Goal: Task Accomplishment & Management: Use online tool/utility

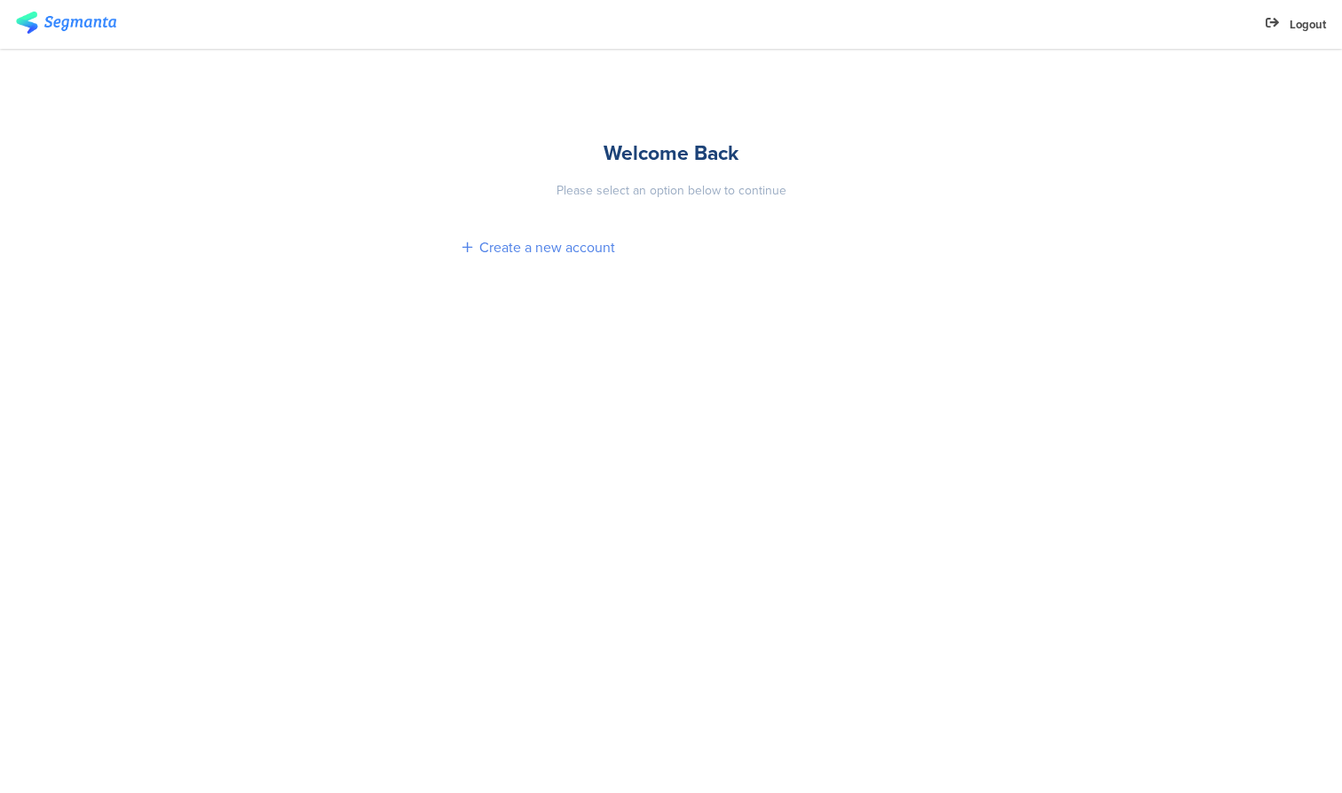
click at [509, 241] on div "Create a new account" at bounding box center [547, 247] width 136 height 20
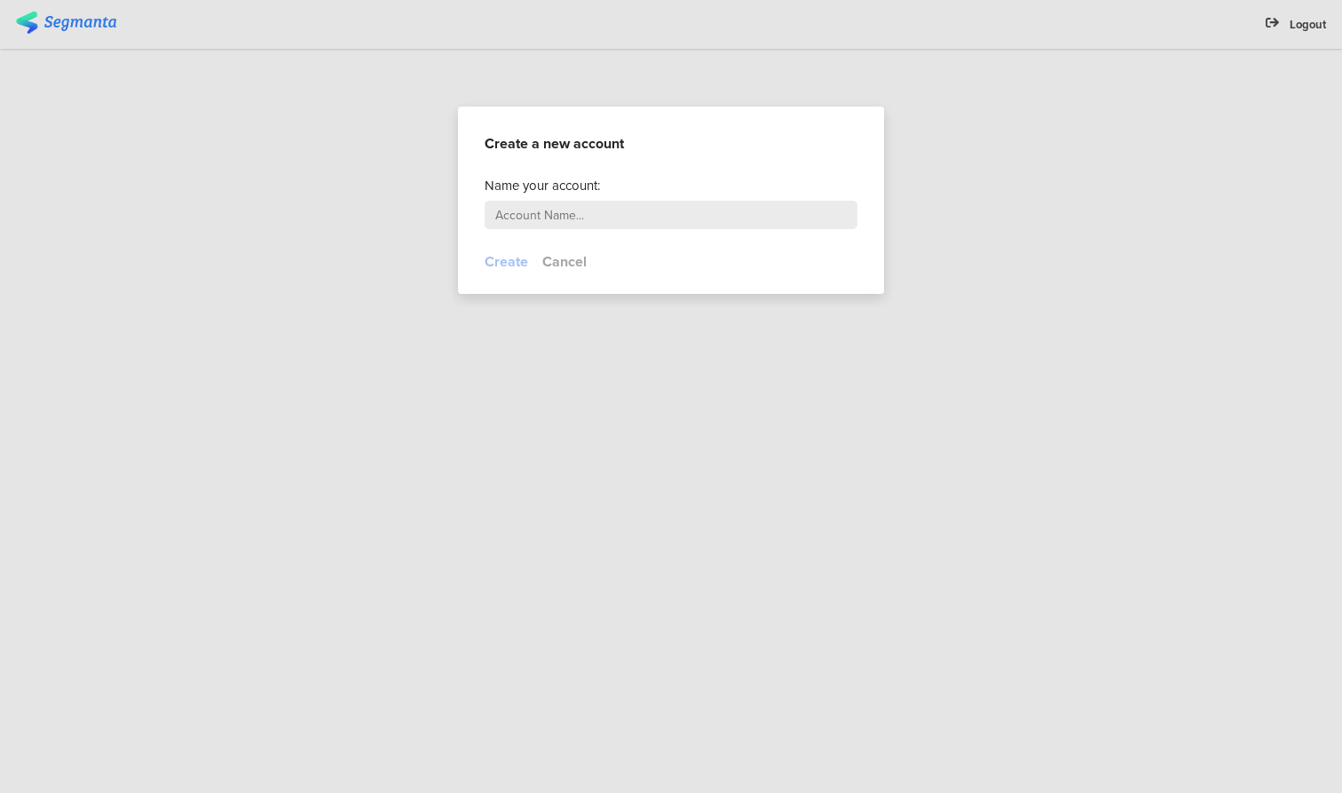
click at [565, 218] on input "text" at bounding box center [671, 215] width 373 height 28
type input "Demo DAS"
click at [499, 265] on button "Create" at bounding box center [506, 261] width 43 height 20
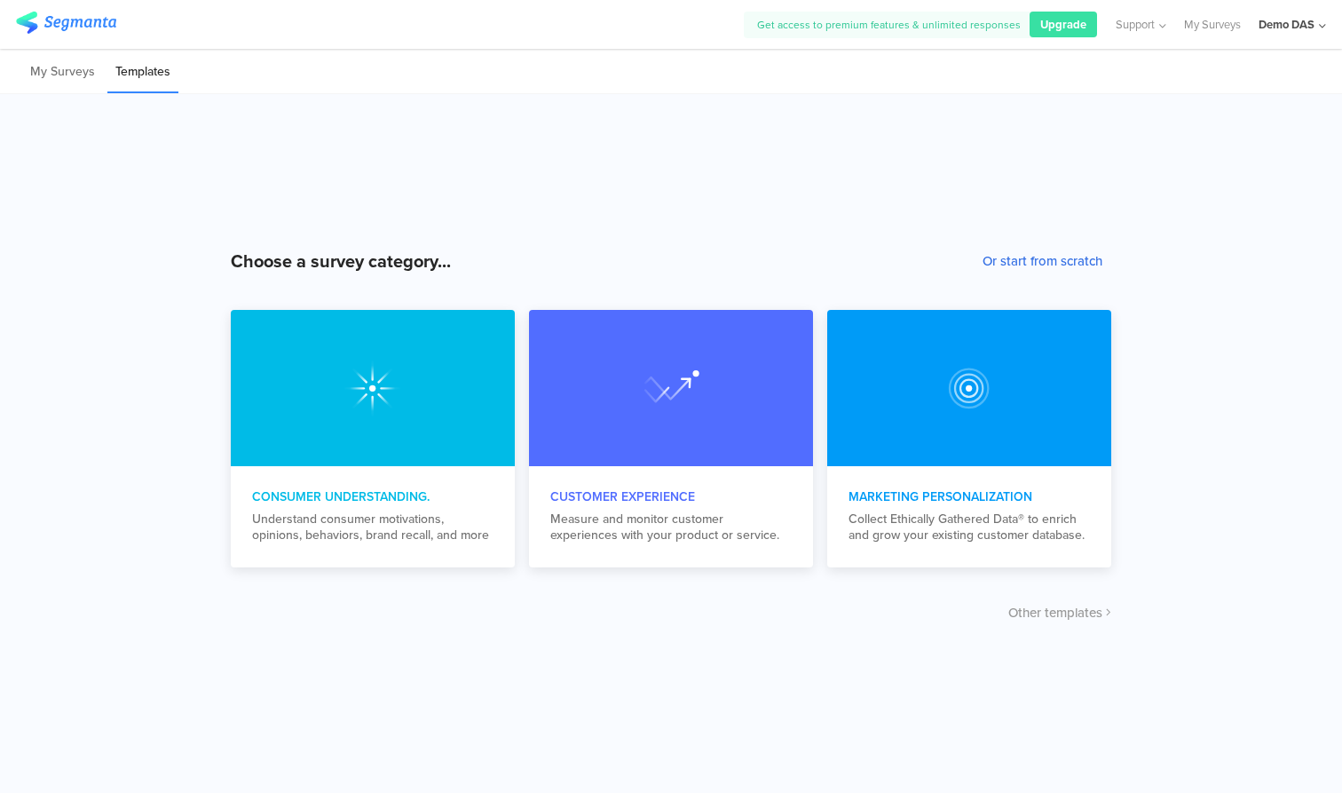
click at [1027, 256] on button "Or start from scratch" at bounding box center [1043, 261] width 120 height 20
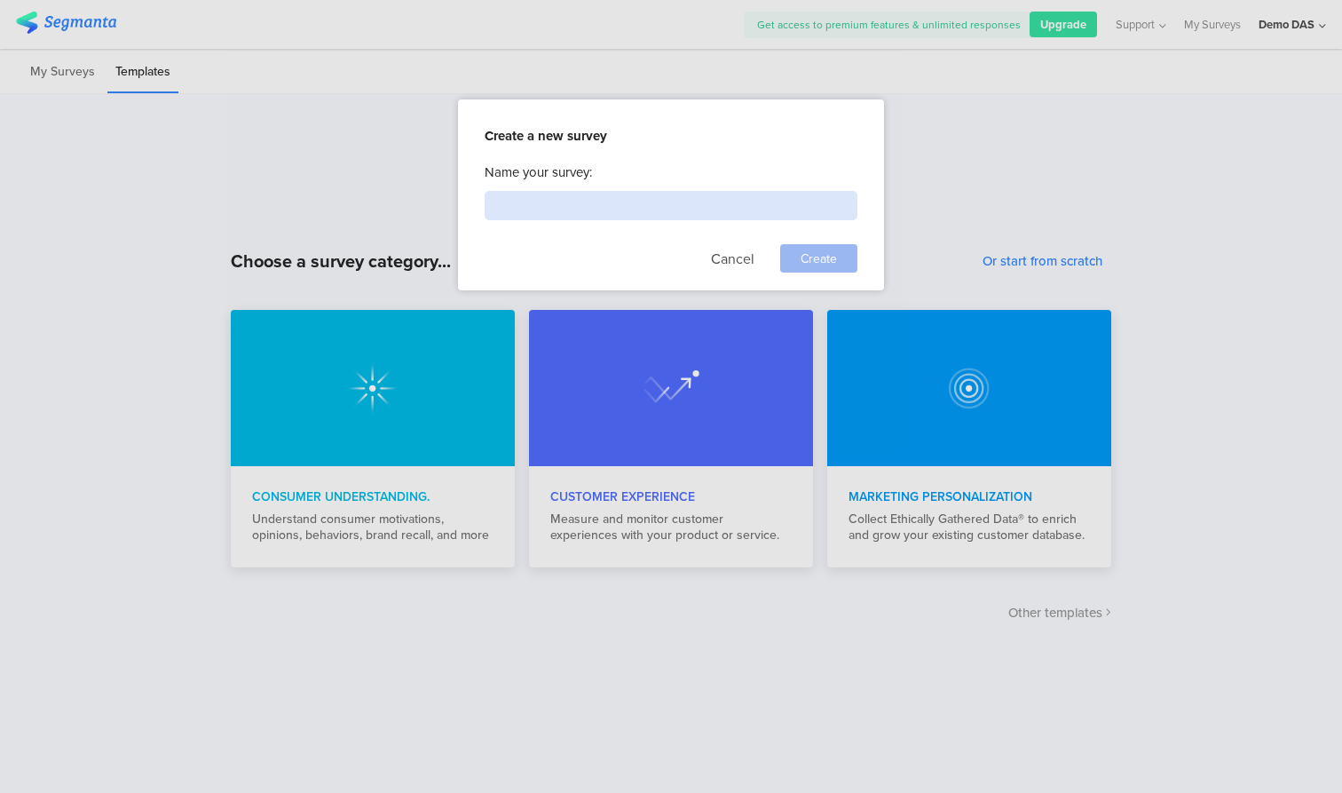
click at [636, 203] on input at bounding box center [671, 205] width 373 height 29
type input "EDC Demo"
click at [833, 261] on span "Create" at bounding box center [819, 258] width 36 height 19
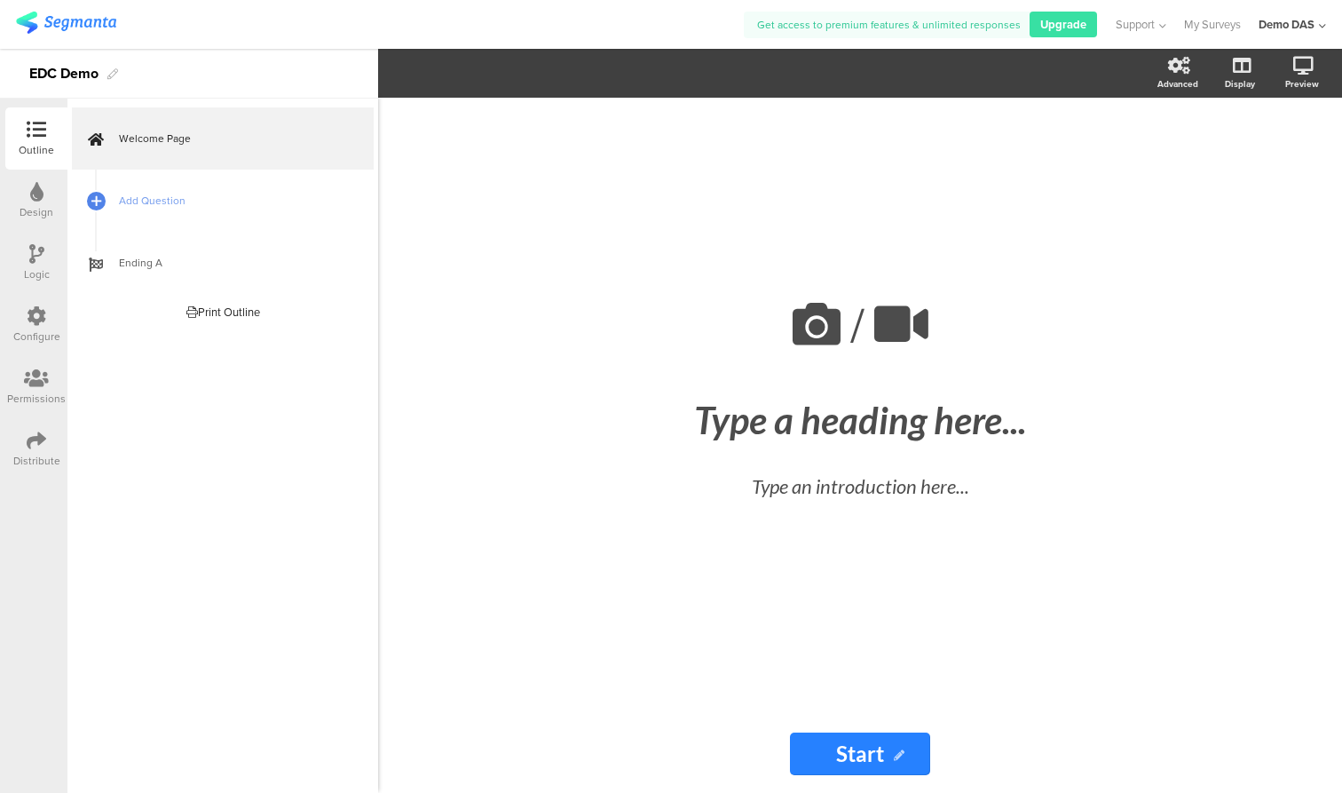
click at [30, 199] on icon at bounding box center [36, 192] width 13 height 20
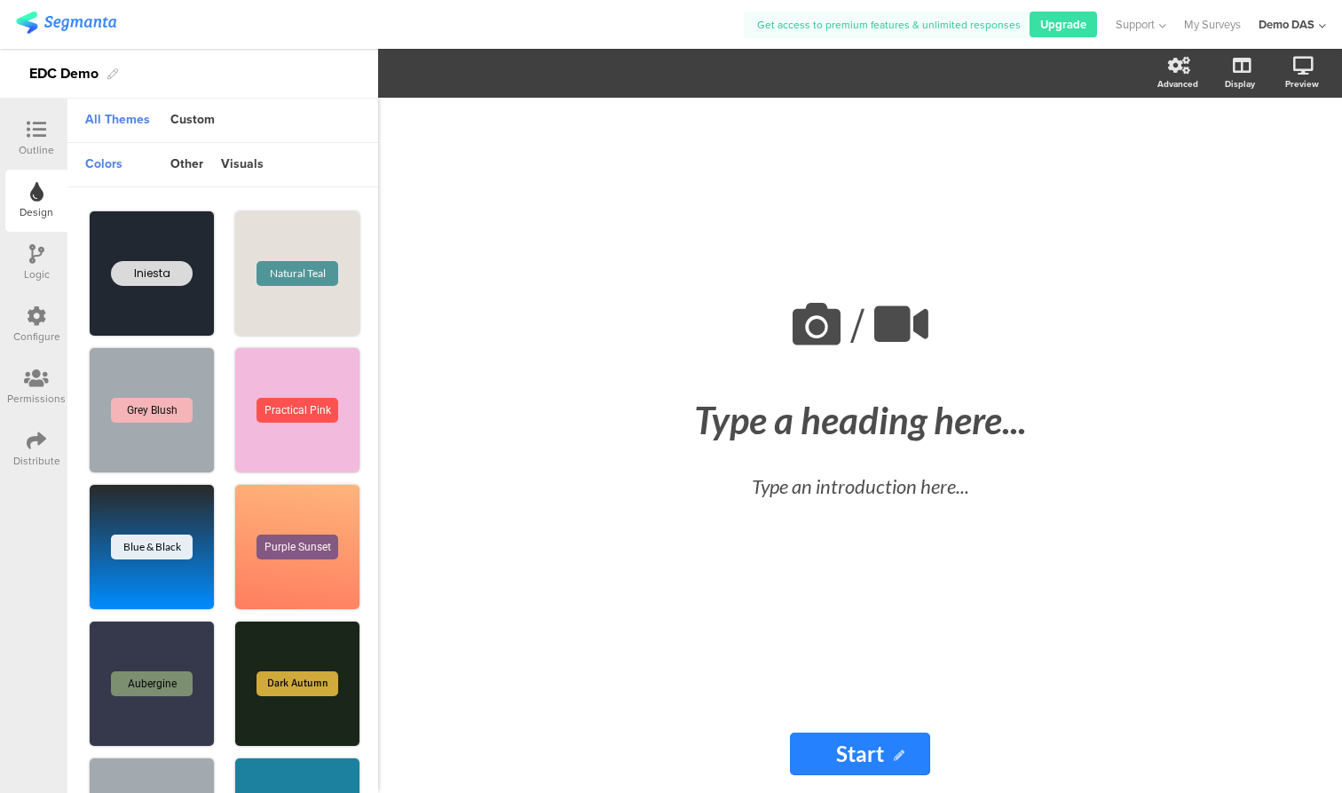
click at [29, 143] on div "Outline" at bounding box center [37, 150] width 36 height 16
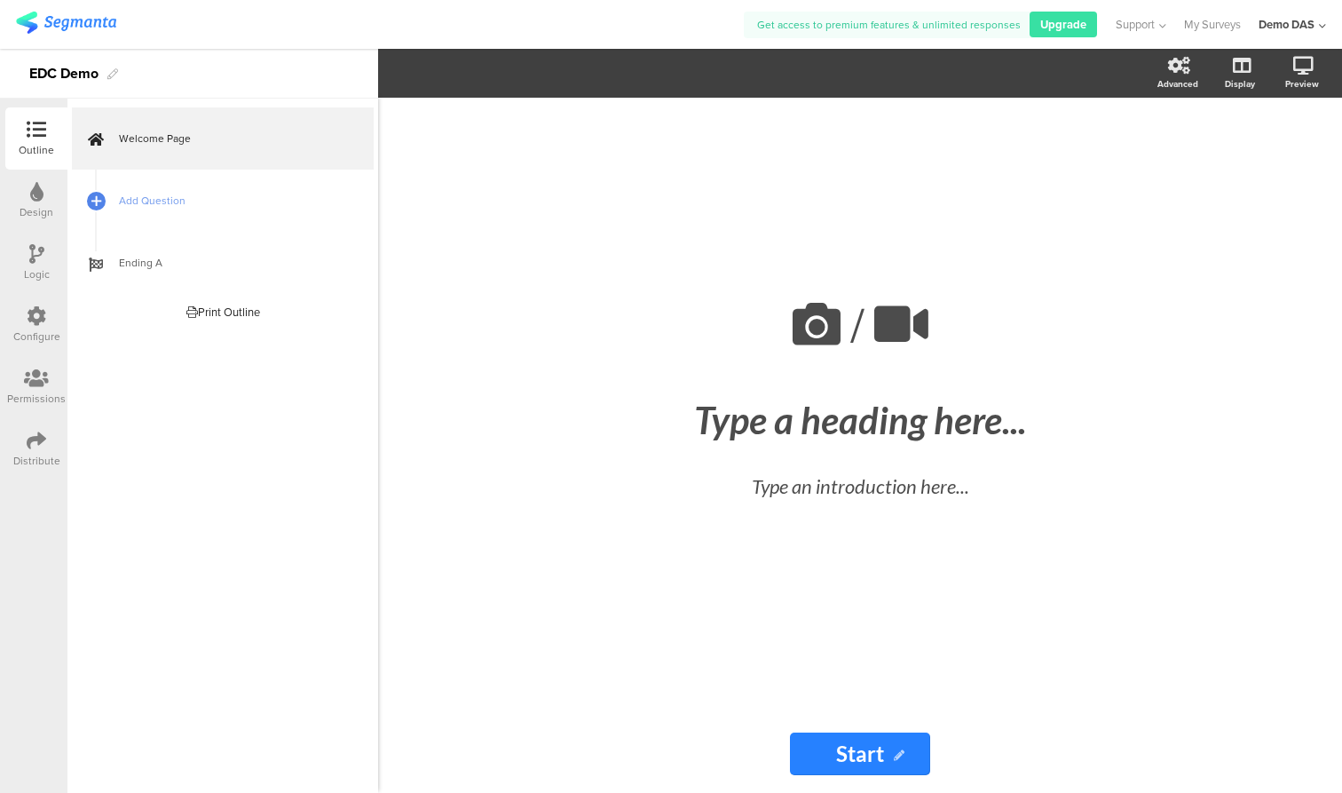
click at [36, 255] on icon at bounding box center [36, 254] width 15 height 20
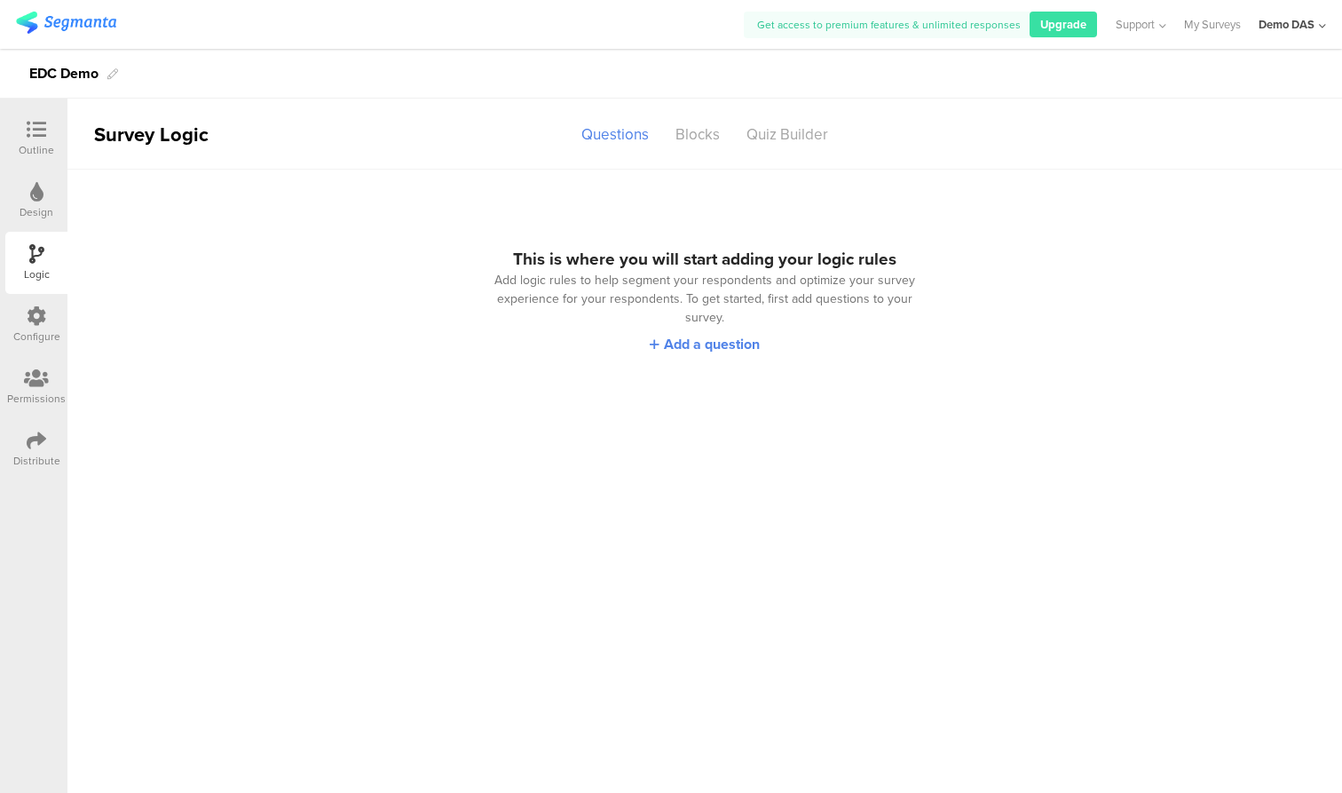
click at [36, 130] on icon at bounding box center [37, 130] width 20 height 20
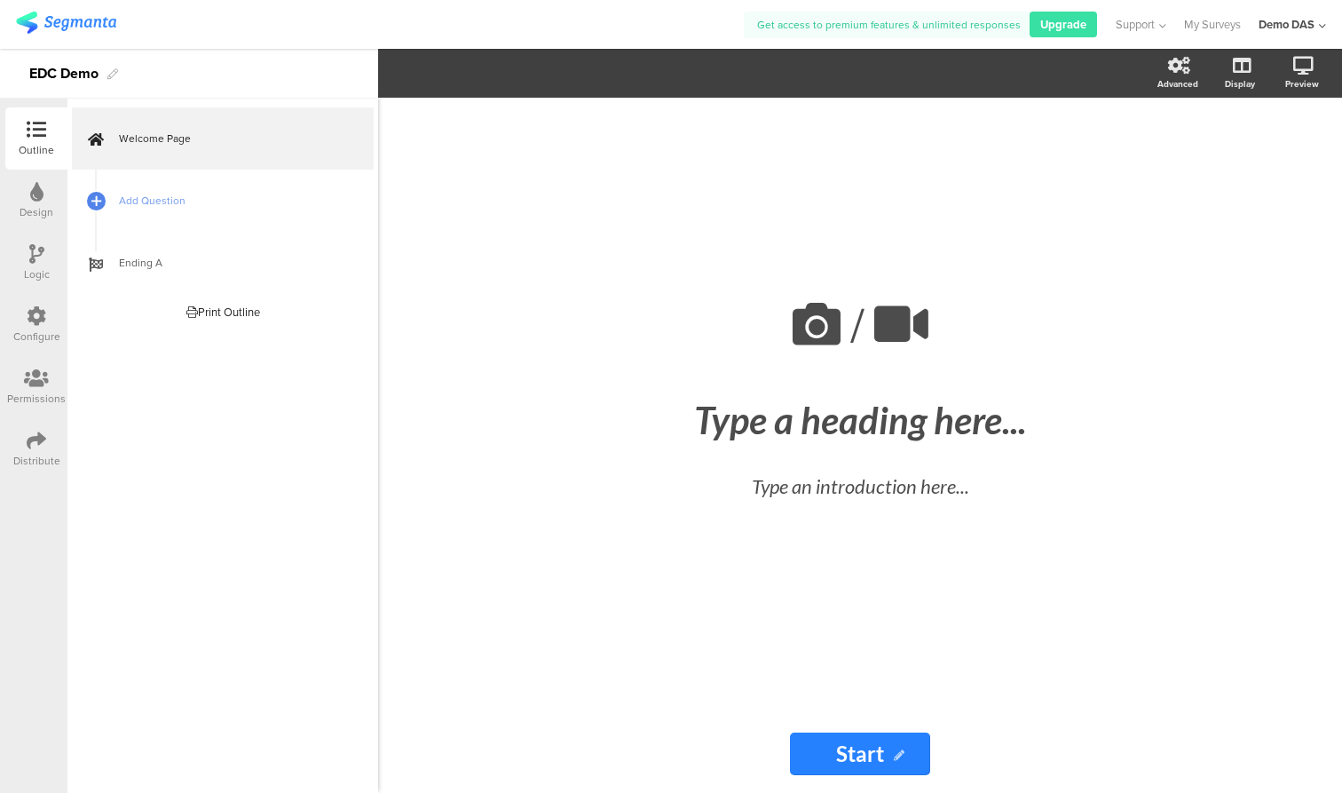
click at [36, 326] on div at bounding box center [37, 317] width 20 height 22
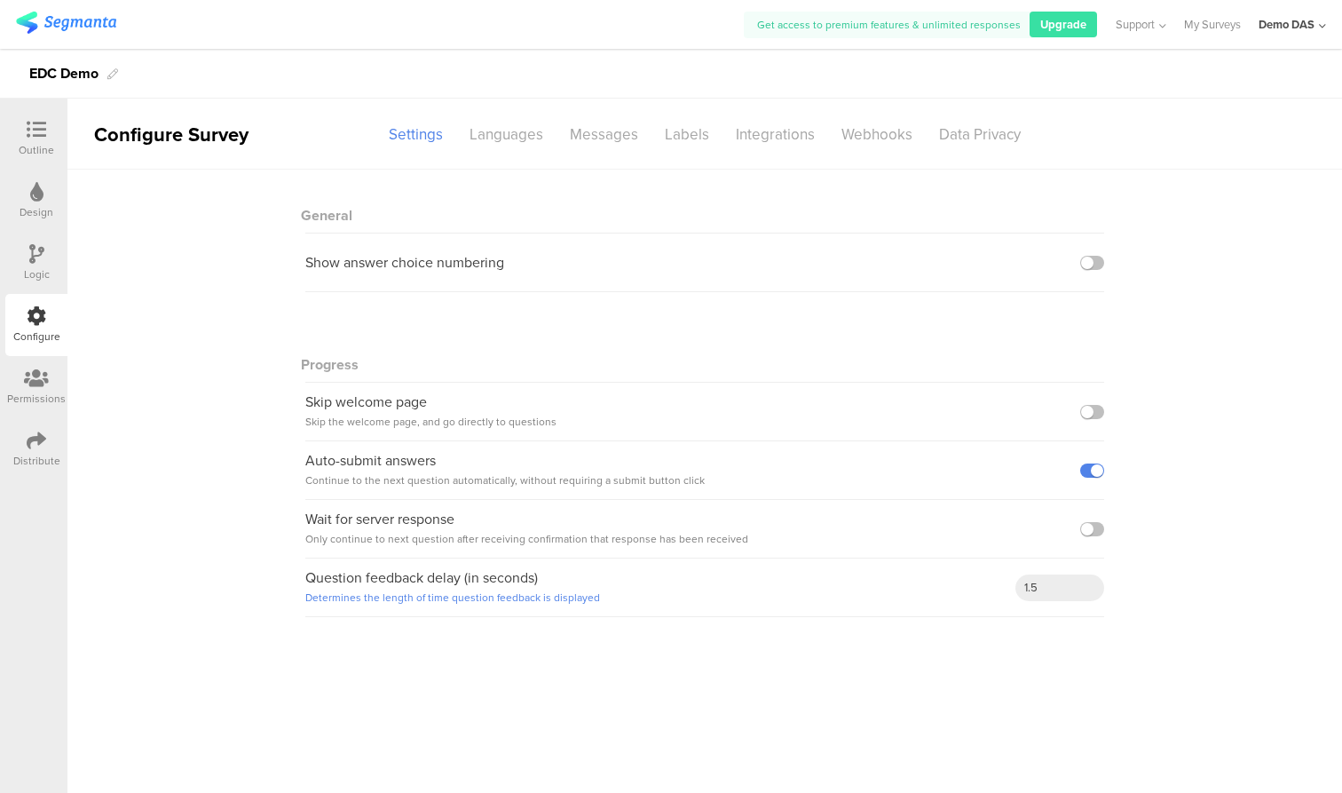
click at [36, 269] on div "Logic" at bounding box center [37, 274] width 26 height 16
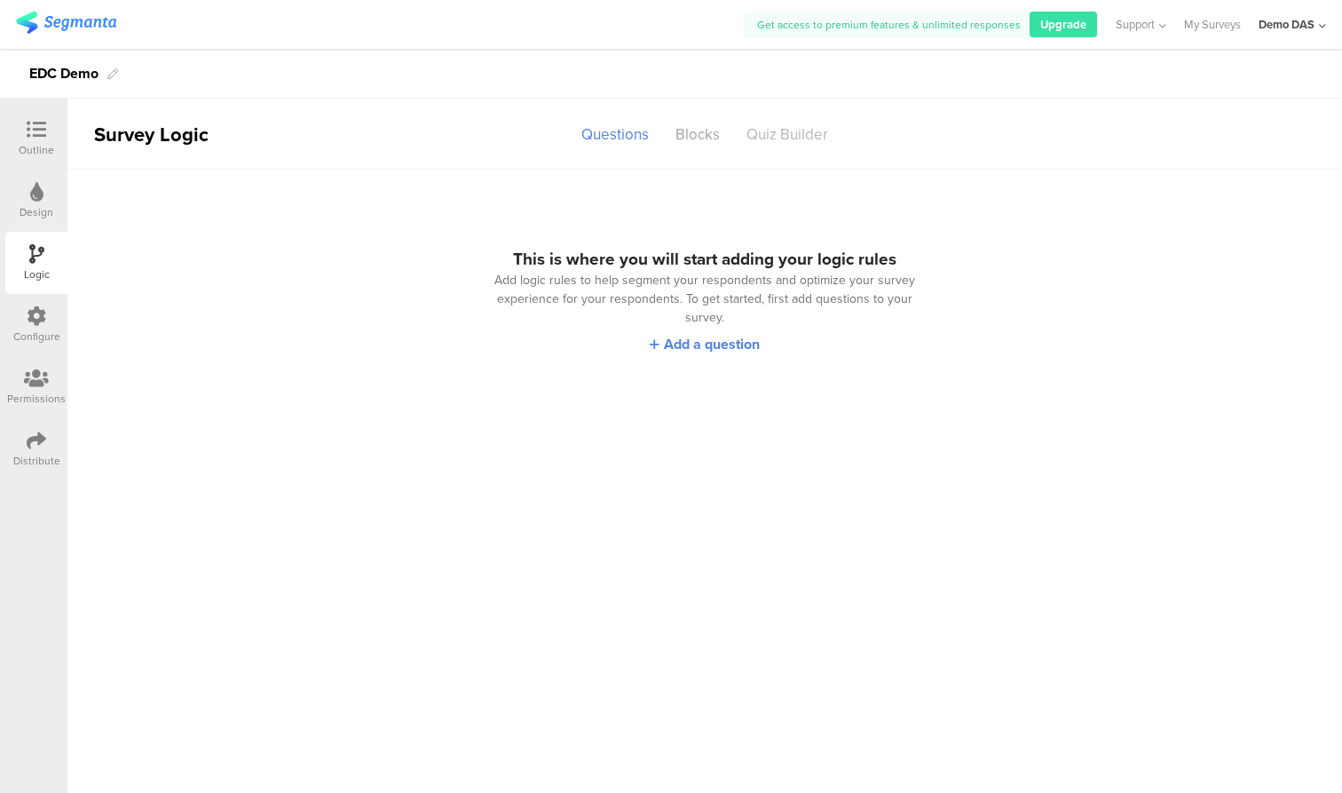
click at [794, 133] on div "Quiz Builder" at bounding box center [787, 134] width 108 height 31
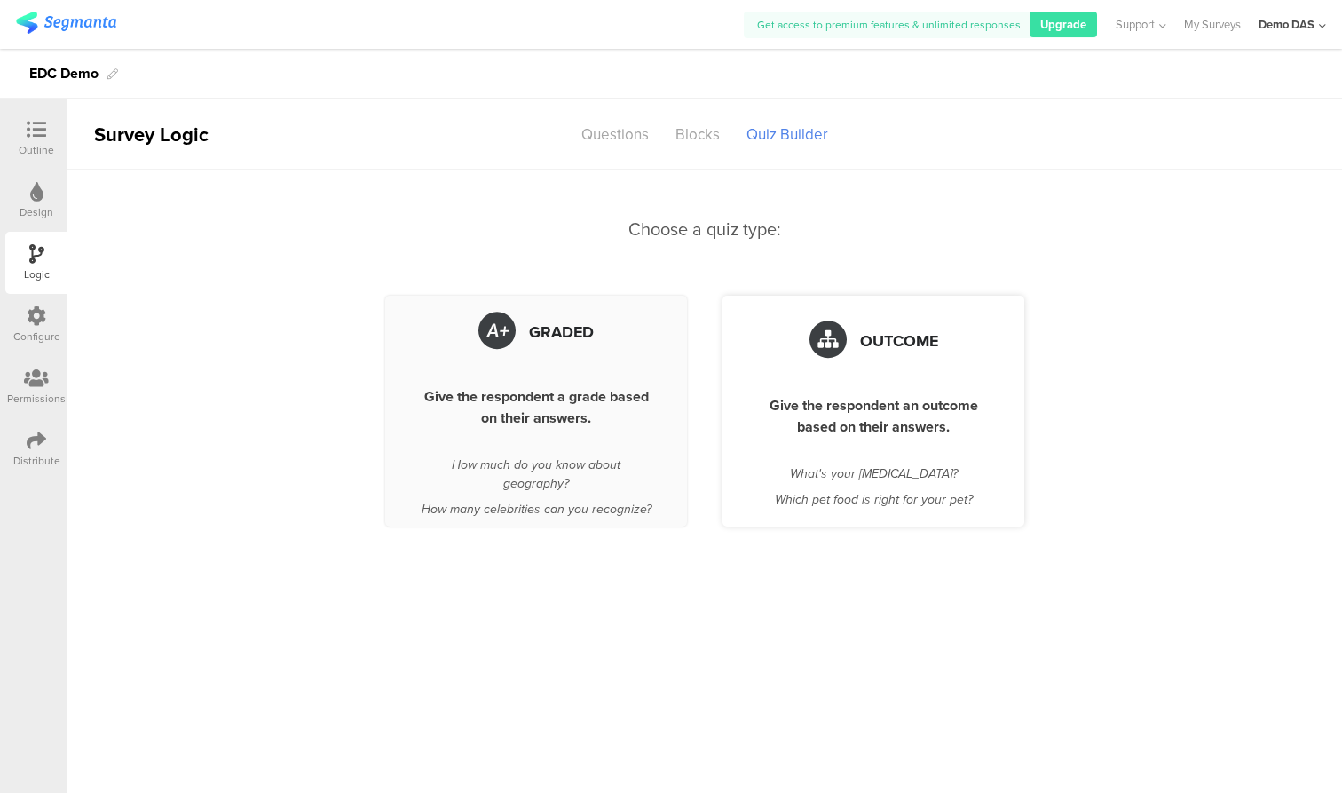
click at [867, 406] on div "Give the respondent an outcome based on their answers." at bounding box center [873, 416] width 231 height 43
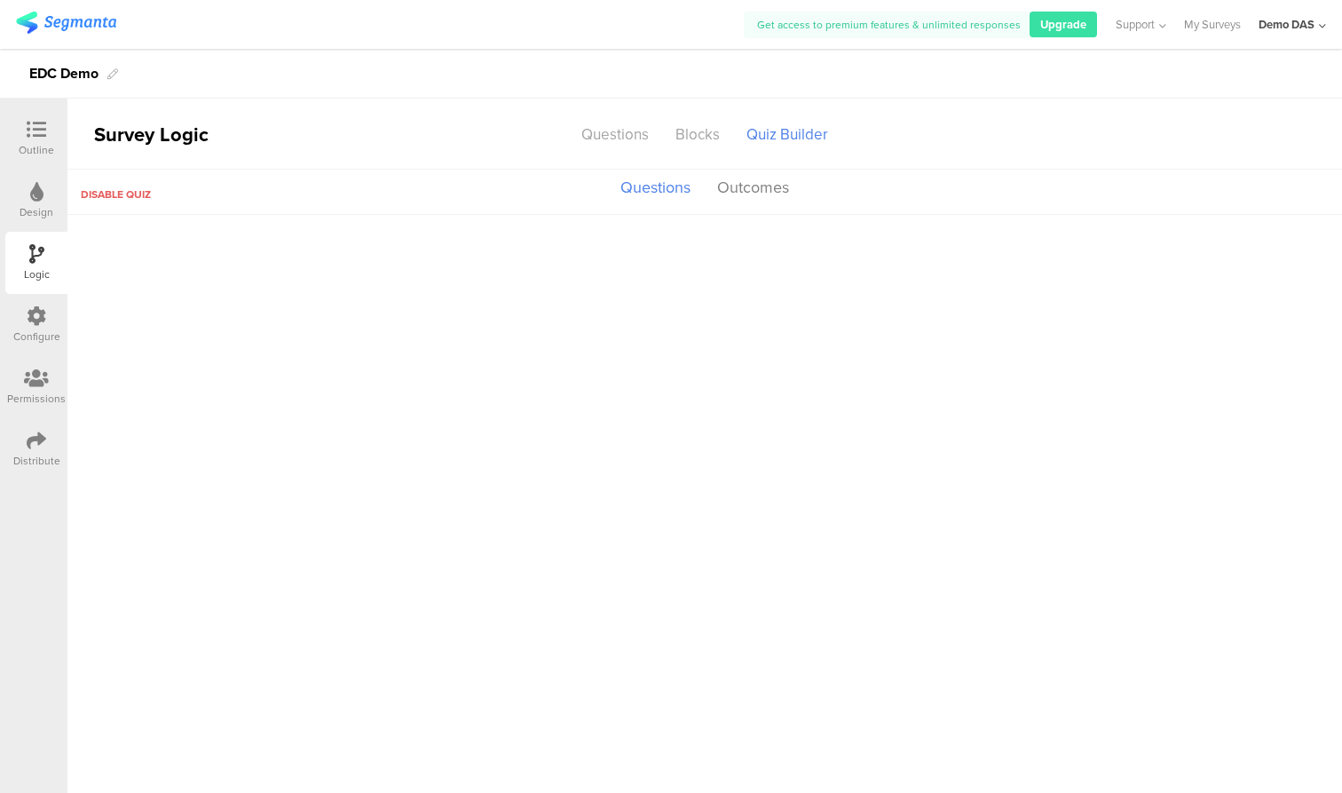
click at [651, 190] on button "Questions" at bounding box center [655, 192] width 79 height 43
click at [656, 188] on button "Questions" at bounding box center [655, 192] width 79 height 43
click at [754, 192] on button "Outcomes" at bounding box center [753, 188] width 81 height 34
click at [649, 181] on button "Questions" at bounding box center [655, 188] width 79 height 34
click at [615, 130] on div "Questions" at bounding box center [615, 134] width 94 height 31
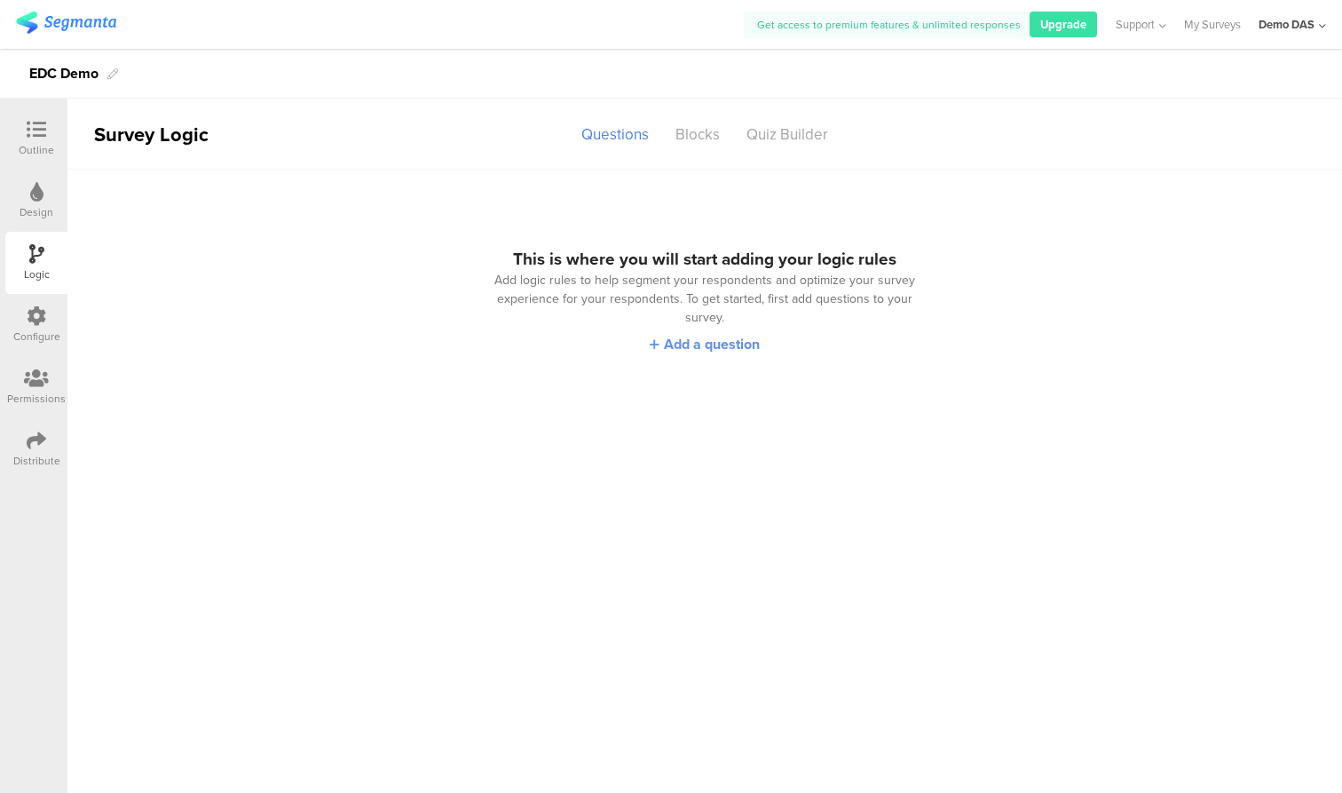
click at [707, 351] on link "Add a question" at bounding box center [705, 344] width 110 height 20
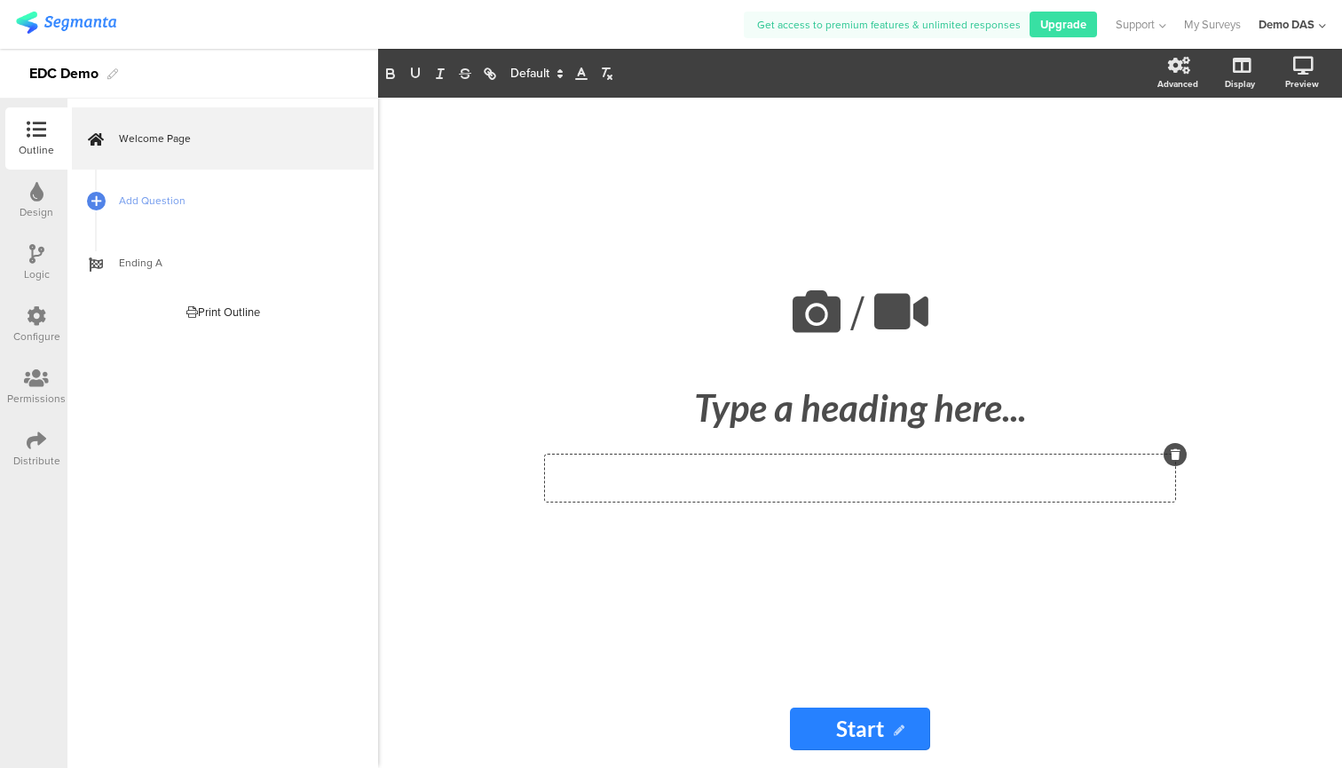
click at [809, 477] on div "Type an introduction here..." at bounding box center [860, 478] width 630 height 47
click at [859, 405] on div "Type a heading here..." at bounding box center [860, 407] width 666 height 53
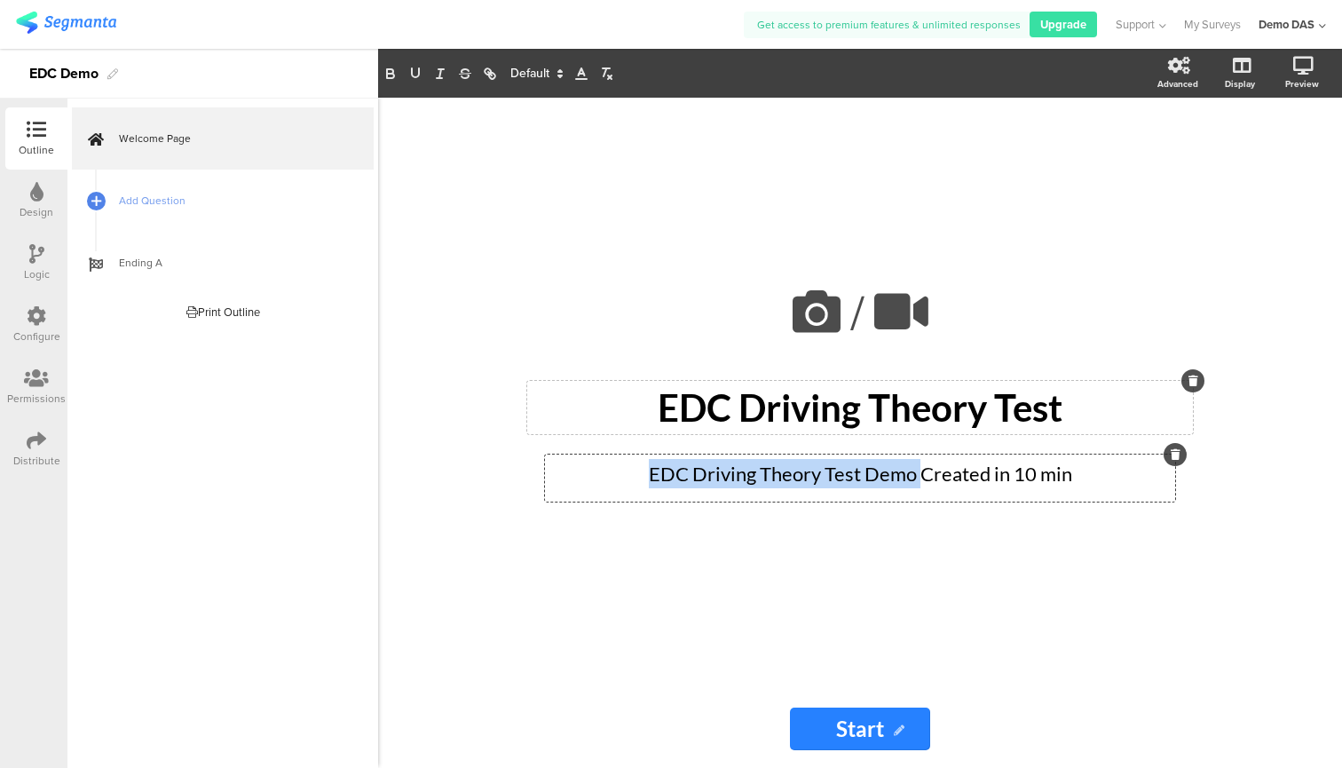
drag, startPoint x: 920, startPoint y: 470, endPoint x: 609, endPoint y: 470, distance: 310.7
click at [609, 470] on div "EDC Driving Theory Test Demo Created in 10 min EDC Driving Theory Test Demo Cre…" at bounding box center [860, 478] width 630 height 47
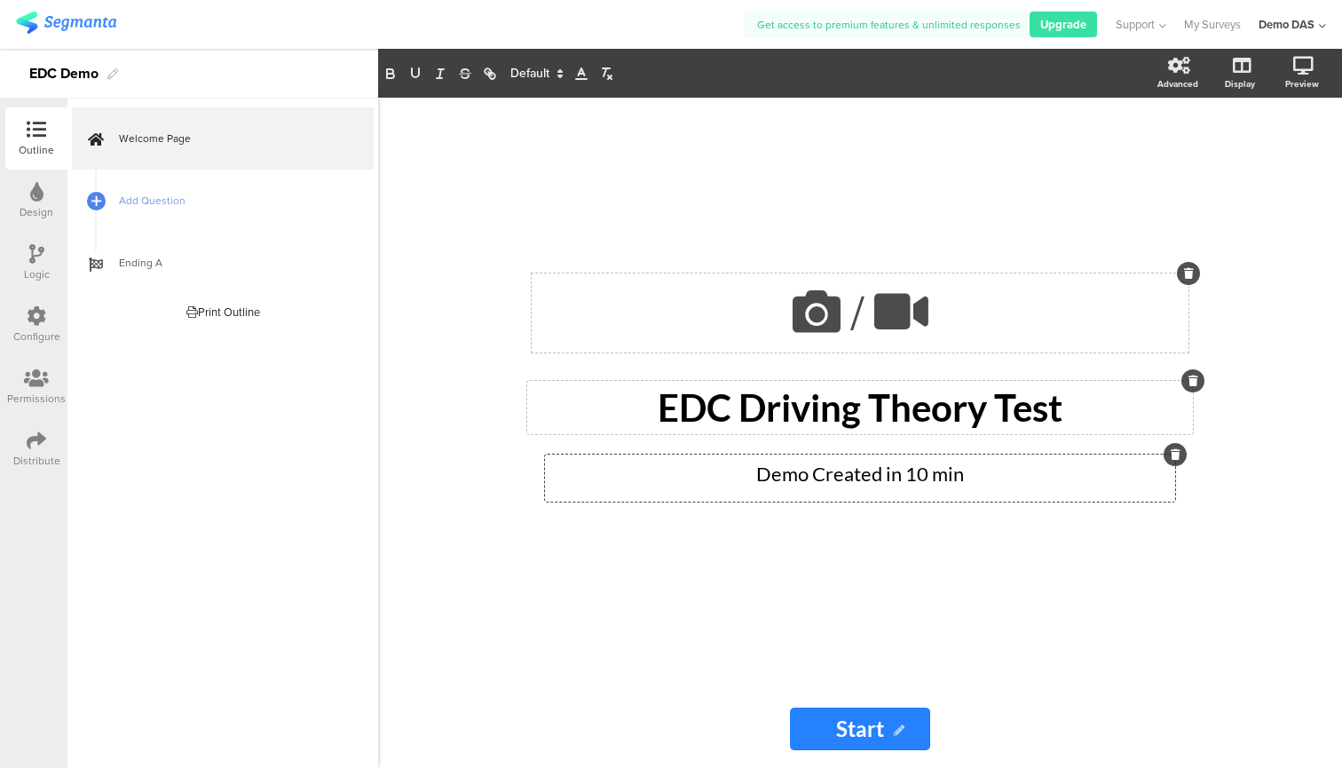
click at [1045, 310] on div "/" at bounding box center [860, 312] width 657 height 79
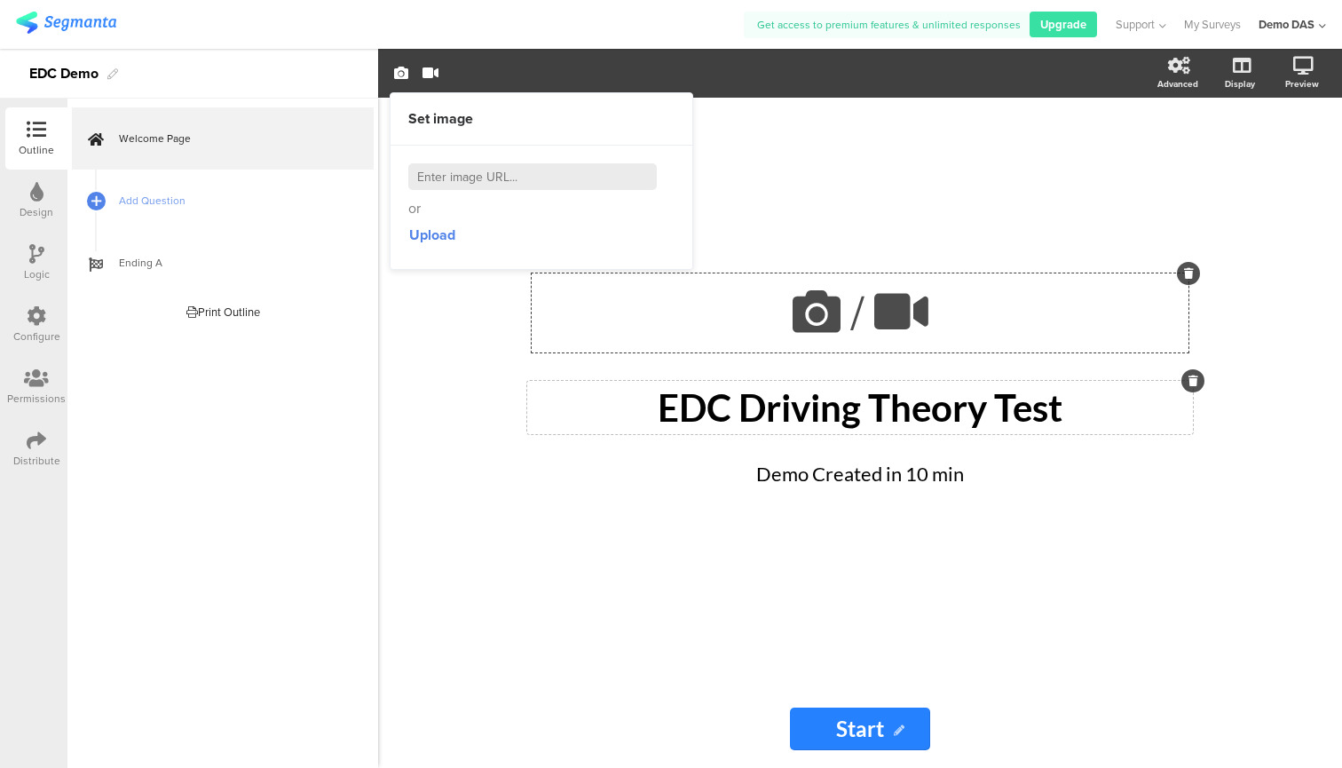
click at [524, 179] on input at bounding box center [532, 176] width 249 height 27
paste input "https://media.alittihad.ae/store/archive/image/2024/7/22/d4469142-3848-4145-a06…"
type input "https://media.alittihad.ae/store/archive/image/2024/7/22/d4469142-3848-4145-a06…"
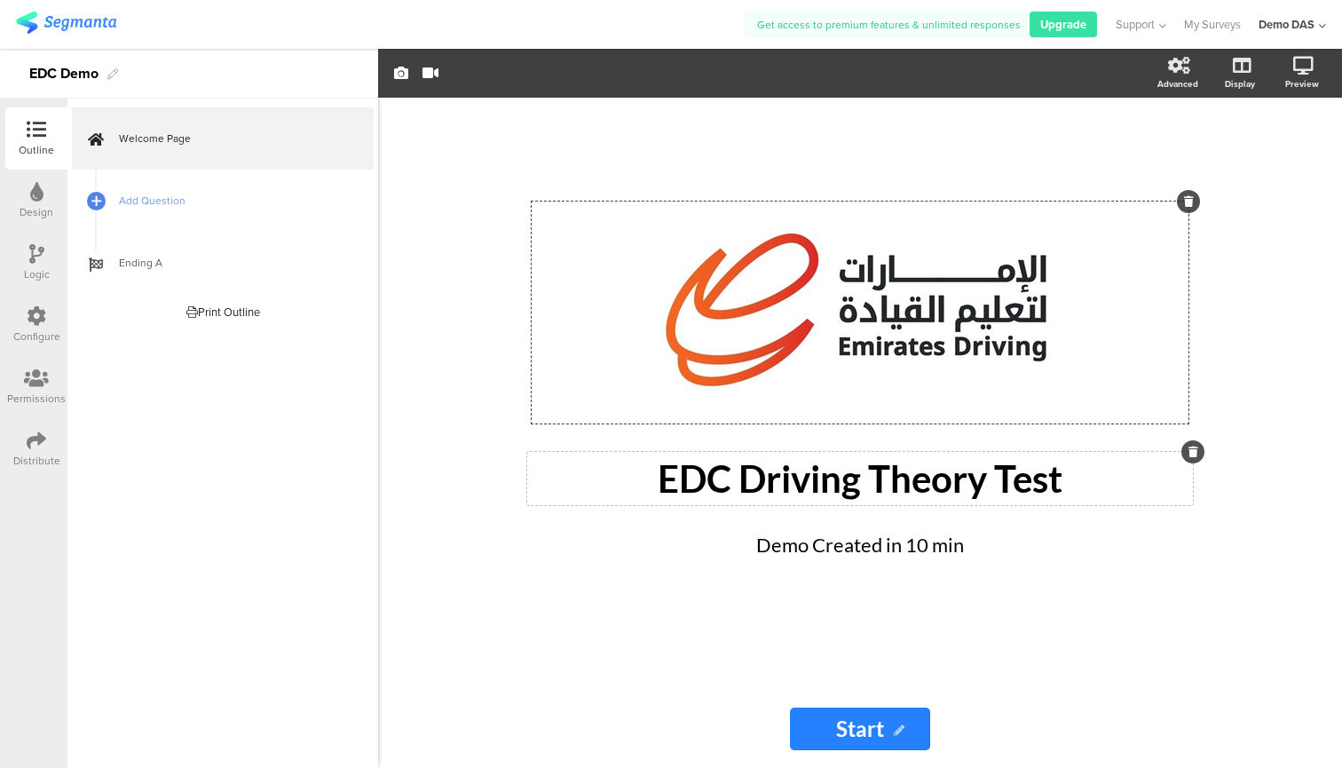
click at [1253, 342] on div "/ EDC Driving Theory Test EDC Driving Theory Test Demo Created in 10 min Demo C…" at bounding box center [860, 433] width 964 height 670
click at [38, 196] on icon at bounding box center [36, 192] width 13 height 20
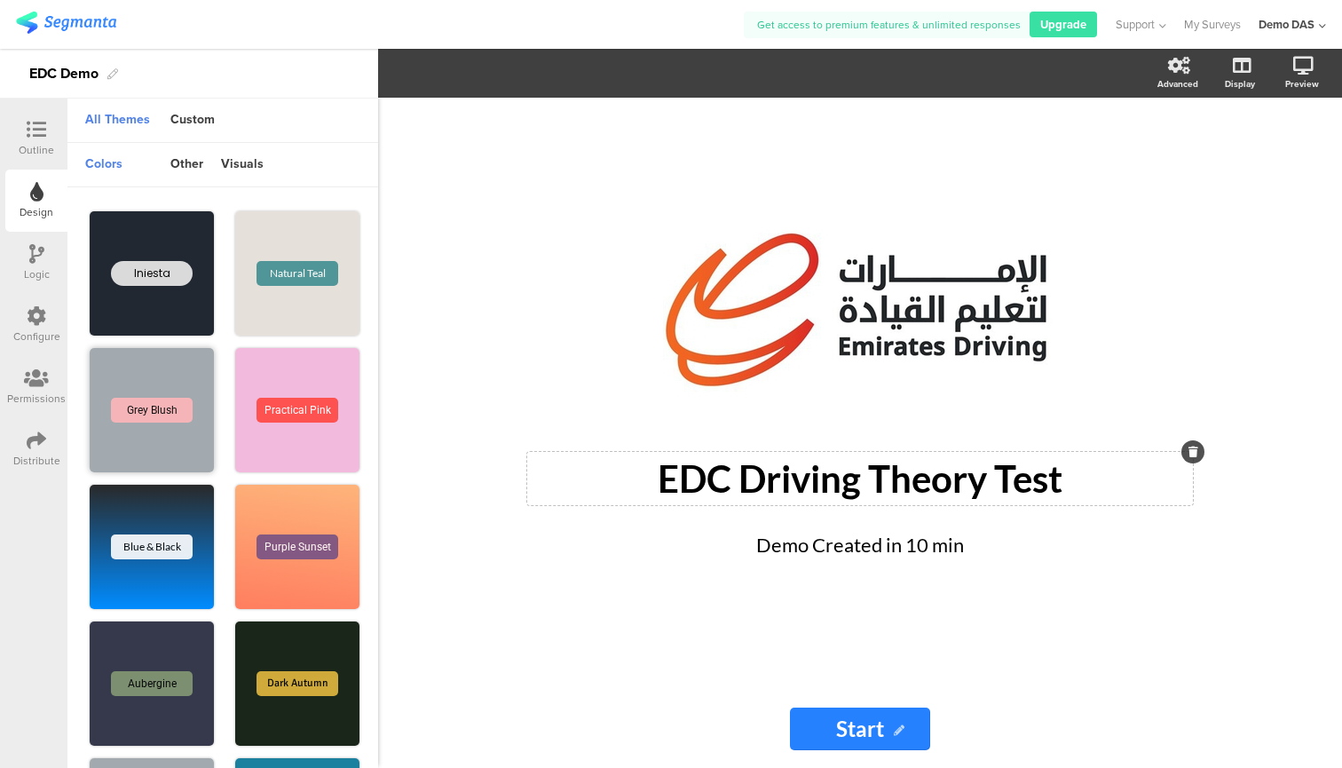
click at [154, 389] on div "Grey Blush" at bounding box center [152, 410] width 124 height 124
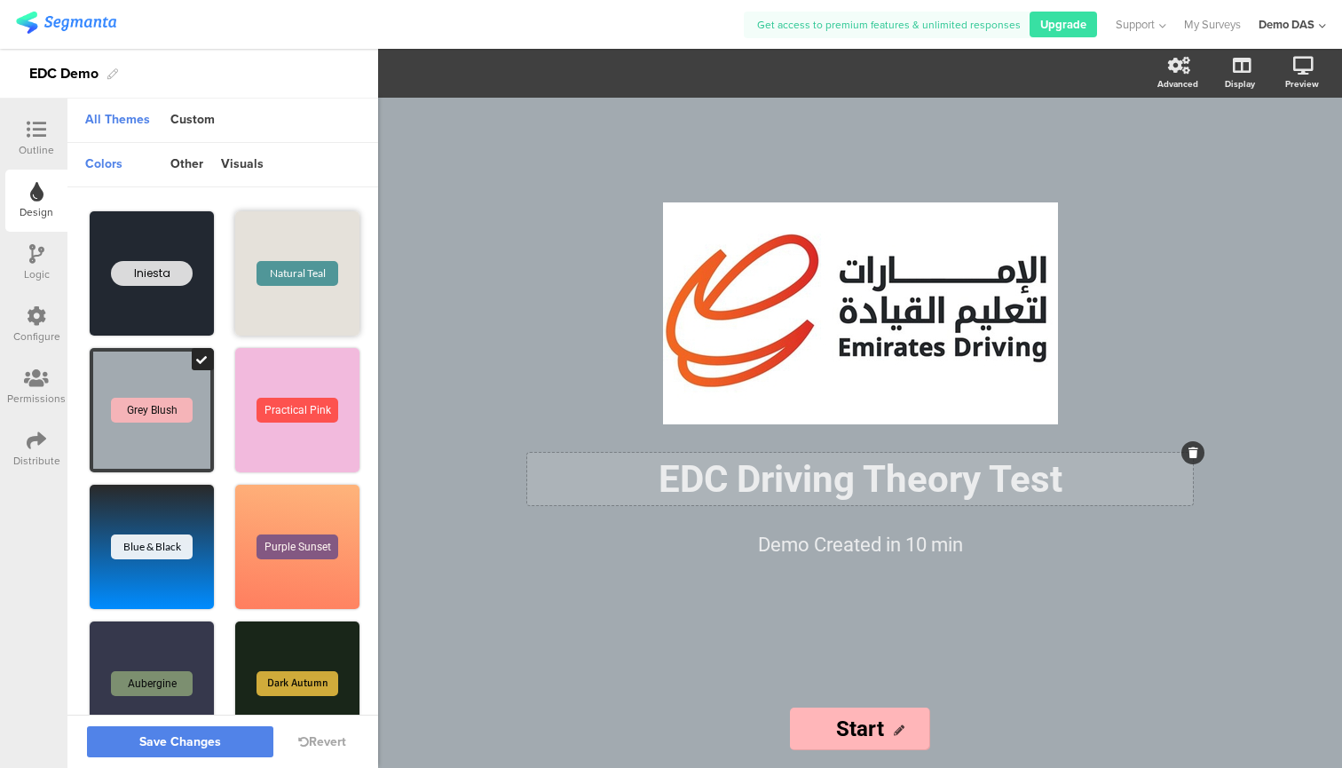
click at [292, 309] on div "Natural Teal" at bounding box center [297, 273] width 124 height 124
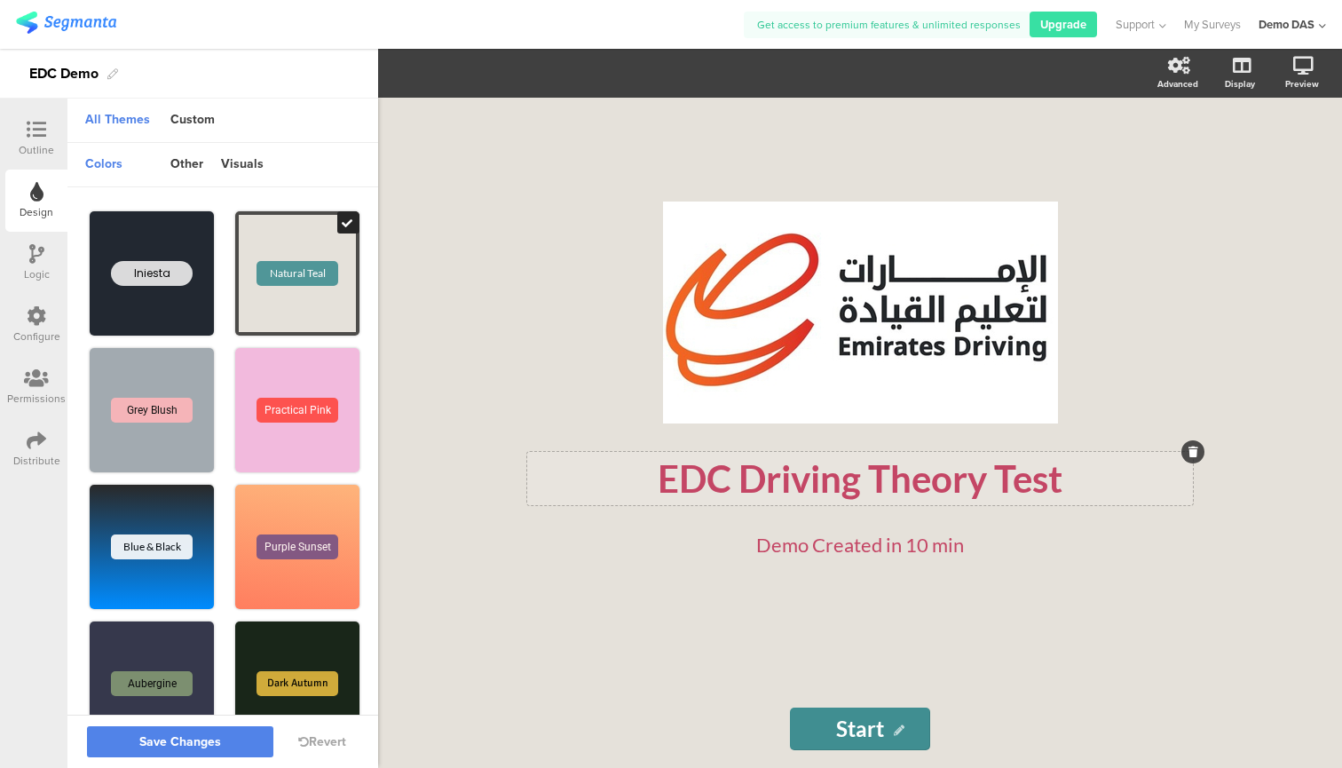
click at [29, 268] on div "Logic" at bounding box center [37, 274] width 26 height 16
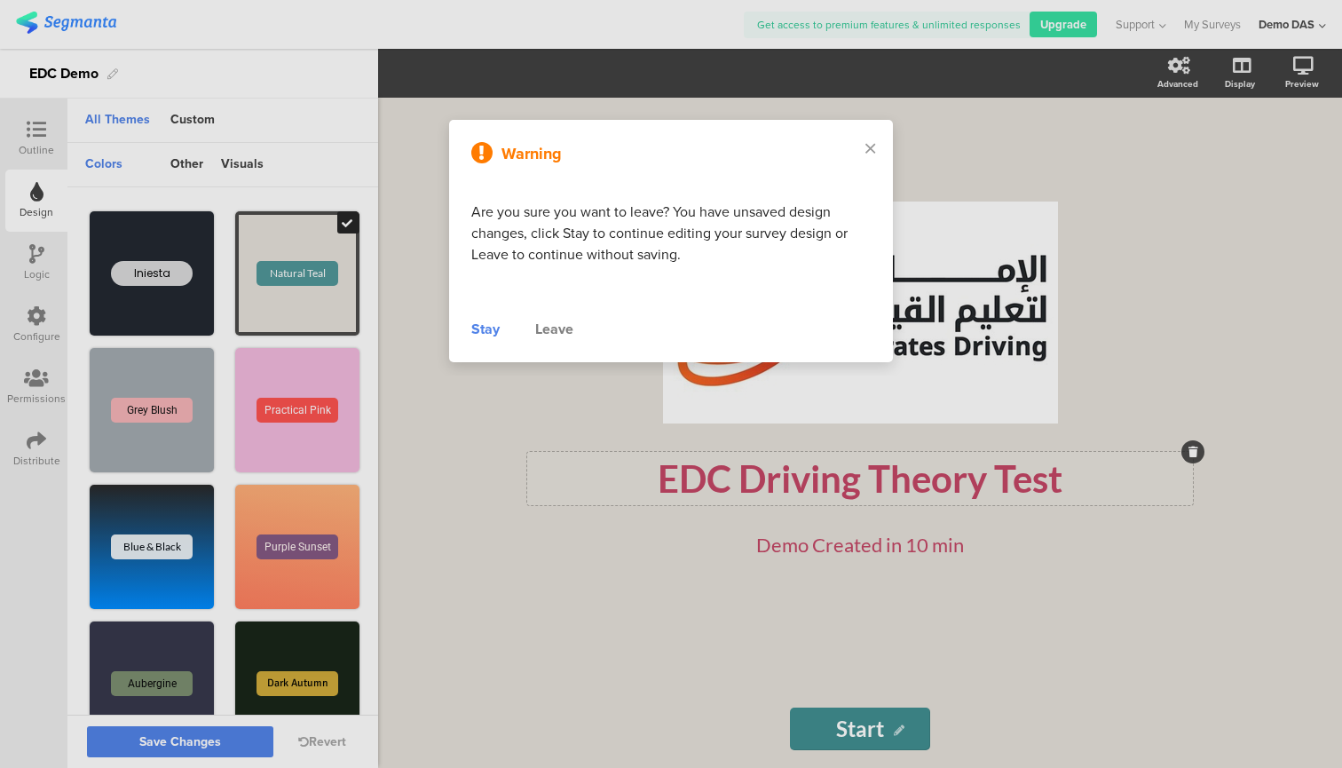
click at [490, 329] on div "Stay" at bounding box center [485, 329] width 28 height 21
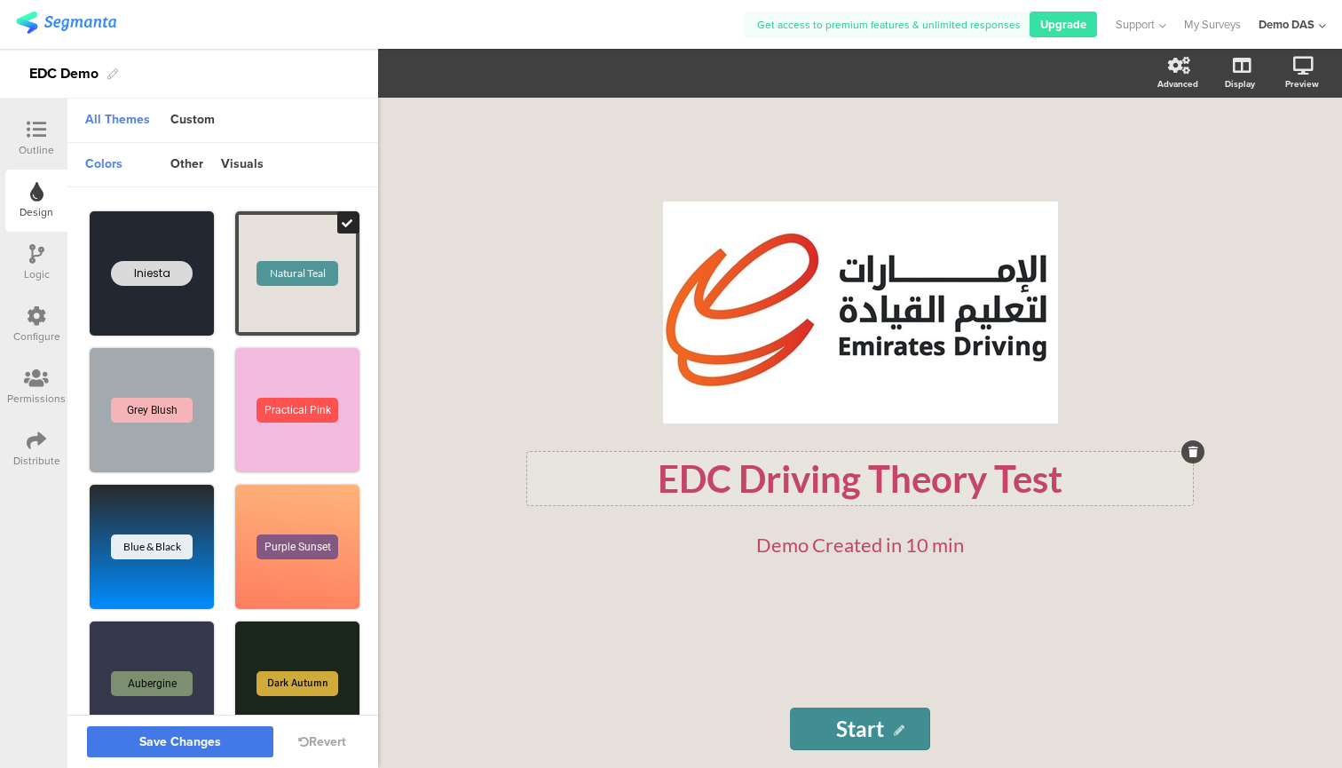
click at [217, 742] on span "Save Changes" at bounding box center [180, 742] width 82 height 0
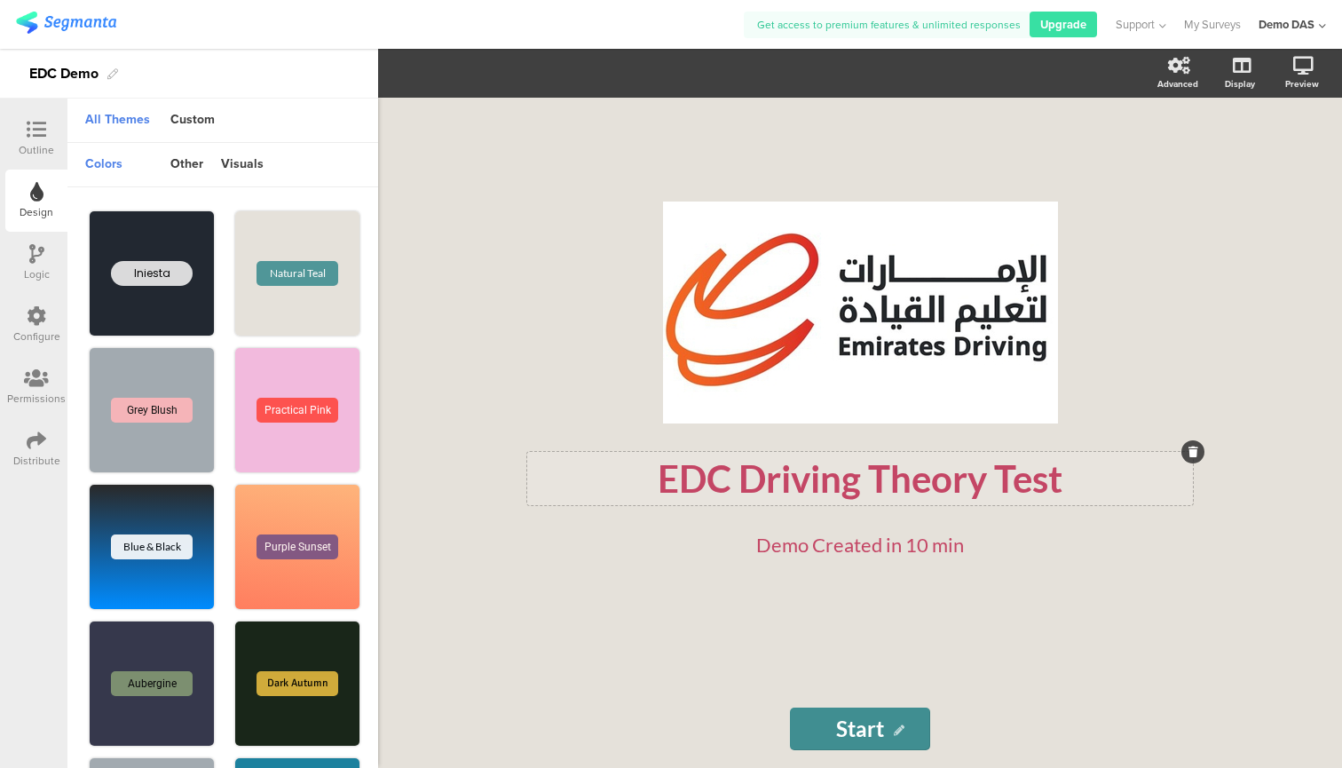
click at [34, 134] on icon at bounding box center [37, 130] width 20 height 20
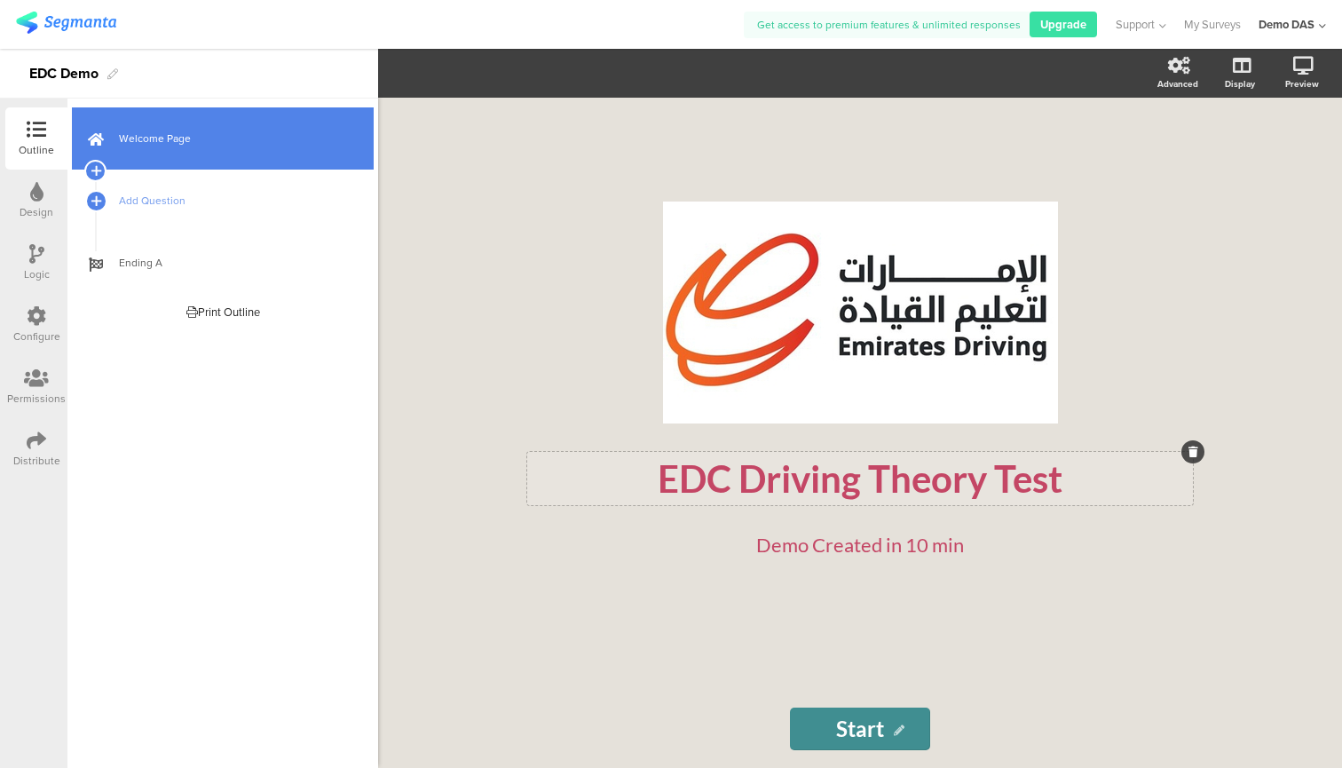
click at [190, 140] on span "Welcome Page" at bounding box center [232, 139] width 227 height 18
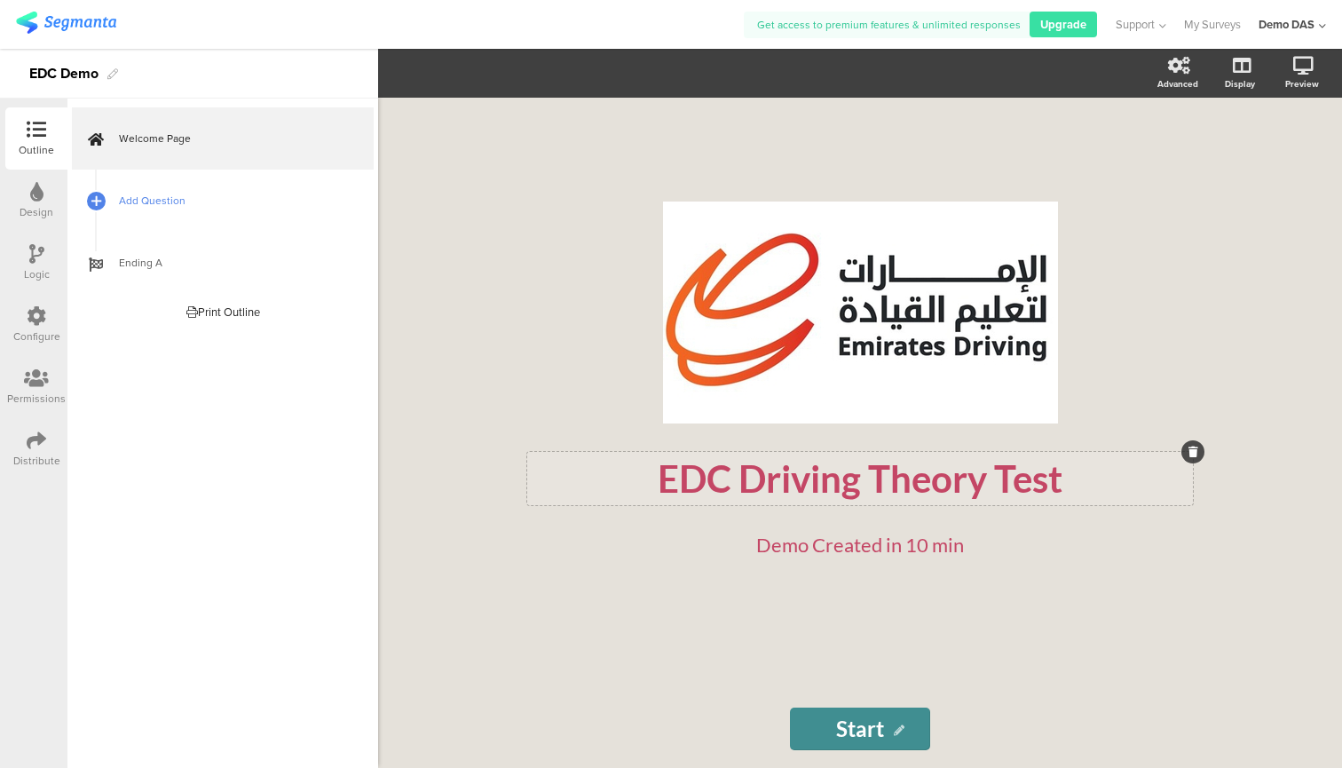
click at [184, 206] on span "Add Question" at bounding box center [232, 201] width 227 height 18
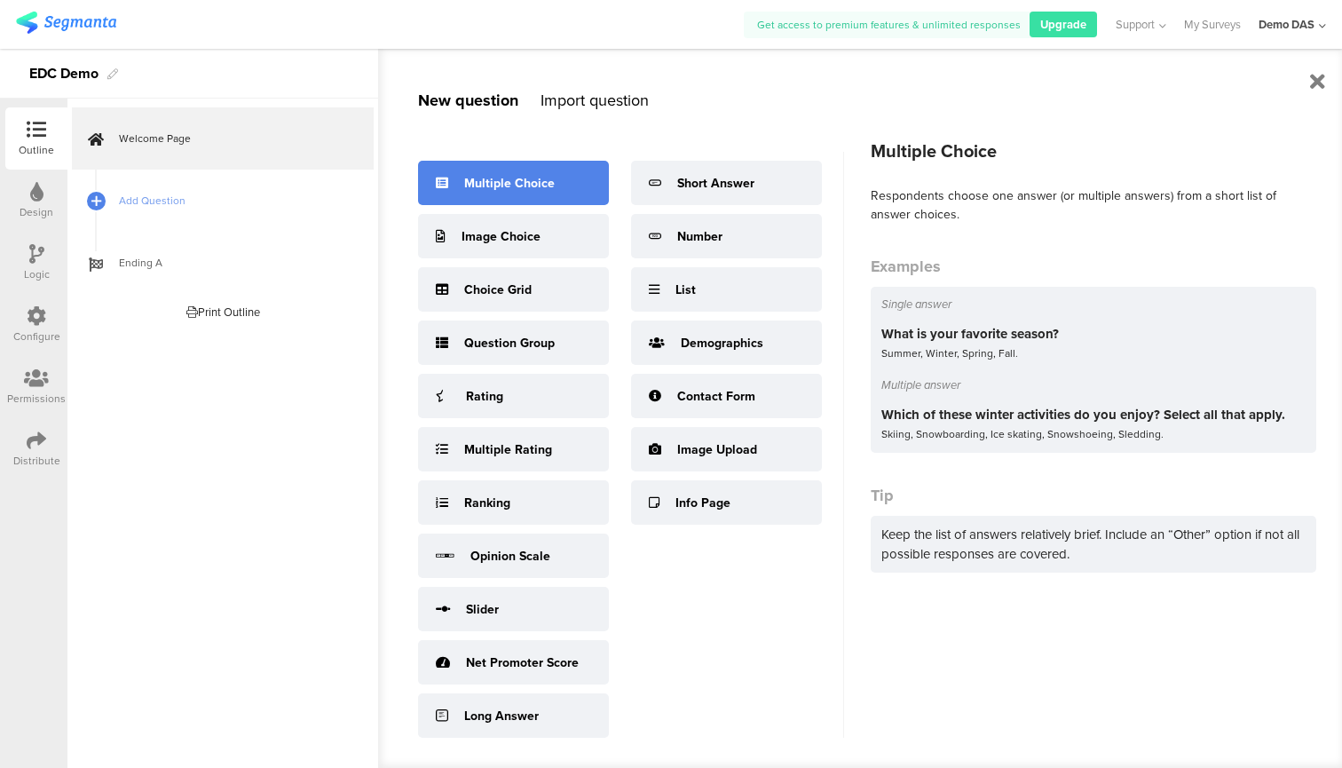
click at [528, 186] on div "Multiple Choice" at bounding box center [509, 183] width 91 height 19
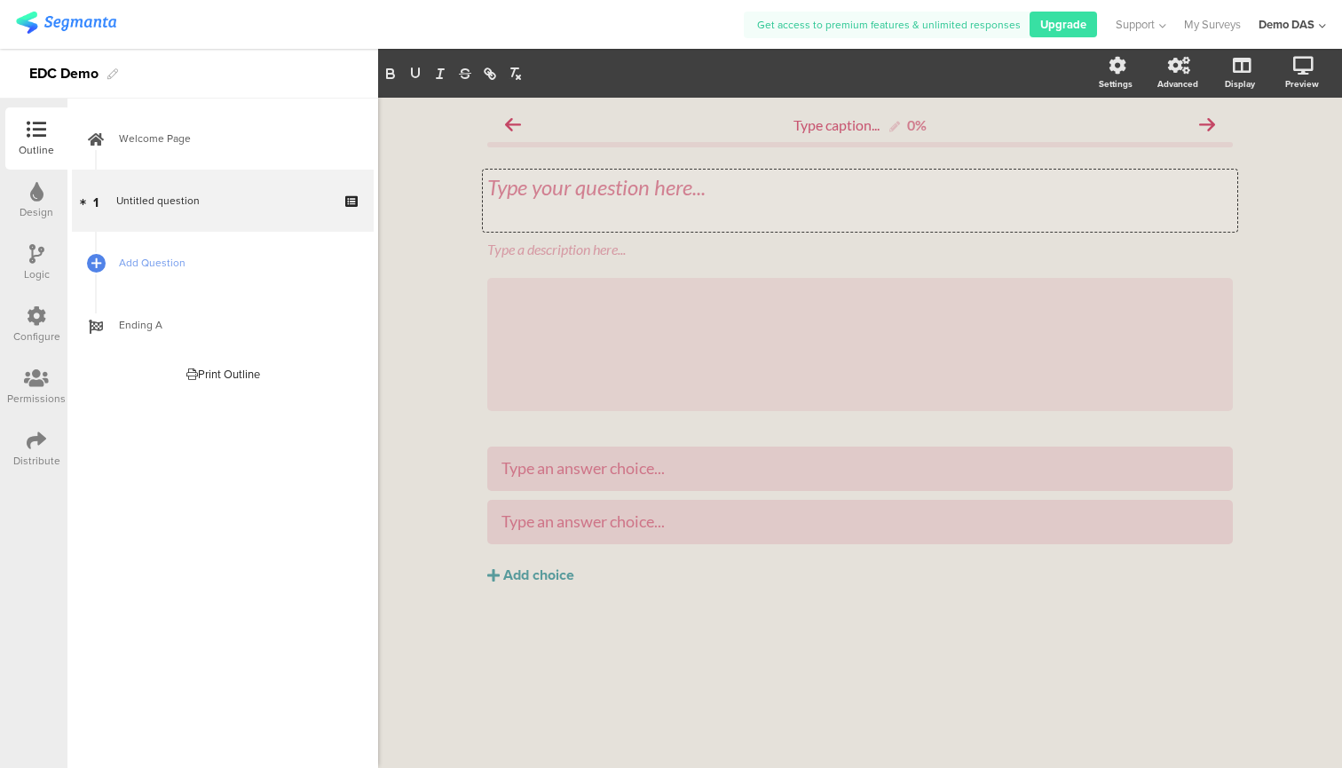
click at [602, 193] on div "Type your question here..." at bounding box center [860, 201] width 755 height 62
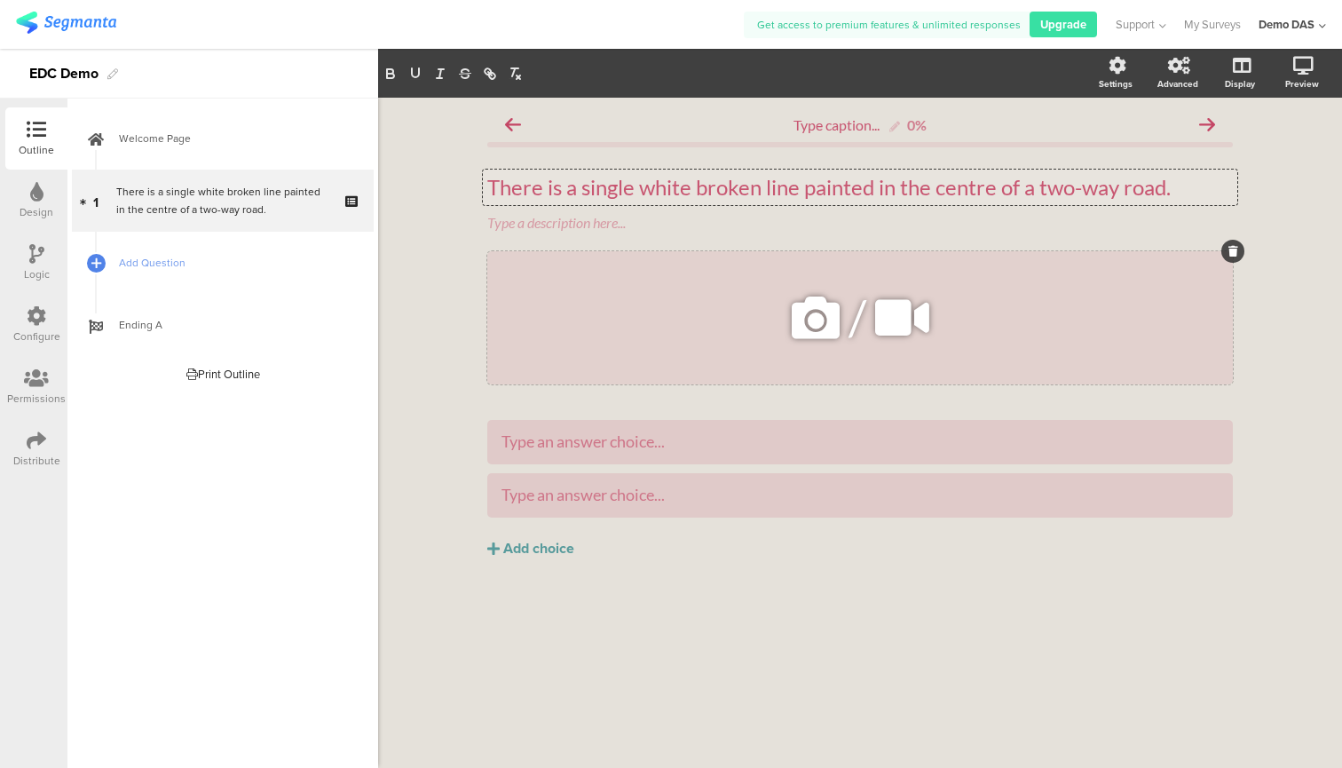
click at [826, 303] on icon at bounding box center [816, 318] width 60 height 60
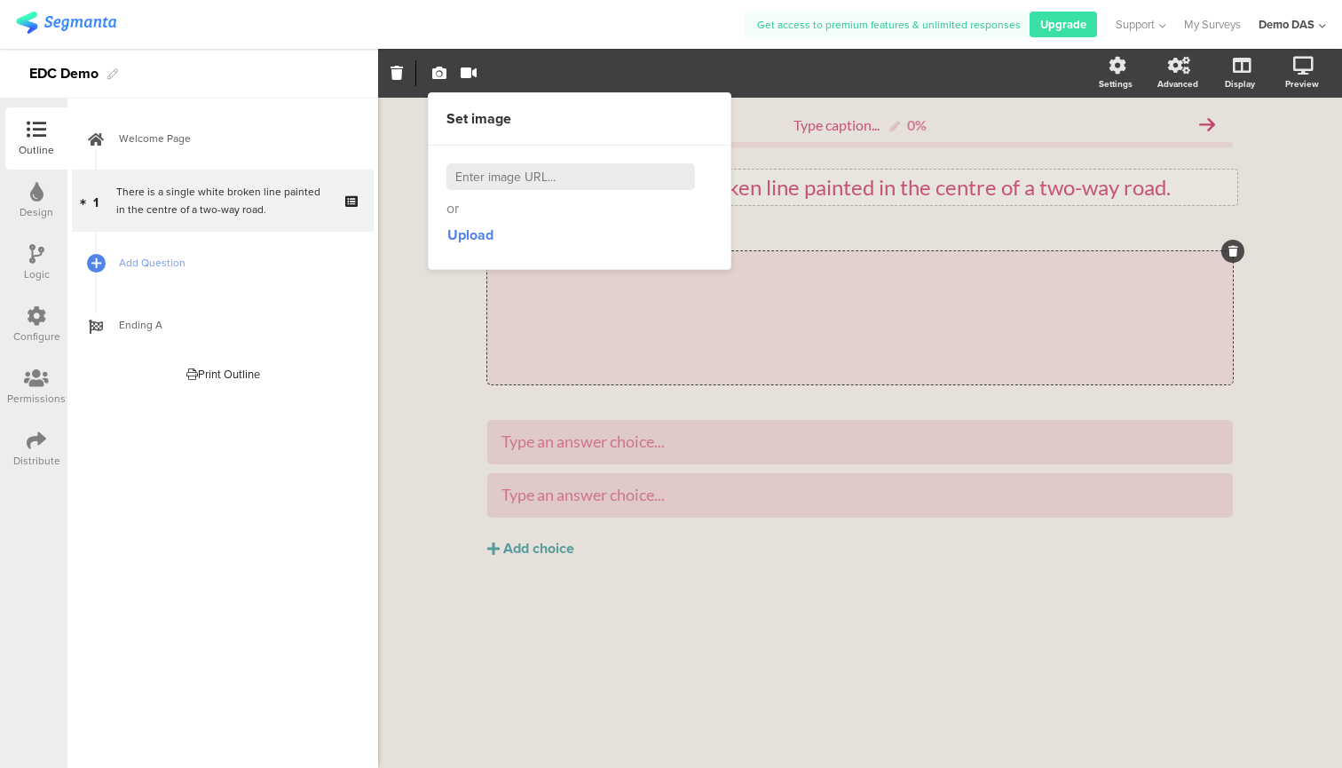
click at [498, 185] on input at bounding box center [571, 176] width 249 height 27
paste input "https://www.google.com/url?sa=i&url=https%3A%2F%2Fdmv-permit-test.com%2Froad-si…"
type input "https://www.google.com/url?sa=i&url=https%3A%2F%2Fdmv-permit-test.com%2Froad-si…"
click at [568, 175] on input "https://www.google.com/url?sa=i&url=https%3A%2F%2Fdmv-permit-test.com%2Froad-si…" at bounding box center [571, 176] width 249 height 27
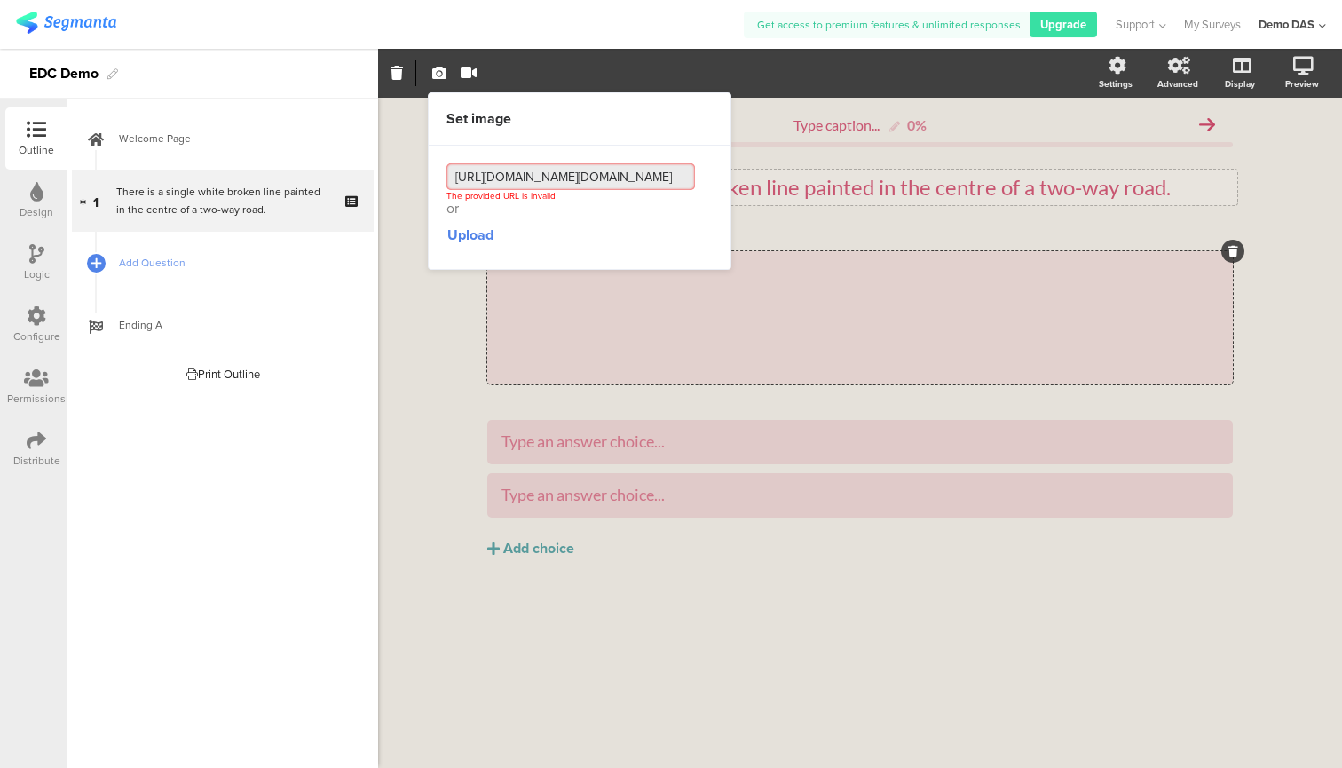
click at [568, 175] on input "https://www.google.com/url?sa=i&url=https%3A%2F%2Fdmv-permit-test.com%2Froad-si…" at bounding box center [571, 176] width 249 height 27
paste input "https://s3.amazonaws.com/cdn.dmv-permit-test.com/images/road-signs/medium/130.j…"
type input "https://s3.amazonaws.com/cdn.dmv-permit-test.com/images/road-signs/medium/130.j…"
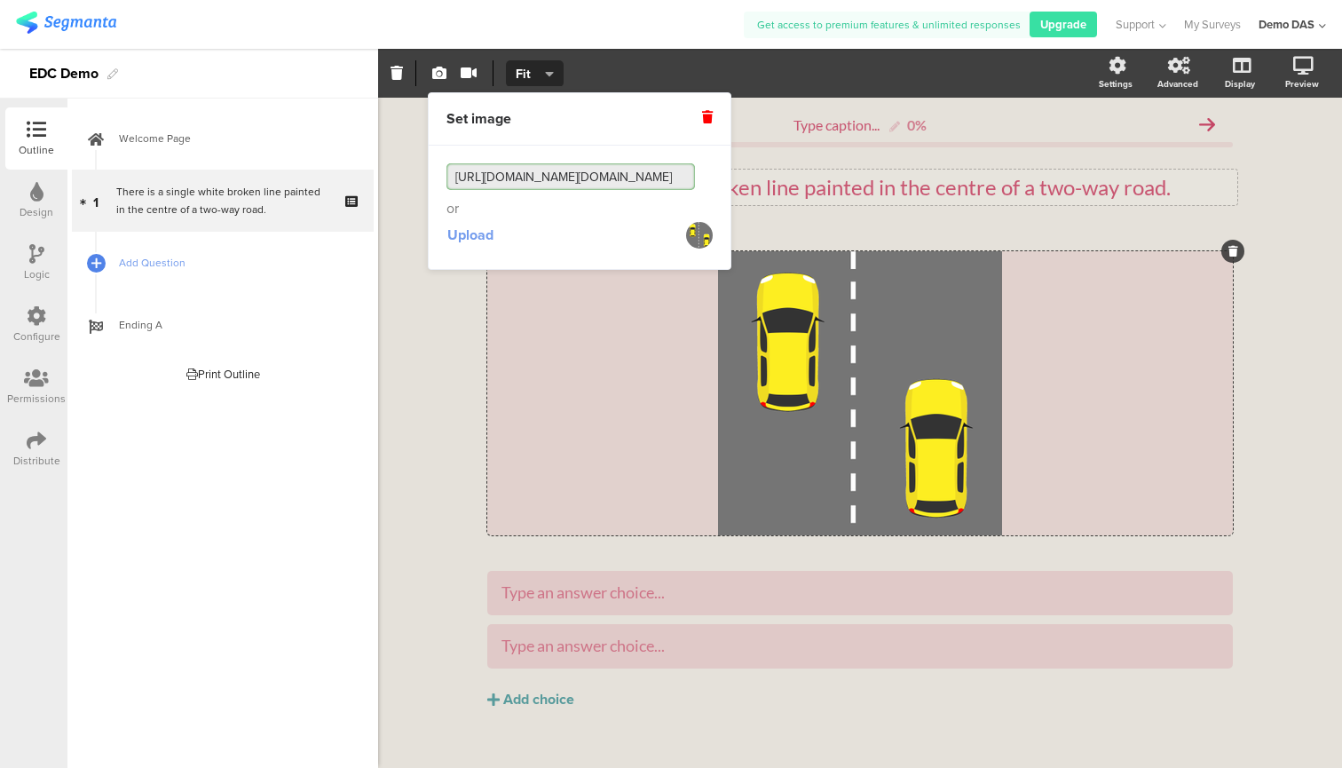
click at [481, 236] on span "Upload" at bounding box center [470, 235] width 46 height 20
click at [1306, 520] on div "Type caption... 0% There is a single white broken line painted in the centre of…" at bounding box center [860, 445] width 964 height 695
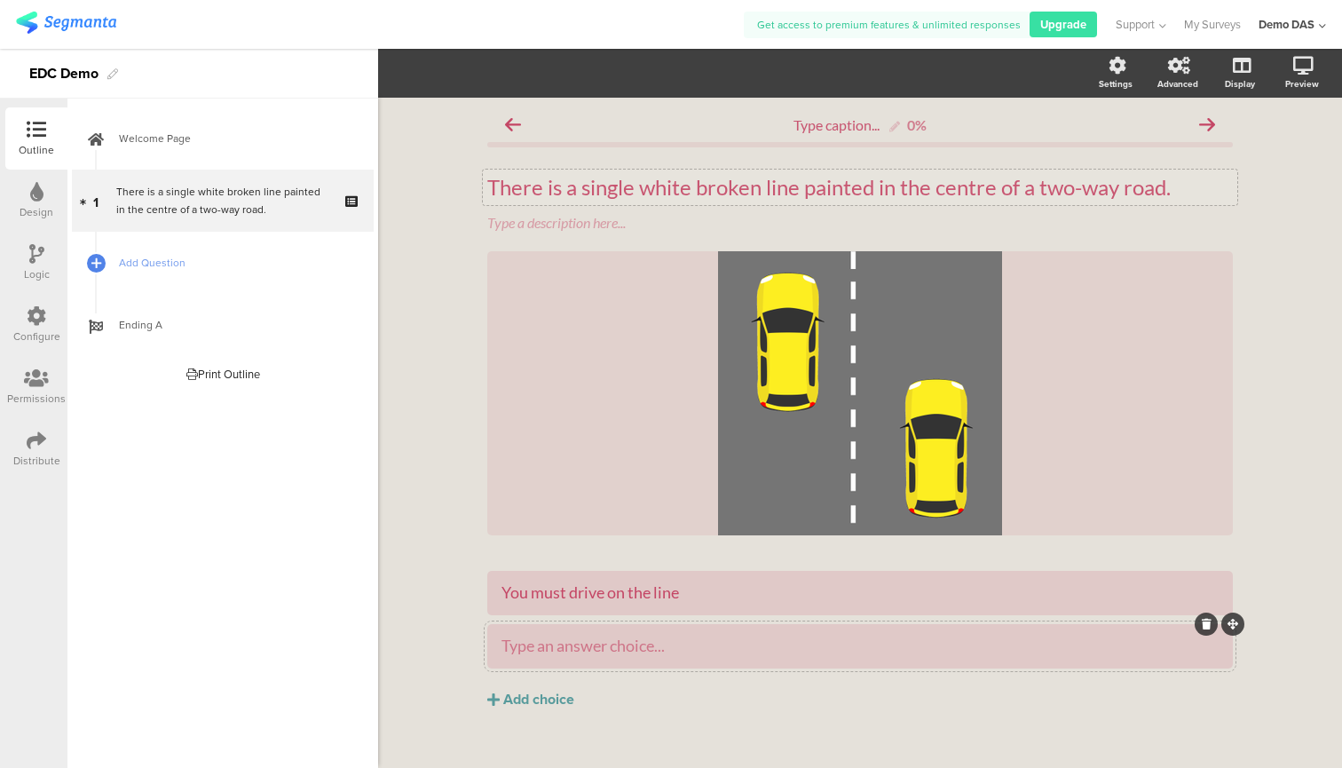
click at [719, 643] on div "Type an answer choice..." at bounding box center [860, 646] width 717 height 20
click at [526, 696] on div "Add choice" at bounding box center [538, 700] width 71 height 19
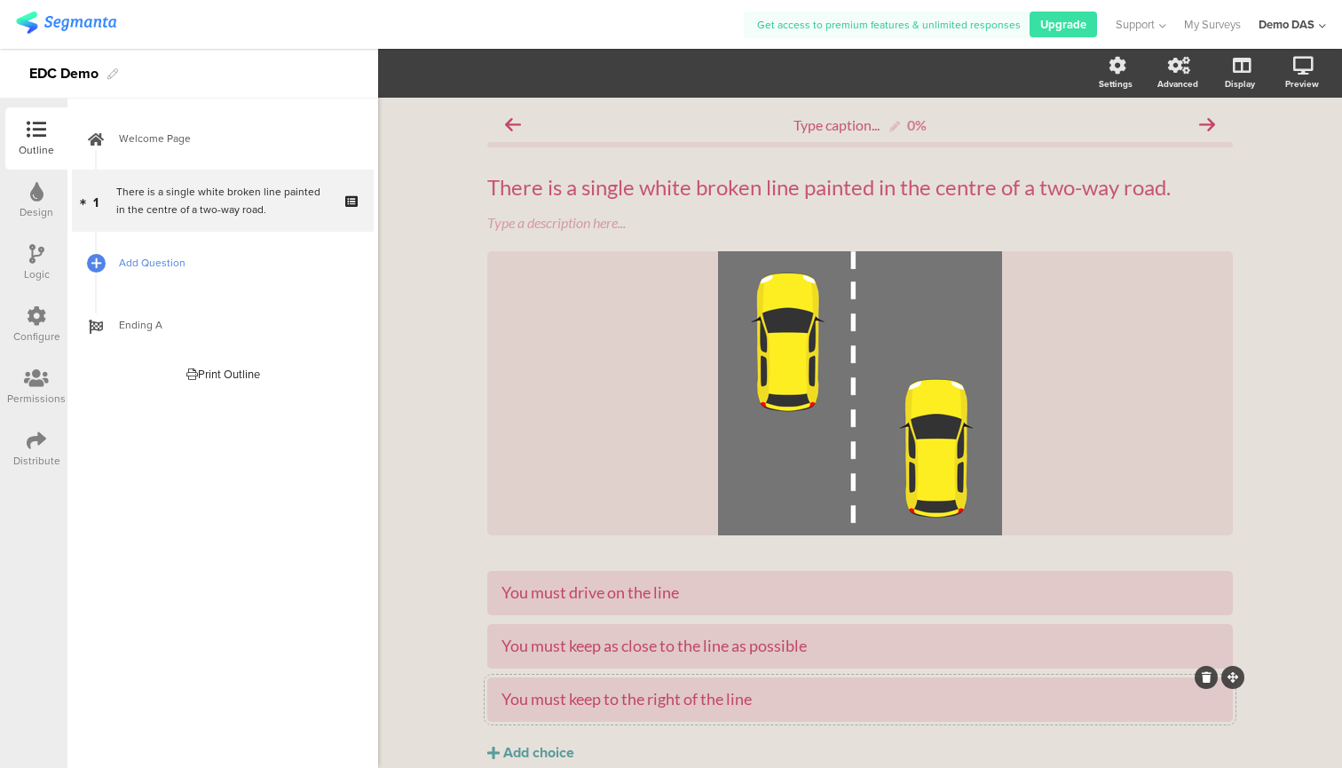
click at [169, 263] on span "Add Question" at bounding box center [232, 263] width 227 height 18
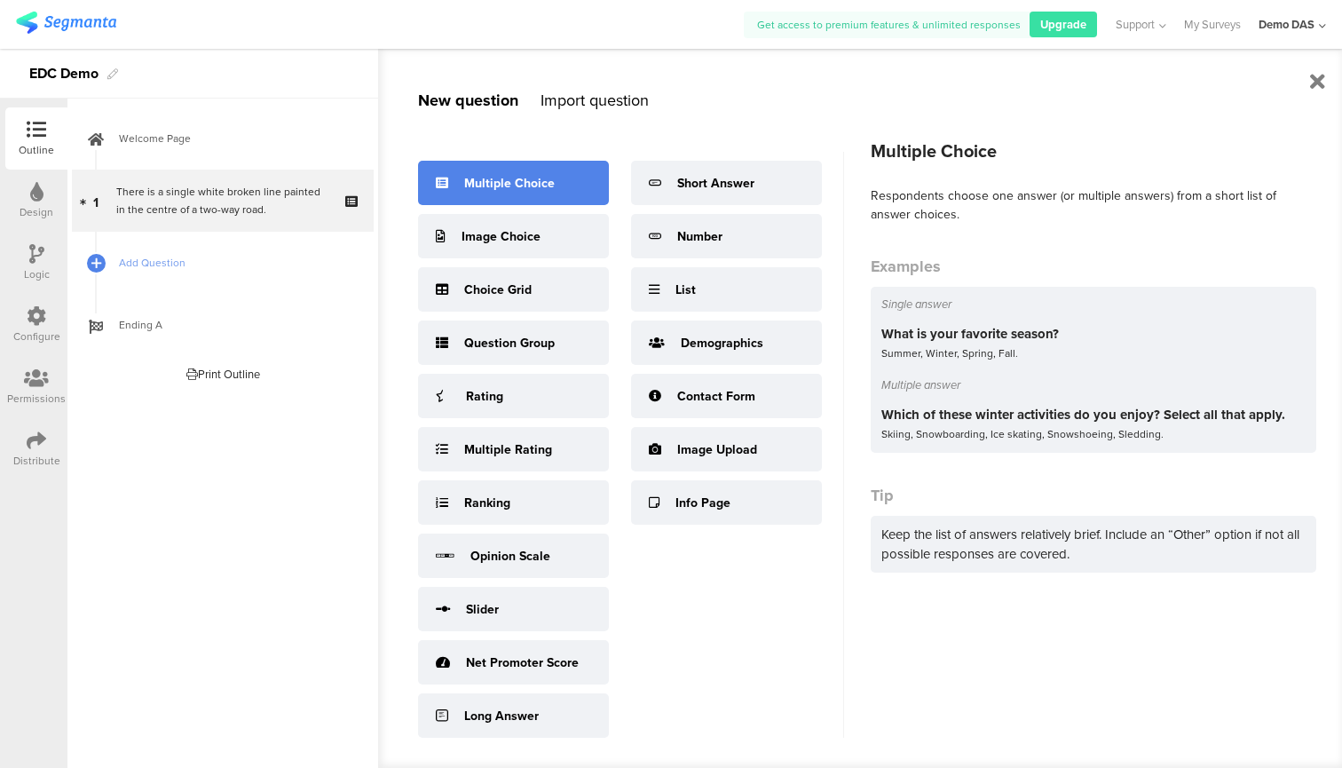
click at [540, 184] on div "Multiple Choice" at bounding box center [509, 183] width 91 height 19
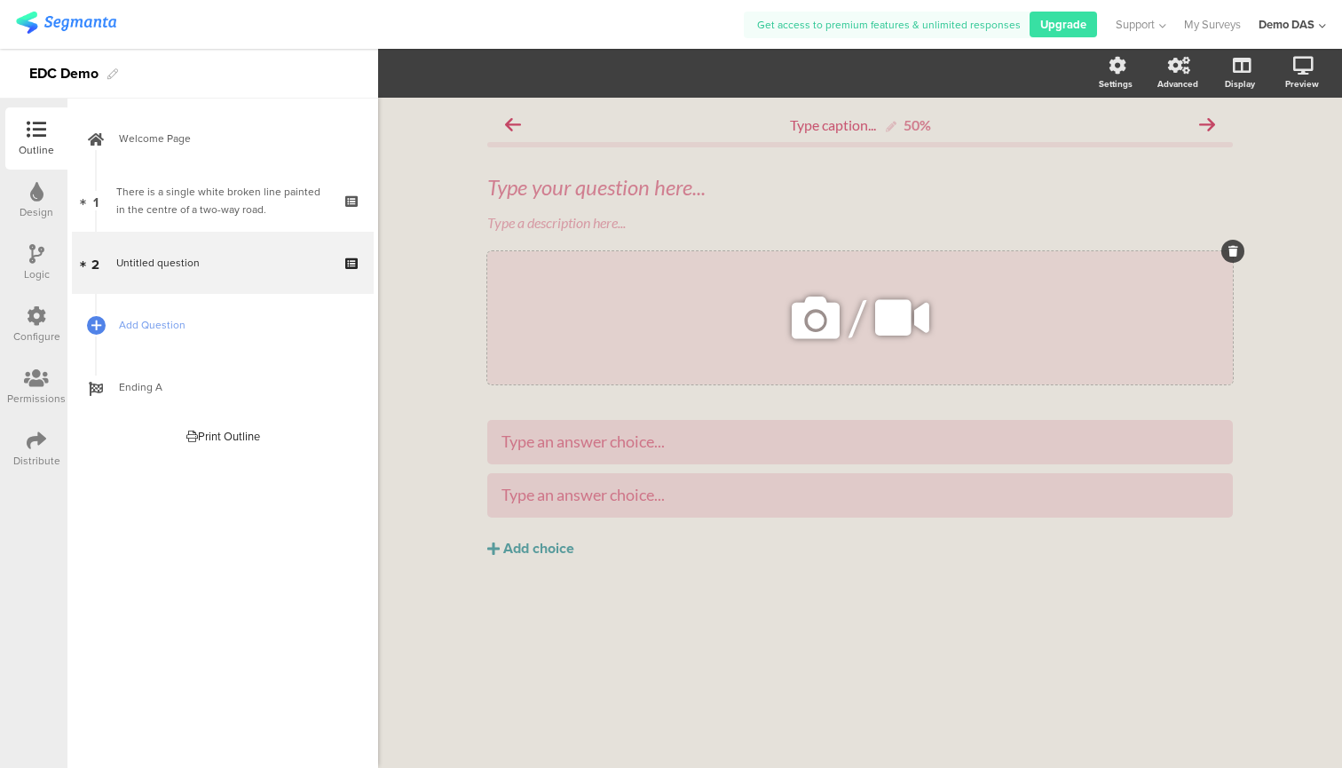
click at [705, 320] on div "/" at bounding box center [860, 317] width 746 height 133
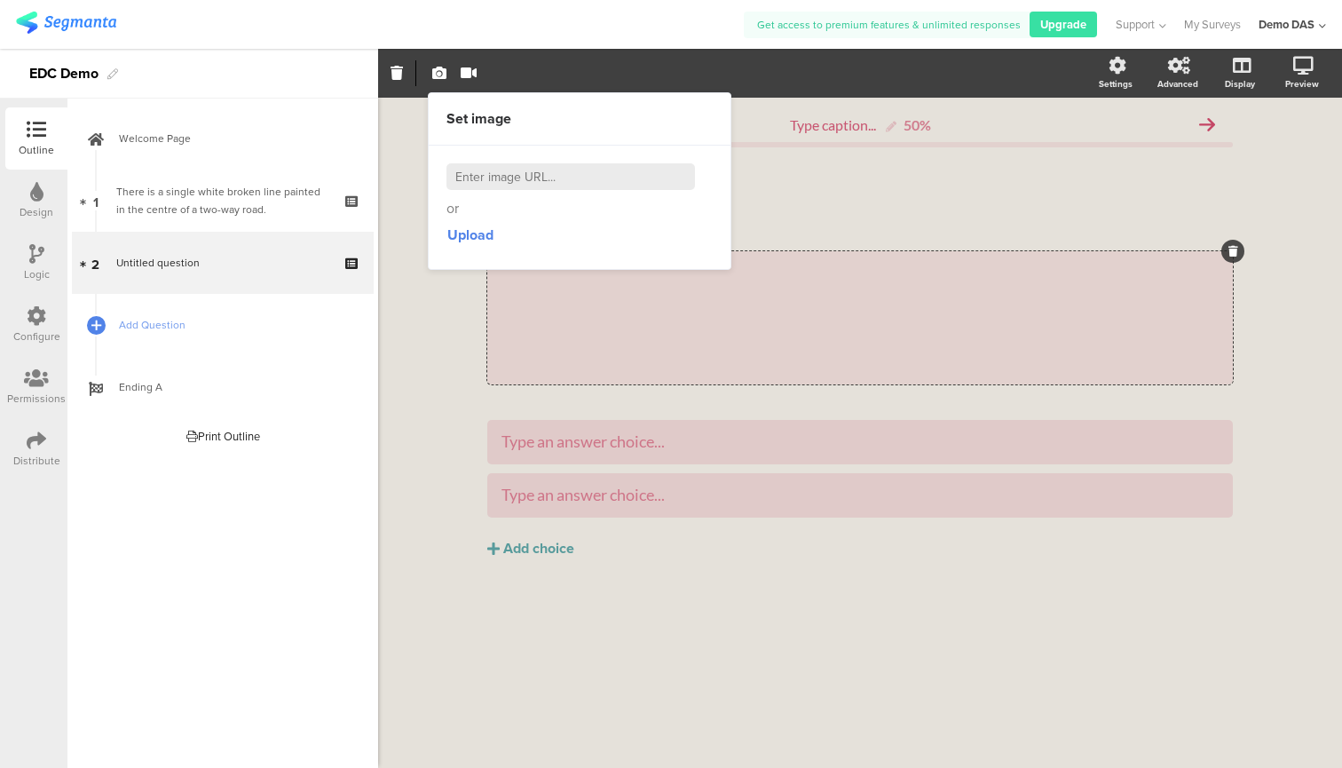
click at [616, 182] on input at bounding box center [571, 176] width 249 height 27
paste input "https://www.storyblocks.com/video/stock/a-man-driving-a-car-the-sun-shining-out…"
click at [629, 184] on input "https://www.storyblocks.com/video/stock/a-man-driving-a-car-the-sun-shining-out…" at bounding box center [571, 176] width 249 height 27
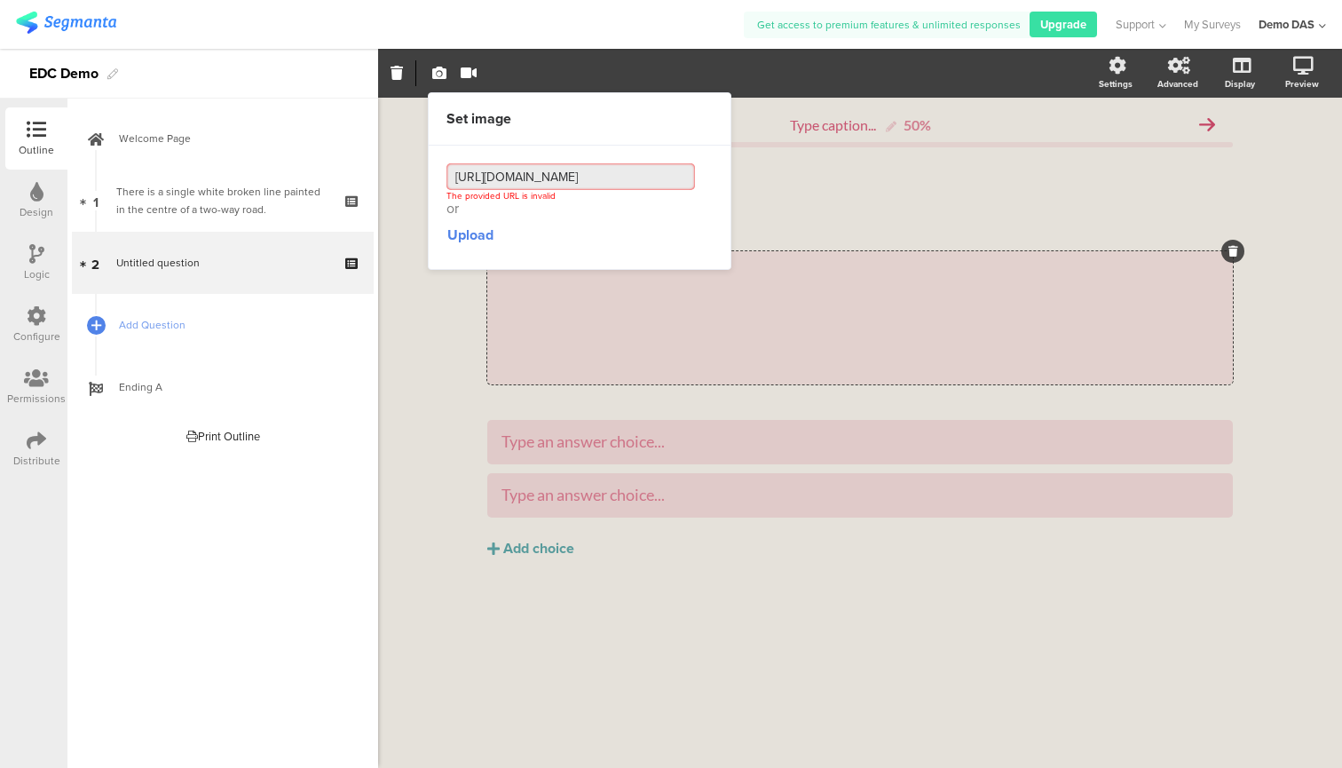
paste input "vecteezy.com/video/24850133-man-driving-car-through-the-streets-of-evening-city…"
click at [660, 220] on div "Upload" at bounding box center [580, 235] width 266 height 32
click at [579, 178] on input "https://www.vecteezy.com/video/24850133-man-driving-car-through-the-streets-of-…" at bounding box center [571, 176] width 249 height 27
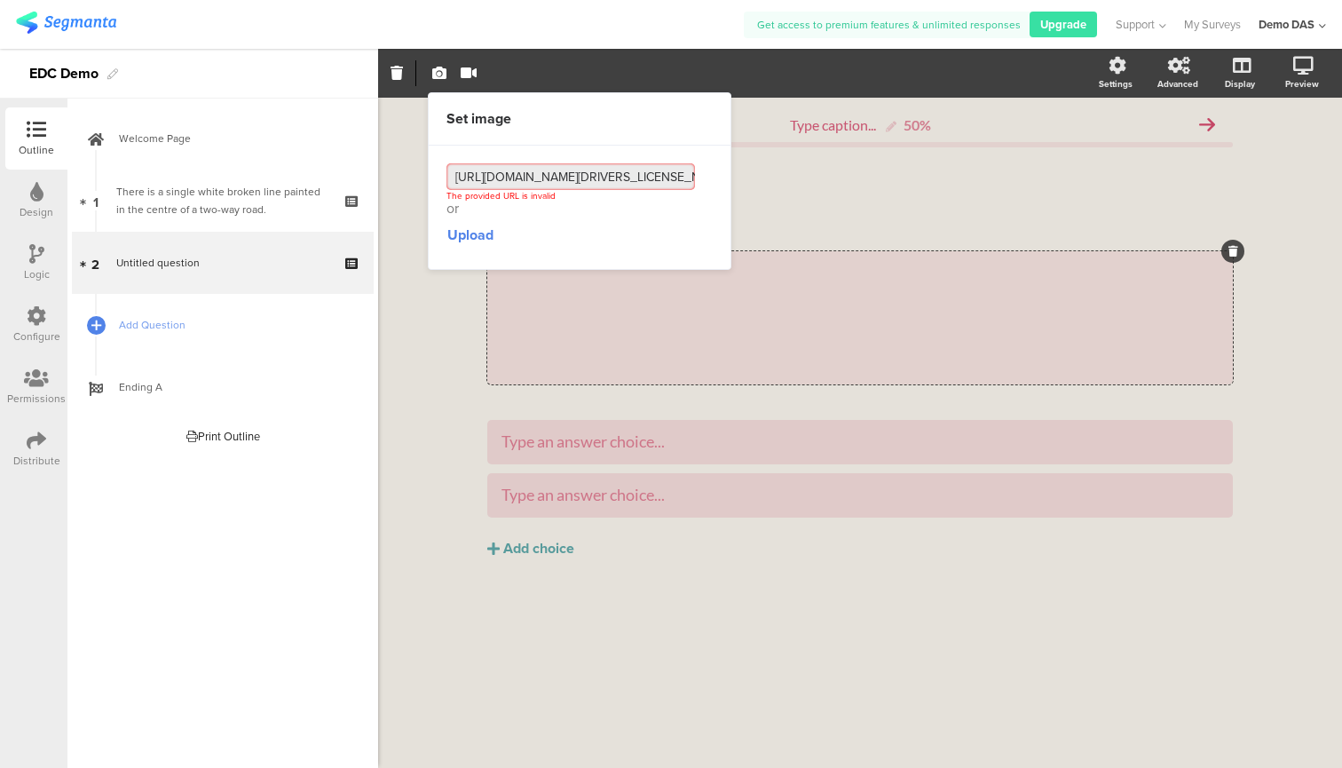
paste input "youtube.com/watch?v=idhzV0QqtI0"
type input "https://www.youtube.com/watch?v=idhzV0QqtI0"
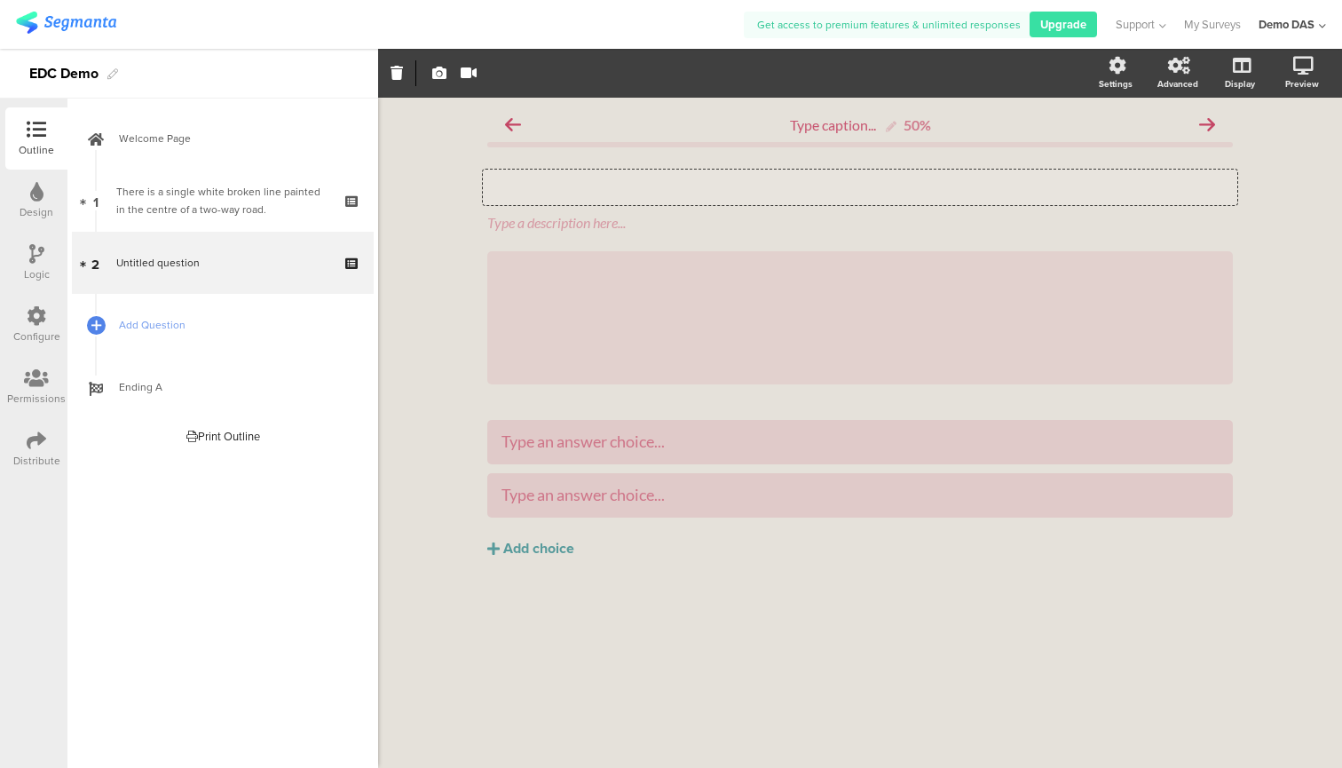
click at [848, 193] on div "Type your question here..." at bounding box center [860, 188] width 755 height 36
click at [895, 310] on icon at bounding box center [902, 318] width 67 height 60
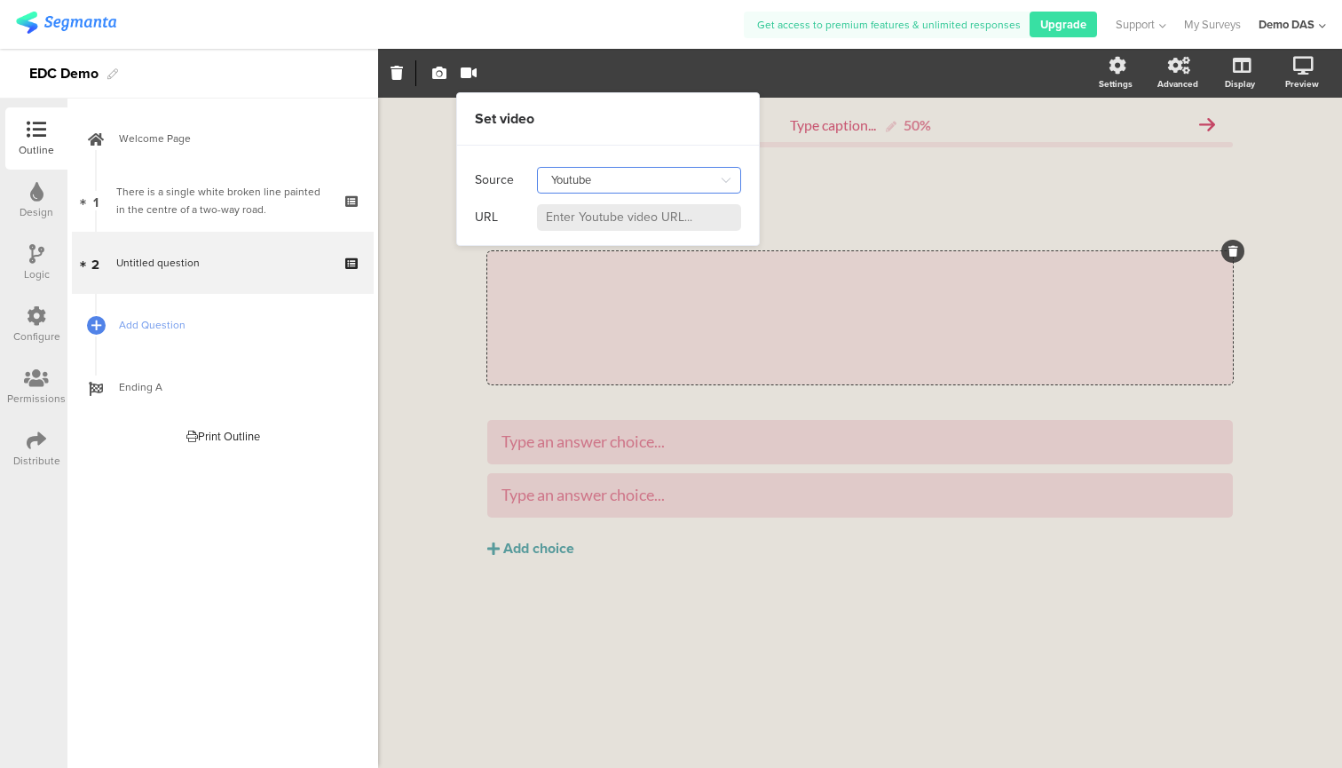
click at [584, 178] on input "Youtube" at bounding box center [639, 180] width 204 height 27
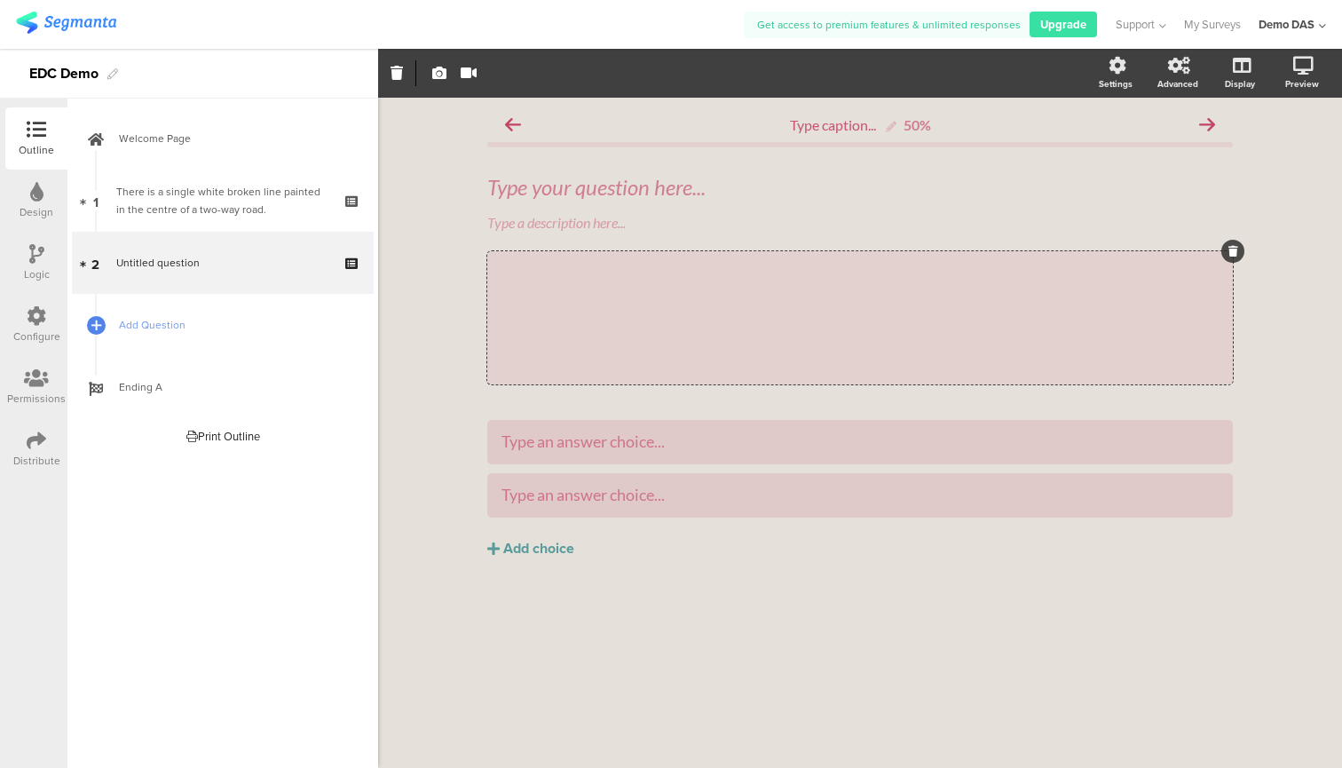
click at [408, 408] on div "Type caption... 50% Type your question here... Type a description here... /" at bounding box center [860, 433] width 964 height 670
click at [660, 329] on div "/" at bounding box center [860, 317] width 746 height 133
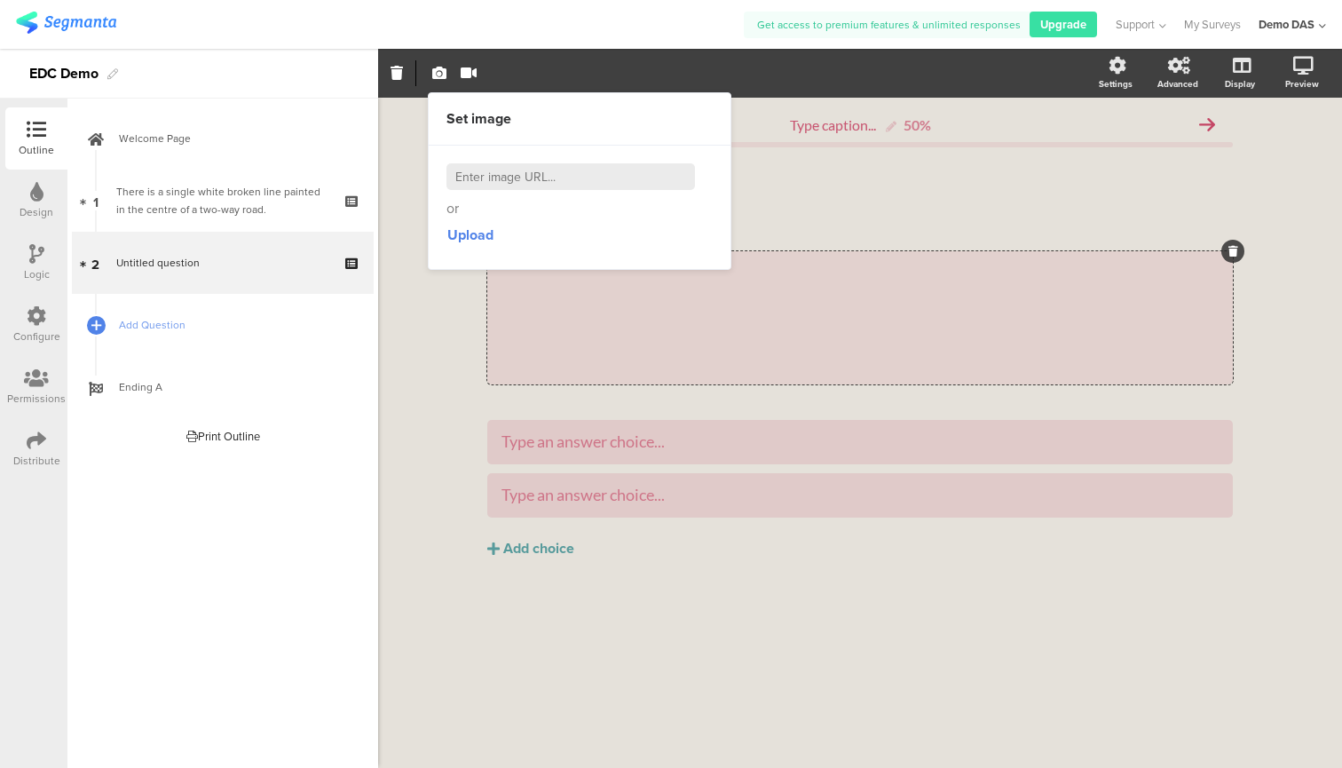
click at [554, 170] on input at bounding box center [571, 176] width 249 height 27
paste input "https://www.youtube.com/watch?v=idhzV0QqtI0"
type input "https://www.youtube.com/watch?v=idhzV0QqtI0"
click at [563, 181] on input "https://www.youtube.com/watch?v=idhzV0QqtI0" at bounding box center [571, 176] width 249 height 27
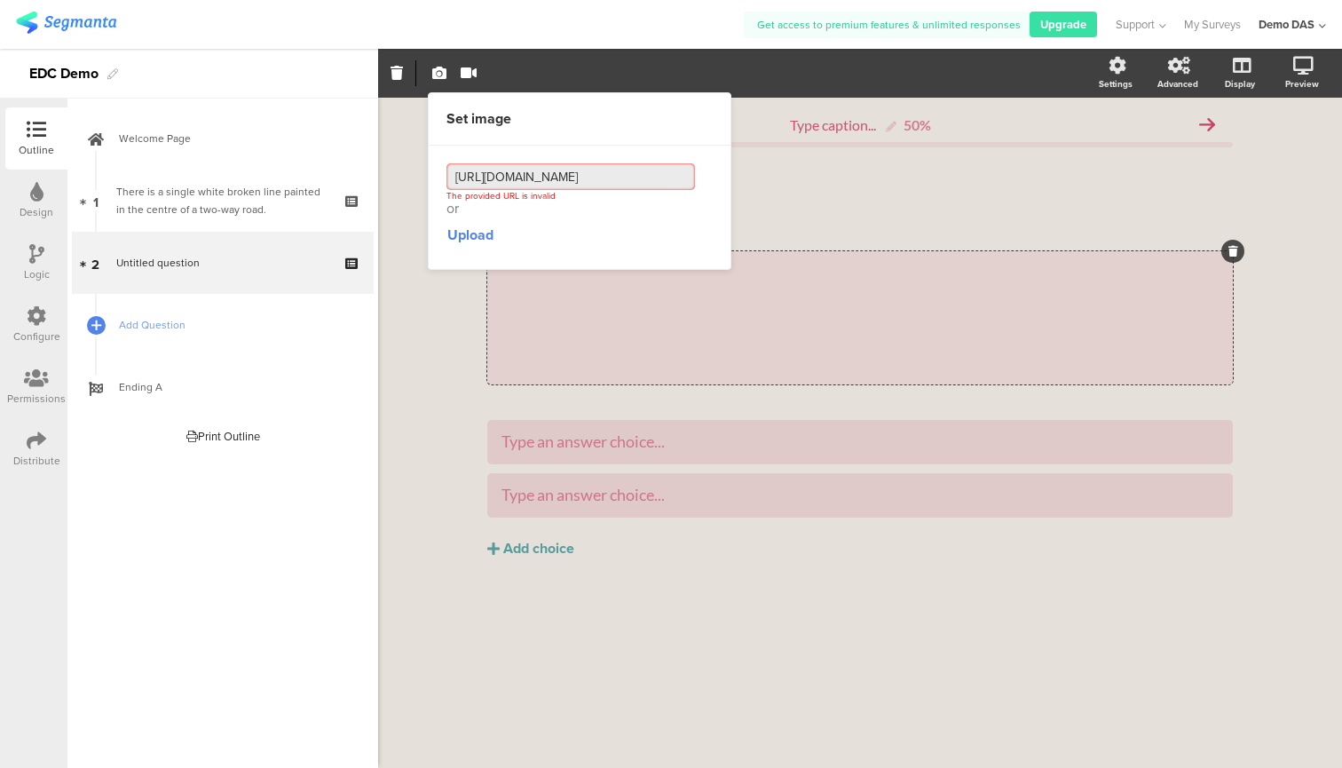
click at [563, 181] on input "https://www.youtube.com/watch?v=idhzV0QqtI0" at bounding box center [571, 176] width 249 height 27
paste input "https://www.youtube.com/watch?v=JFN6Q2KVSXo"
type input "https://www.youtube.com/watch?v=JFN6Q2KVSXo"
click at [573, 176] on input "https://www.youtube.com/watch?v=JFN6Q2KVSXo" at bounding box center [571, 176] width 249 height 27
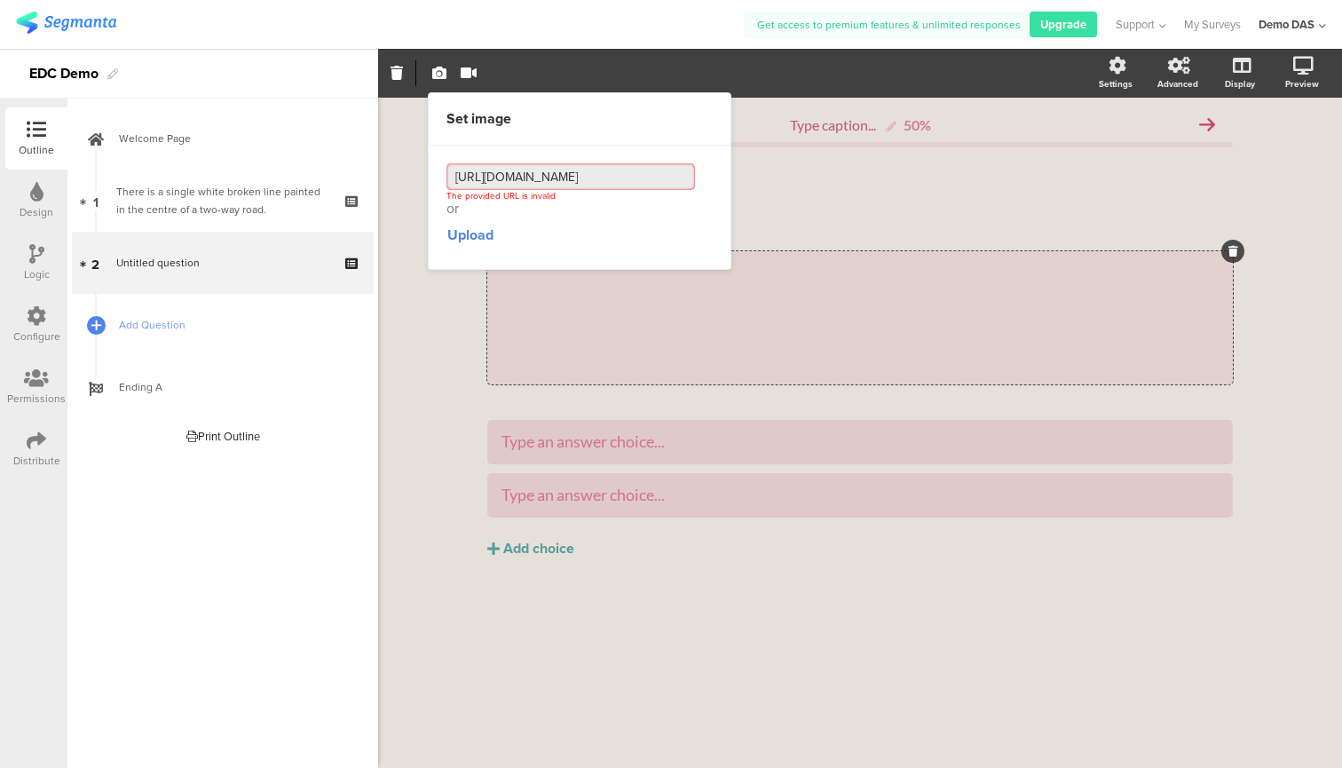
click at [573, 176] on input "https://www.youtube.com/watch?v=JFN6Q2KVSXo" at bounding box center [571, 176] width 249 height 27
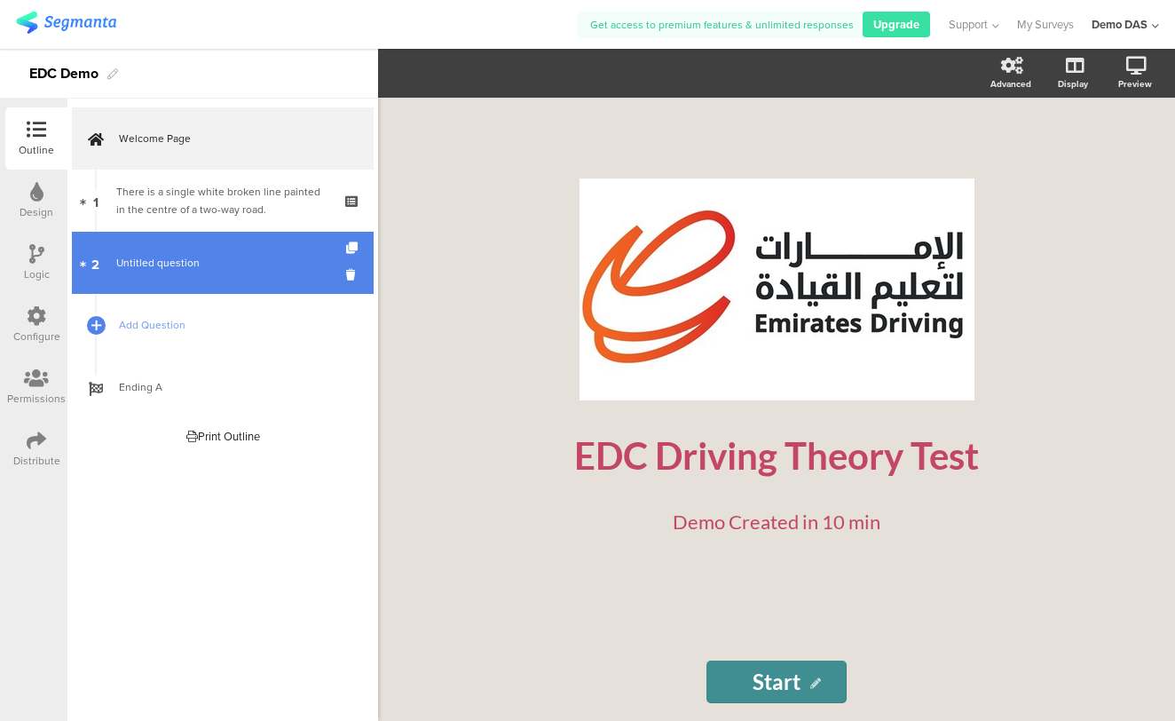
click at [150, 278] on link "2 Untitled question" at bounding box center [223, 263] width 302 height 62
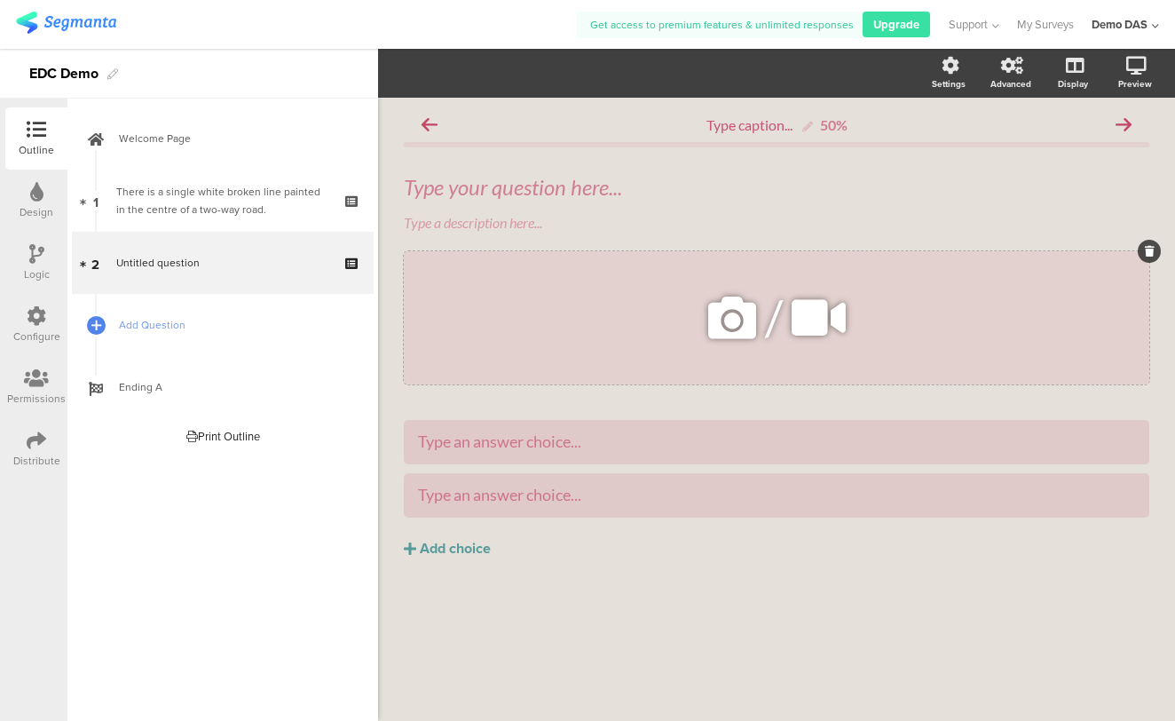
click at [735, 314] on icon at bounding box center [732, 318] width 60 height 60
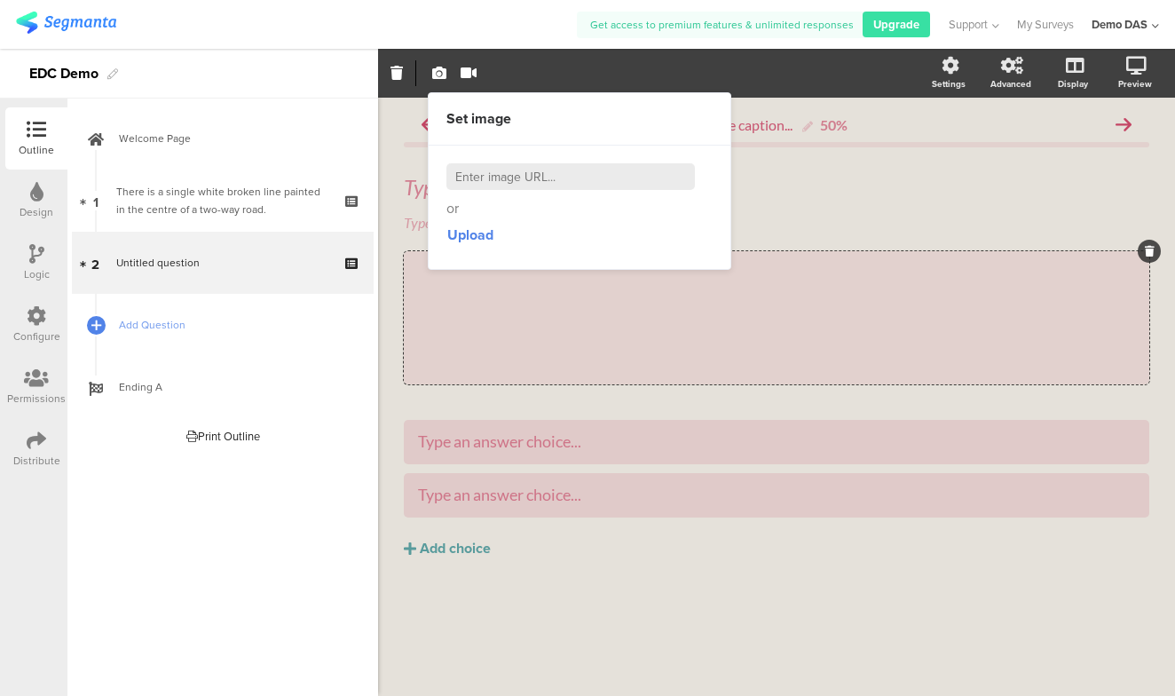
click at [585, 177] on input at bounding box center [571, 176] width 249 height 27
paste input "[URL][DOMAIN_NAME]"
click at [567, 177] on input "[URL][DOMAIN_NAME]" at bounding box center [571, 176] width 249 height 27
click at [617, 173] on input "[URL][DOMAIN_NAME]" at bounding box center [571, 176] width 249 height 27
click at [570, 231] on div "Upload" at bounding box center [580, 235] width 266 height 32
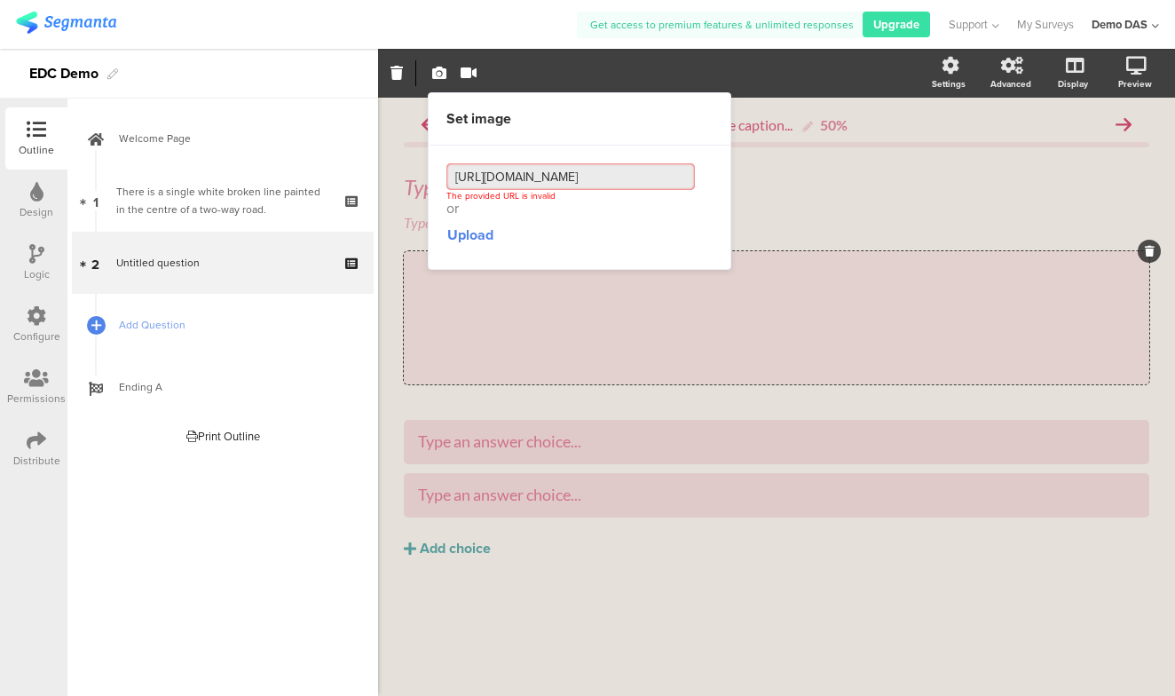
click at [673, 176] on input "[URL][DOMAIN_NAME]" at bounding box center [571, 176] width 249 height 27
drag, startPoint x: 673, startPoint y: 176, endPoint x: 599, endPoint y: 173, distance: 73.7
click at [599, 173] on input "[URL][DOMAIN_NAME]" at bounding box center [571, 176] width 249 height 27
type input "[URL][DOMAIN_NAME]"
click at [596, 219] on div "Upload" at bounding box center [580, 235] width 266 height 32
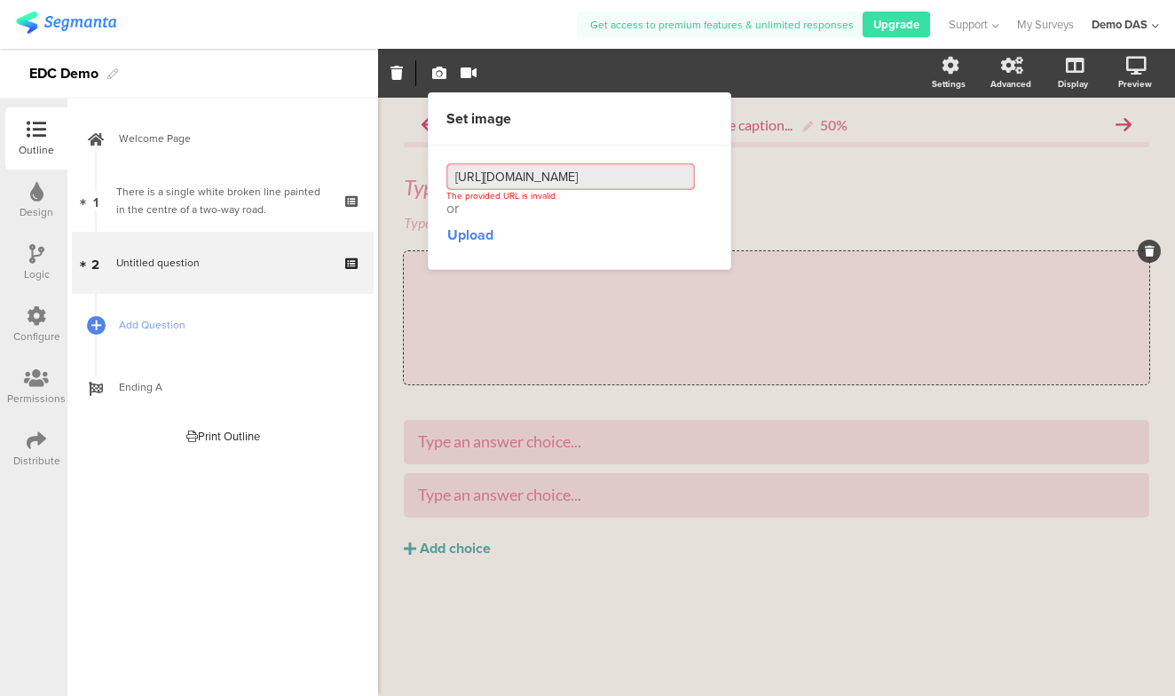
click at [573, 177] on input "[URL][DOMAIN_NAME]" at bounding box center [571, 176] width 249 height 27
paste input "[URL][DOMAIN_NAME]"
type input "[URL][DOMAIN_NAME]"
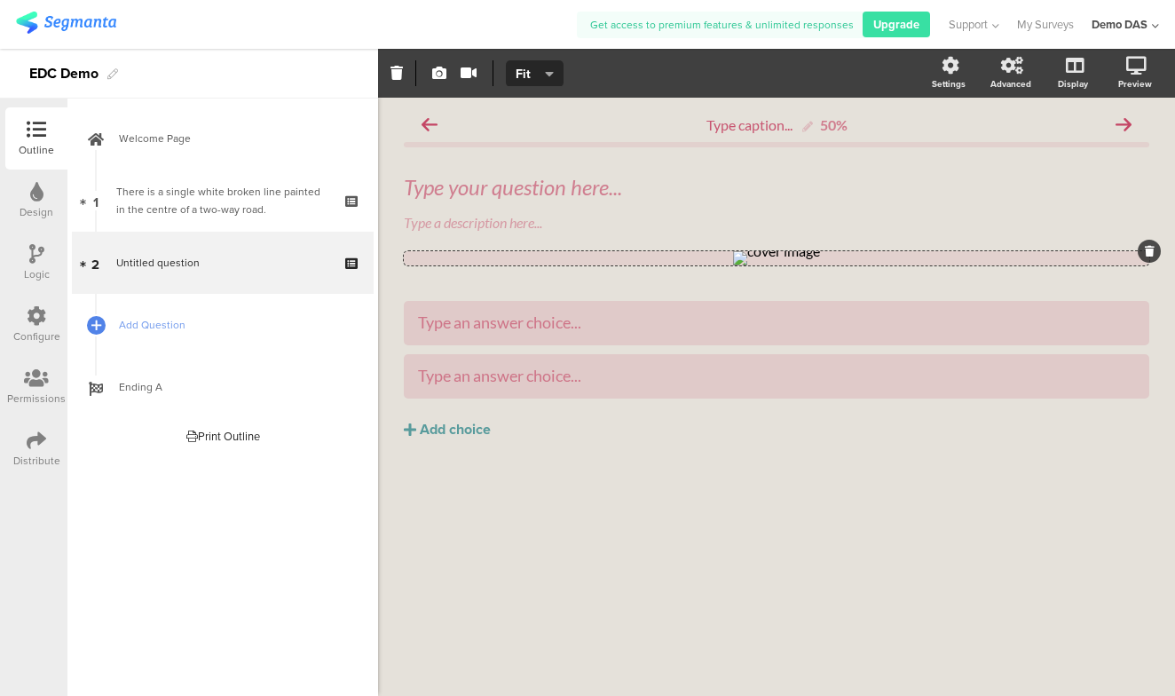
click at [819, 205] on span "Type your question here... Type a description here..." at bounding box center [777, 203] width 746 height 59
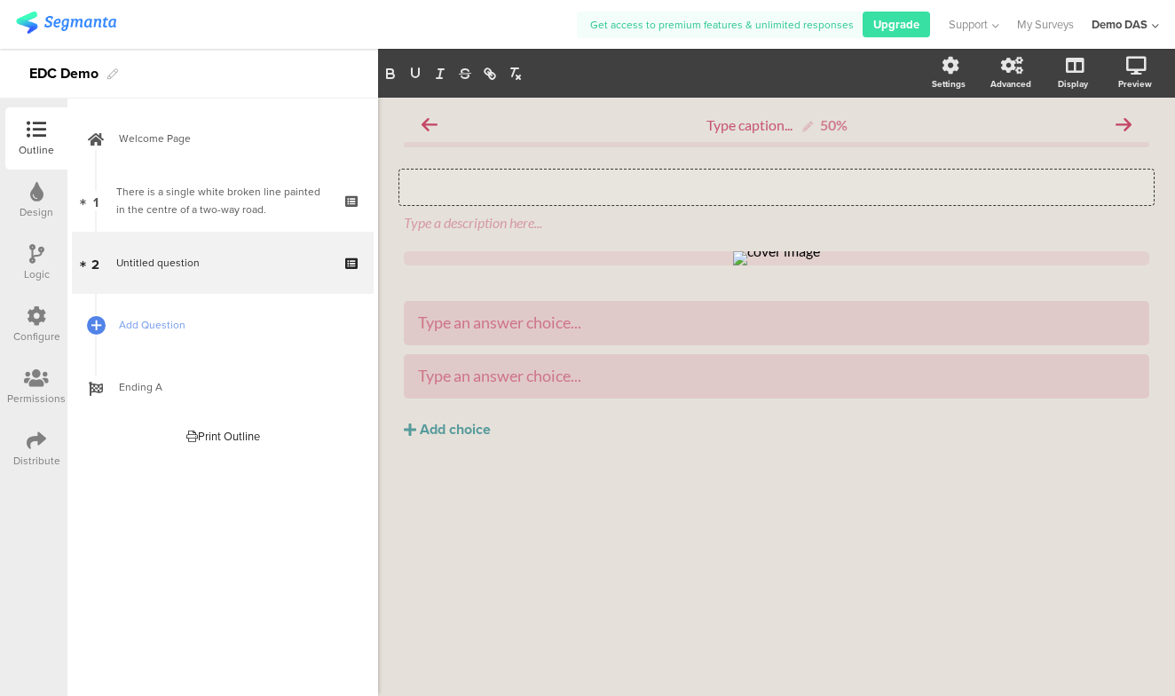
click at [586, 184] on div "Type your question here..." at bounding box center [776, 188] width 755 height 36
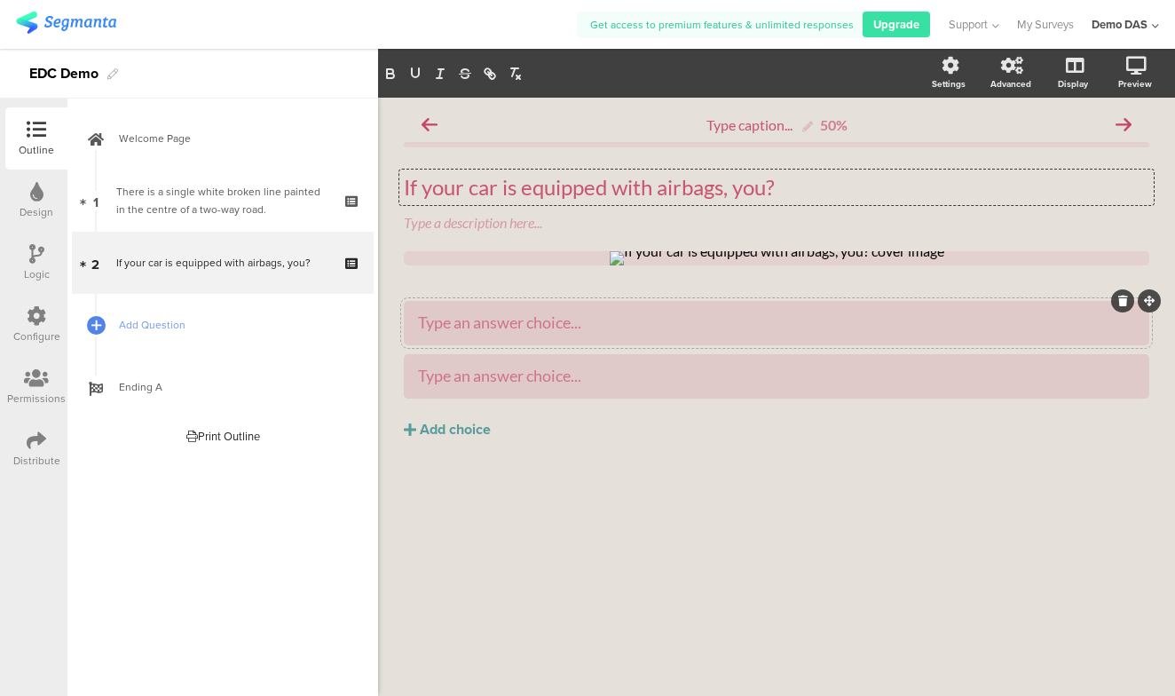
click at [611, 327] on div "Type an answer choice..." at bounding box center [776, 322] width 717 height 20
click at [447, 439] on div "Add choice" at bounding box center [455, 430] width 71 height 19
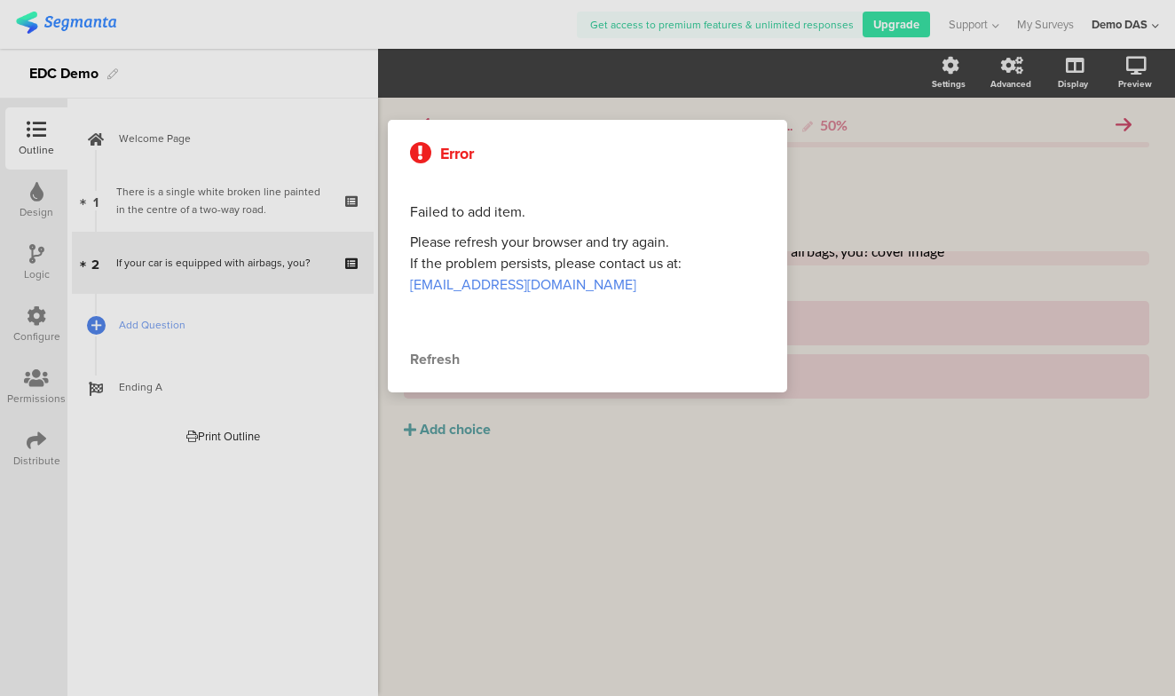
click at [439, 361] on div "Refresh" at bounding box center [587, 359] width 355 height 21
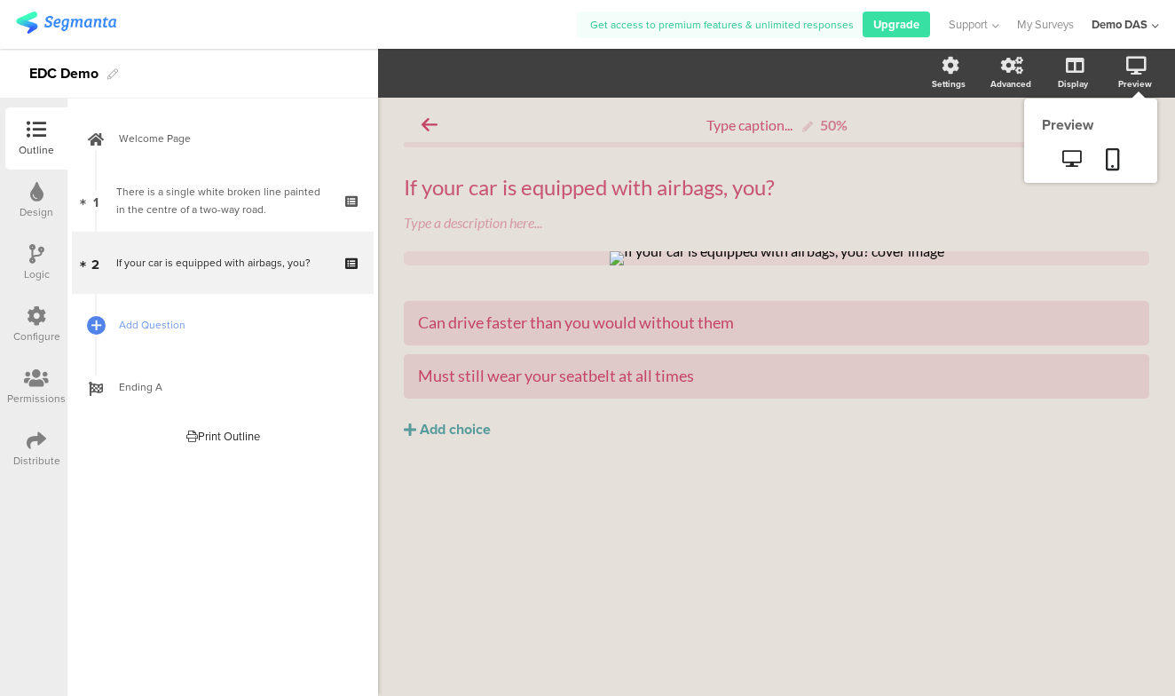
click at [1139, 72] on icon at bounding box center [1137, 66] width 20 height 18
click at [1106, 159] on icon at bounding box center [1113, 159] width 14 height 22
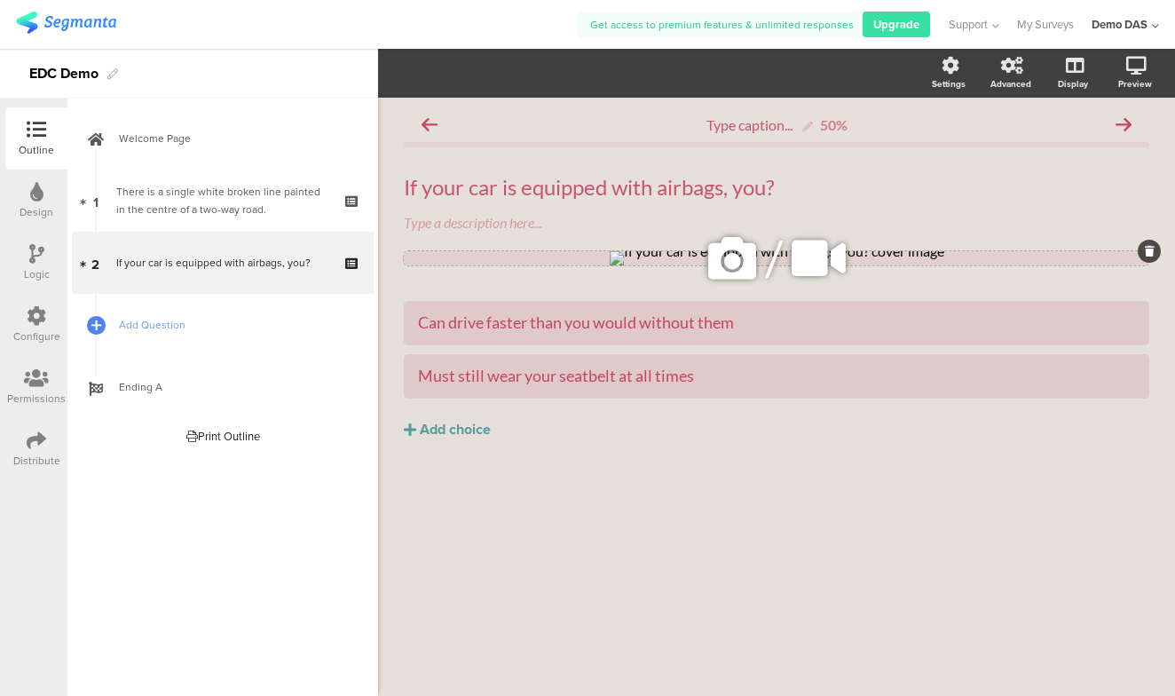
click at [1154, 251] on icon at bounding box center [1150, 251] width 10 height 11
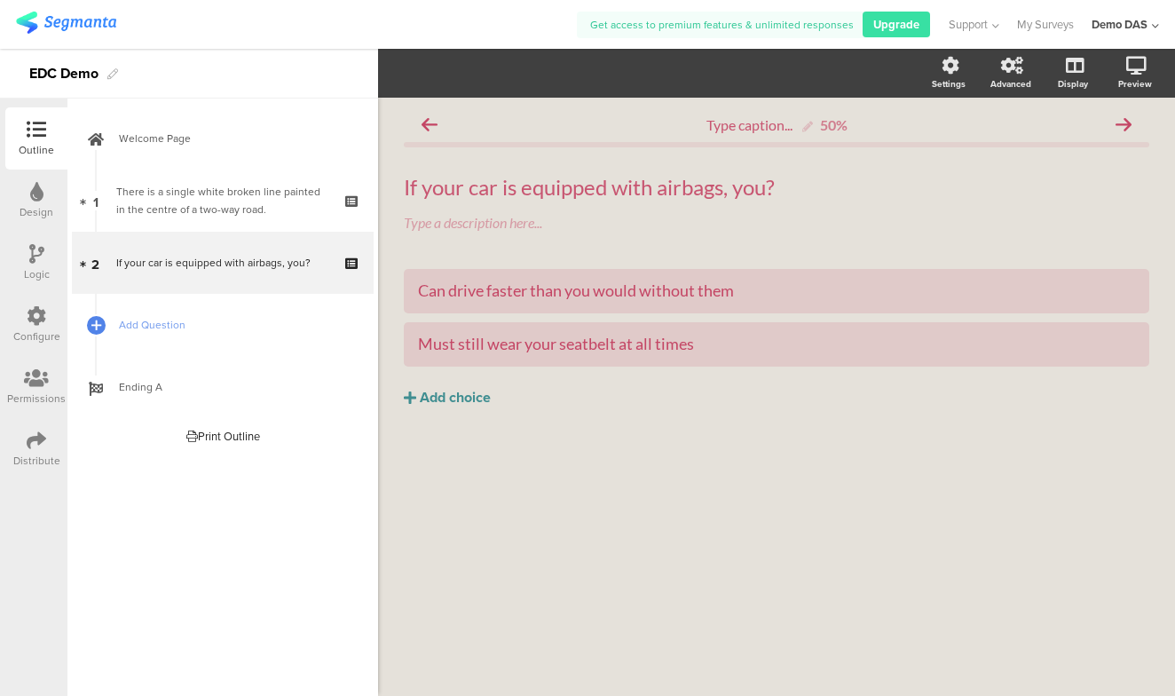
click at [494, 397] on button "Add choice" at bounding box center [777, 398] width 746 height 44
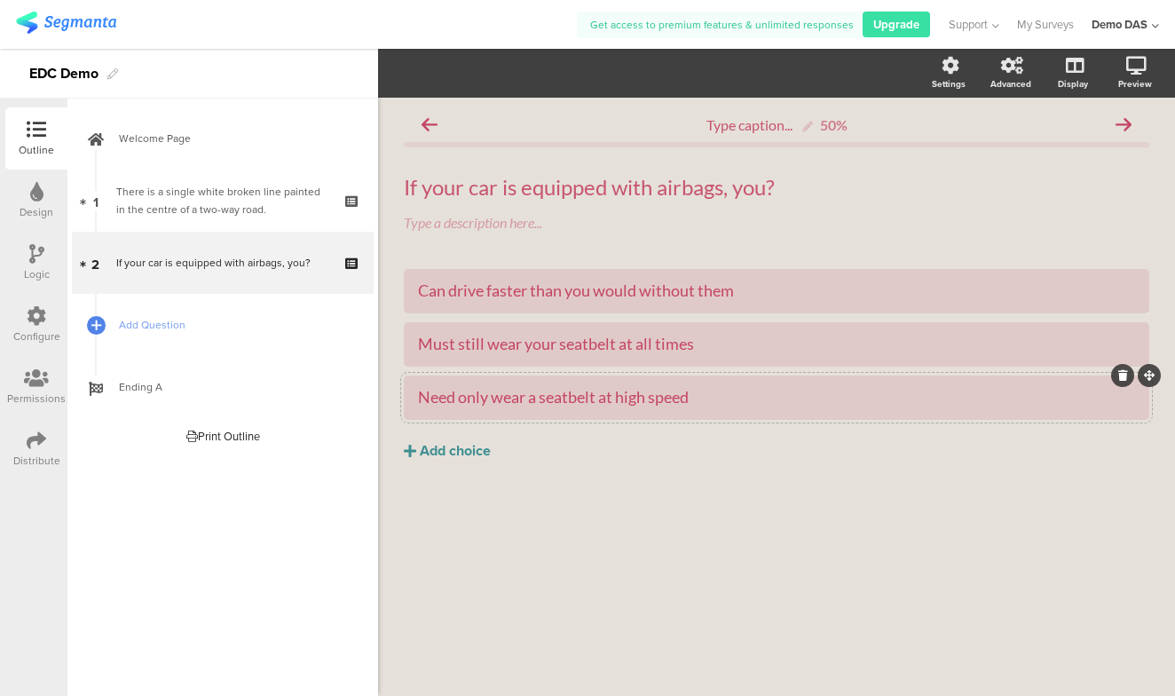
click at [481, 449] on div "Add choice" at bounding box center [455, 451] width 71 height 19
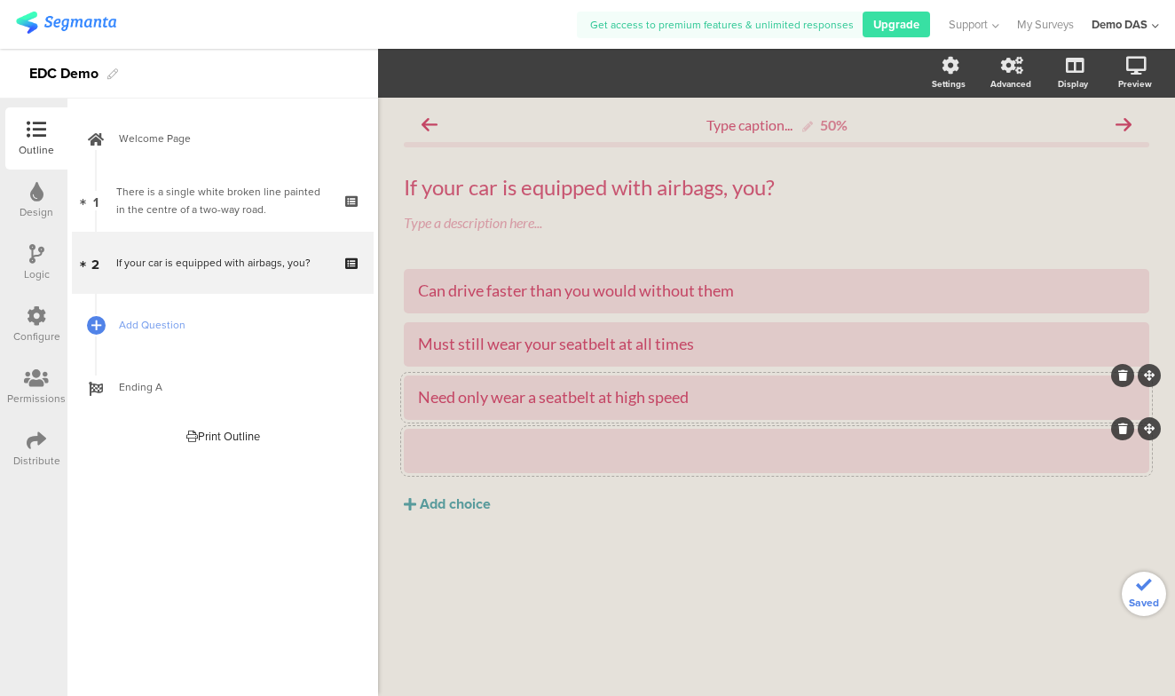
click at [522, 439] on div at bounding box center [776, 450] width 717 height 29
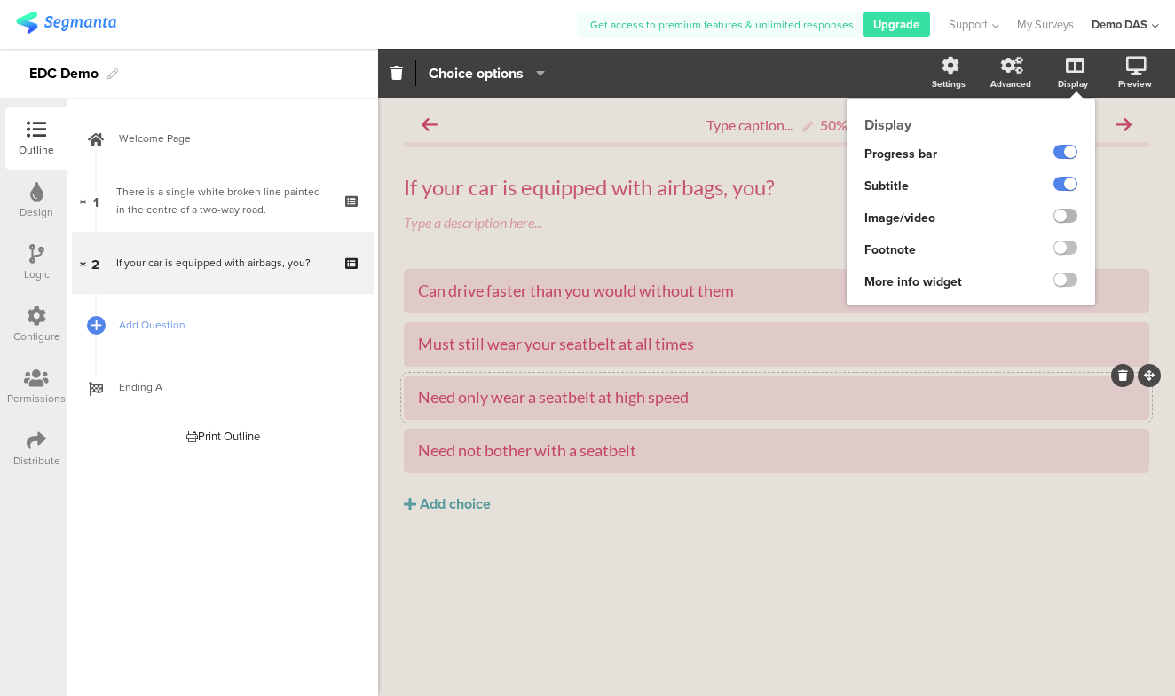
click at [1062, 216] on label at bounding box center [1066, 216] width 24 height 14
click at [0, 0] on input "checkbox" at bounding box center [0, 0] width 0 height 0
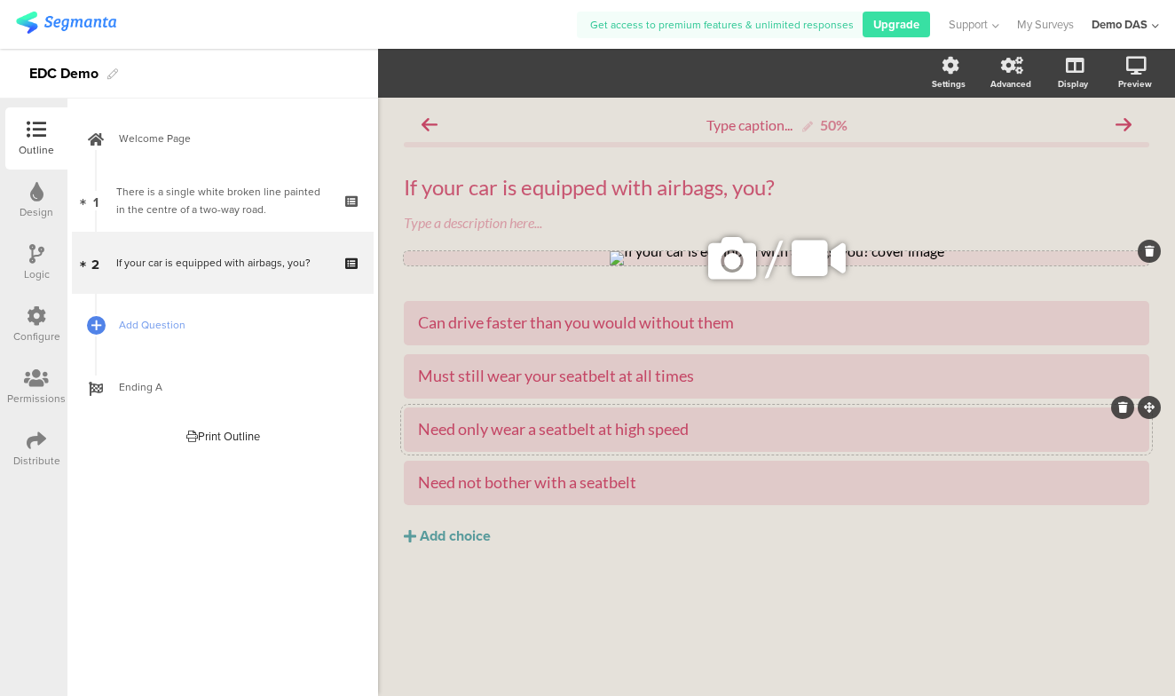
click at [810, 262] on icon at bounding box center [819, 258] width 67 height 60
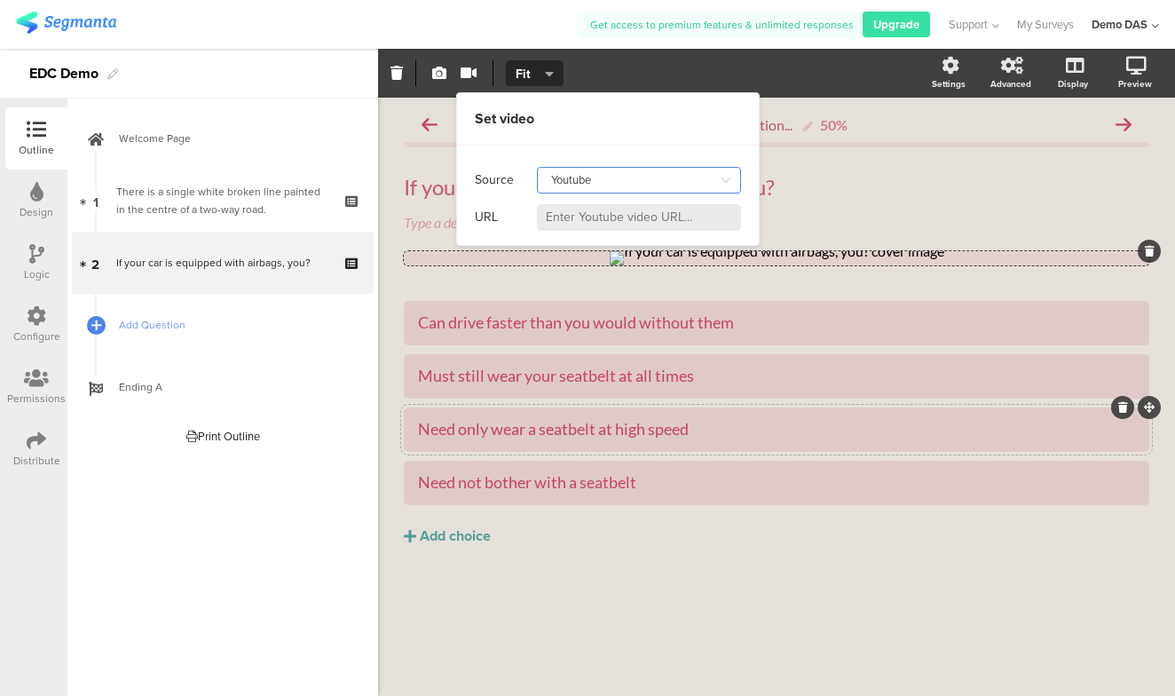
click at [660, 192] on input "Youtube" at bounding box center [639, 180] width 204 height 27
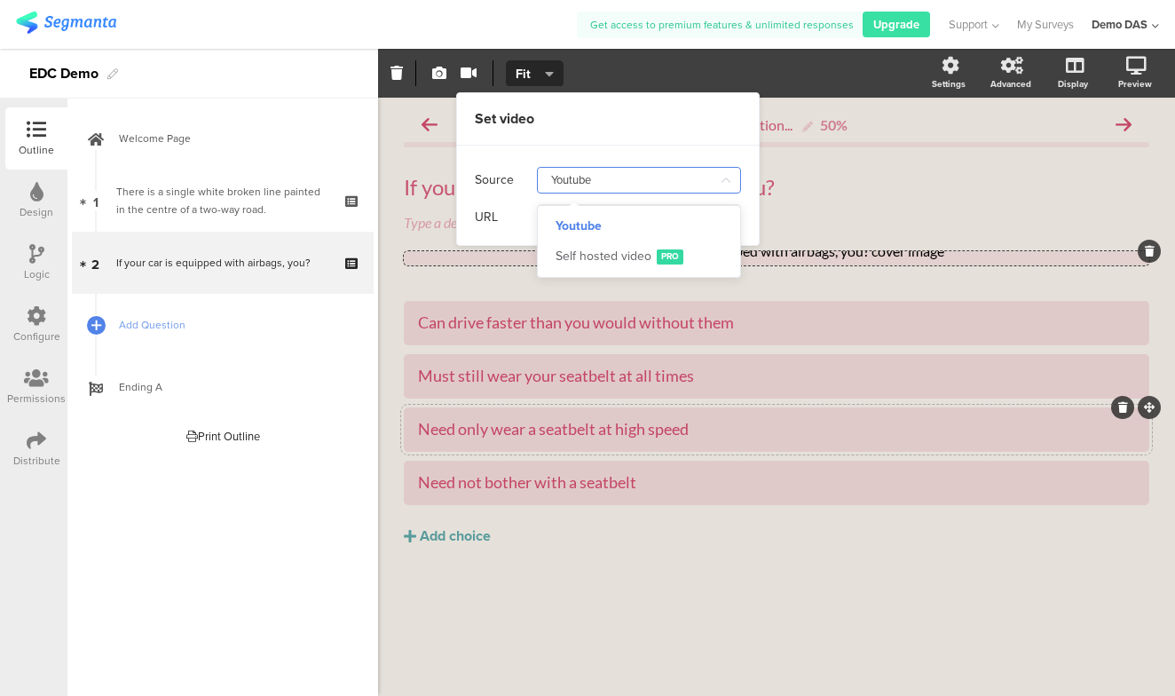
click at [648, 179] on input "Youtube" at bounding box center [639, 180] width 204 height 27
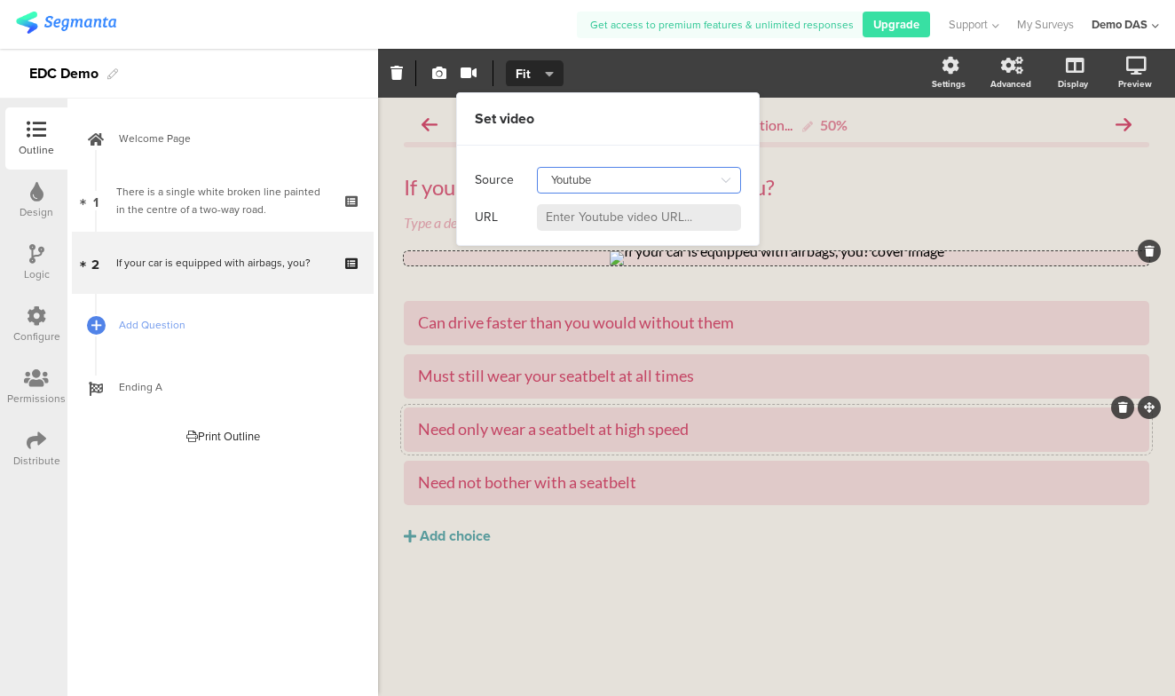
click at [738, 180] on input "Youtube" at bounding box center [639, 180] width 204 height 27
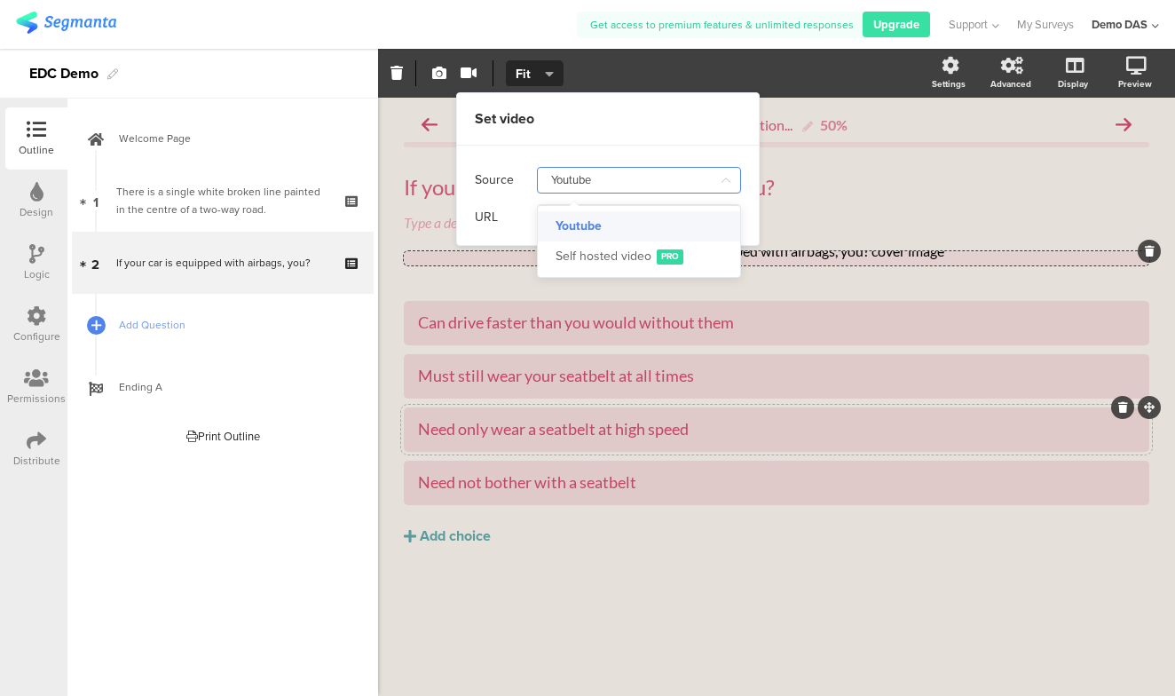
click at [587, 225] on div "Youtube" at bounding box center [579, 226] width 46 height 30
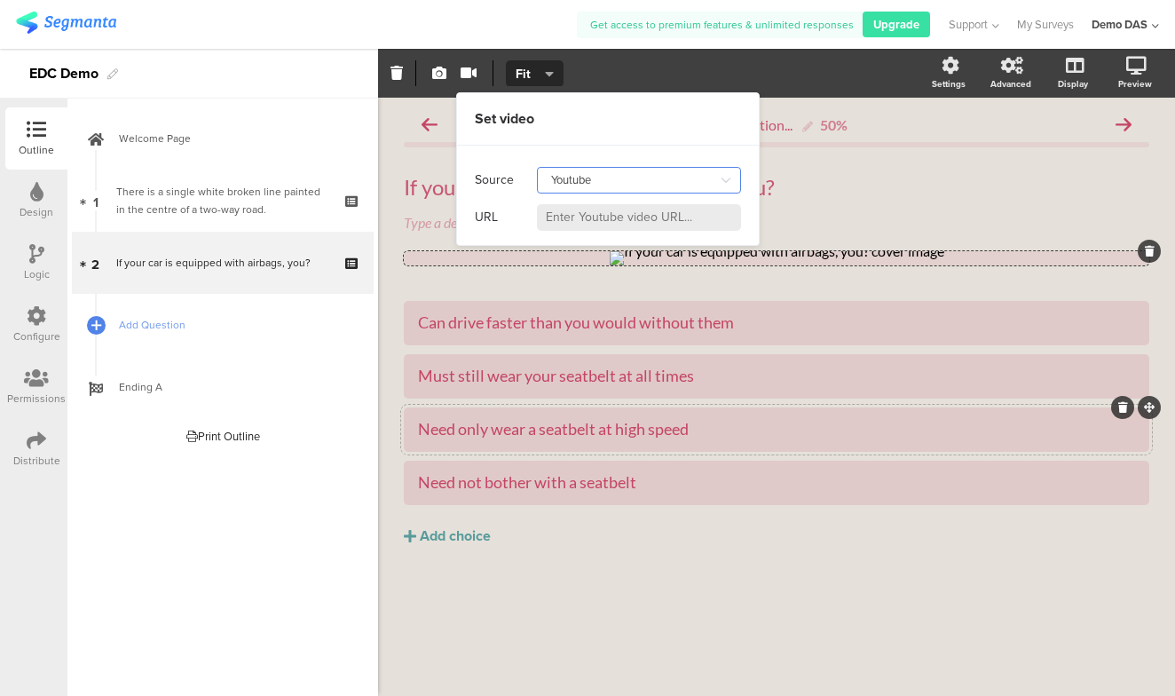
click at [583, 179] on input "Youtube" at bounding box center [639, 180] width 204 height 27
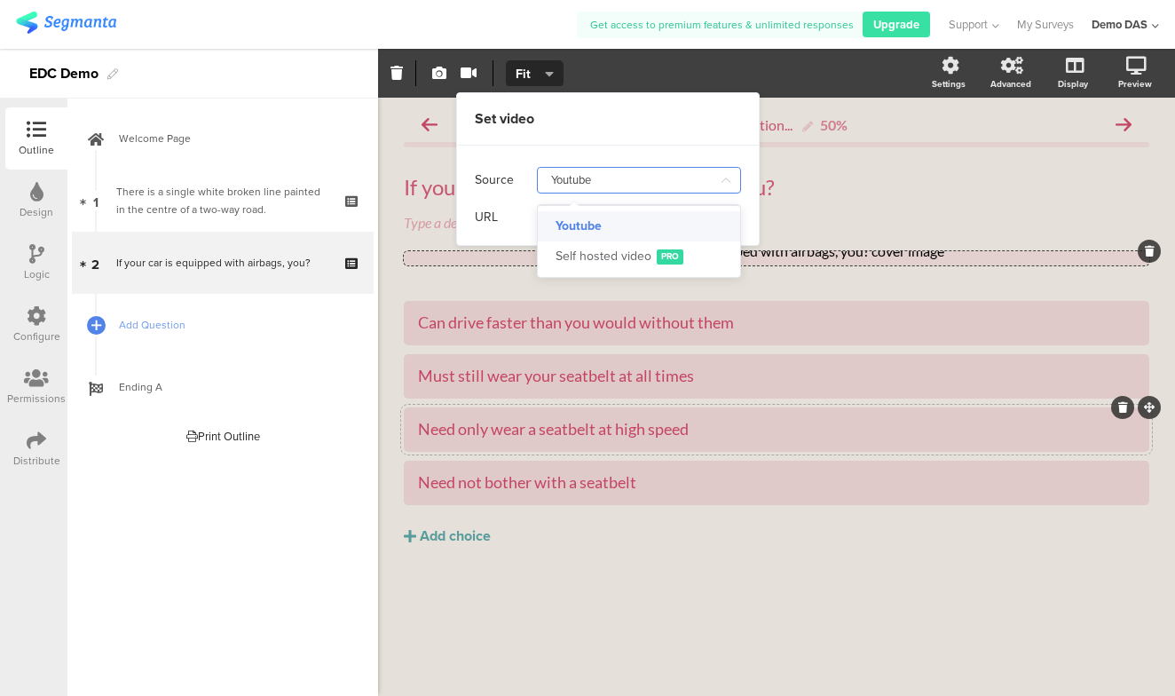
click at [583, 179] on input "Youtube" at bounding box center [639, 180] width 204 height 27
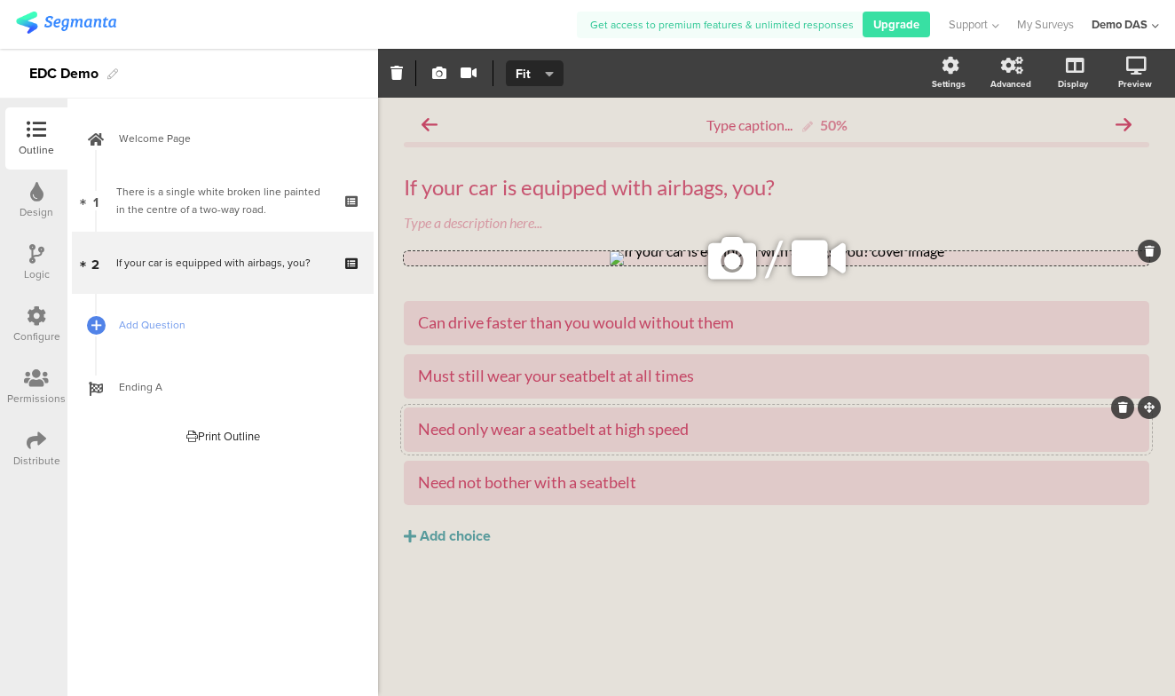
click at [1151, 246] on icon at bounding box center [1150, 251] width 10 height 11
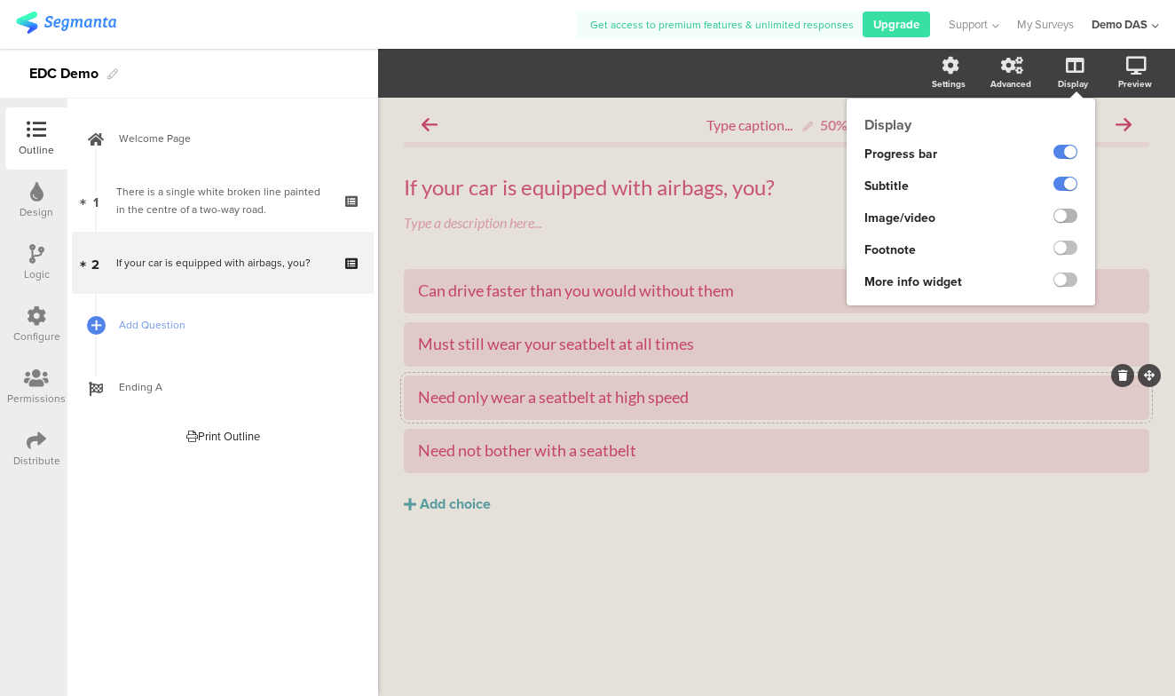
click at [1065, 217] on label at bounding box center [1066, 216] width 24 height 14
click at [0, 0] on input "checkbox" at bounding box center [0, 0] width 0 height 0
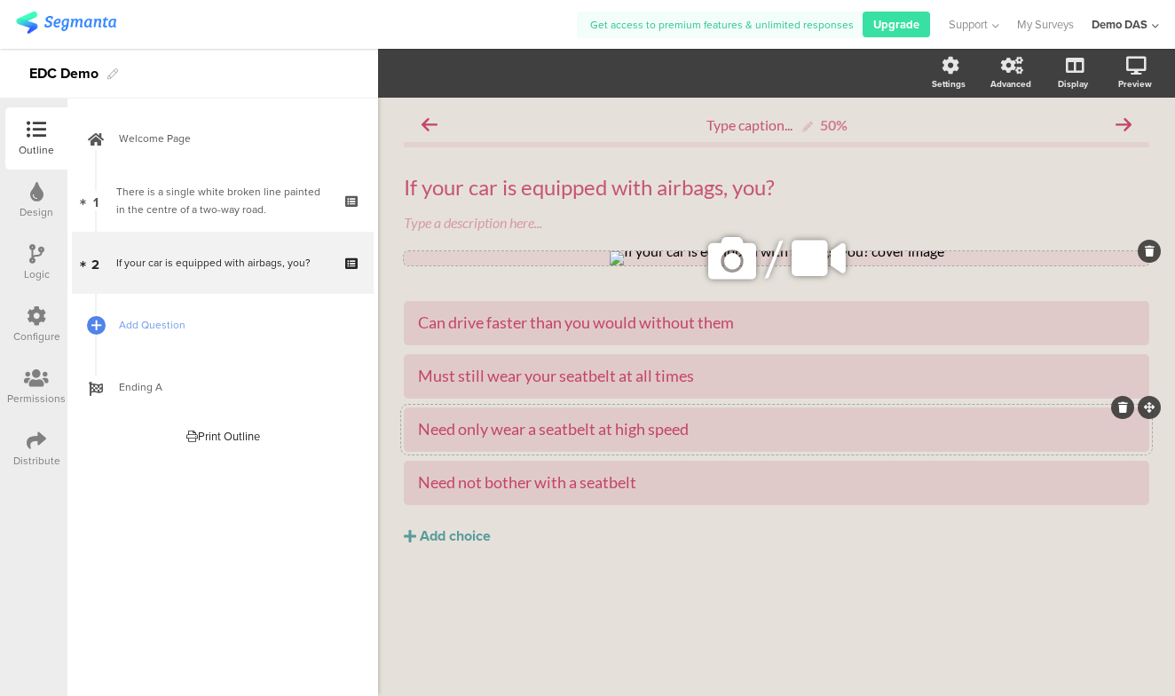
click at [731, 255] on icon at bounding box center [732, 258] width 60 height 60
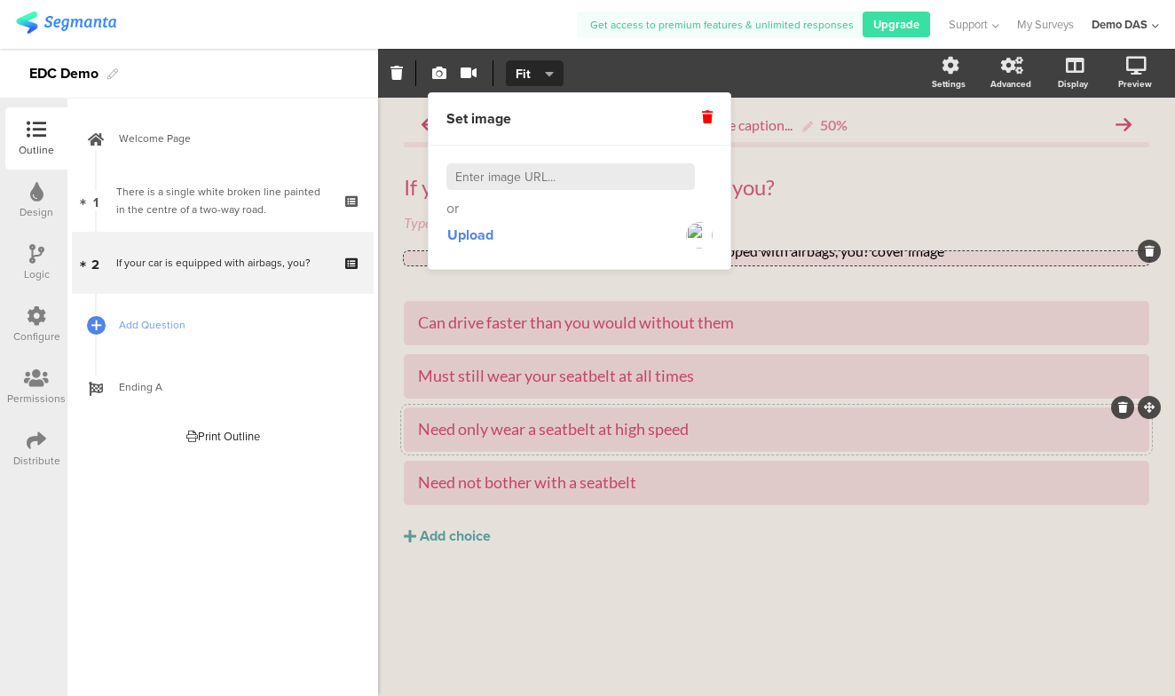
click at [629, 180] on input at bounding box center [571, 176] width 249 height 27
paste input "https://youtu.be/y2yJ27ROjVg"
type input "https://youtu.be/y2yJ27ROjVg"
click at [719, 185] on div "https://youtu.be/y2yJ27ROjVg The provided URL is invalid or Upload" at bounding box center [580, 207] width 302 height 123
click at [651, 171] on input "https://youtu.be/y2yJ27ROjVg" at bounding box center [571, 176] width 249 height 27
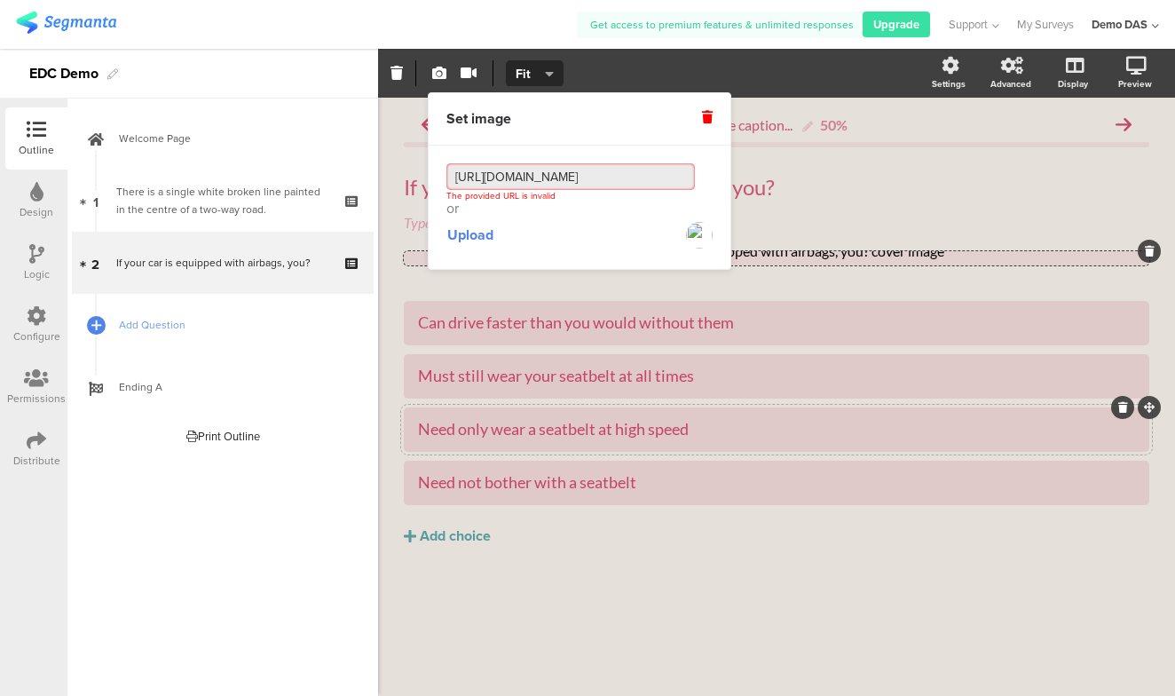
click at [651, 171] on input "https://youtu.be/y2yJ27ROjVg" at bounding box center [571, 176] width 249 height 27
click at [801, 274] on icon at bounding box center [819, 258] width 67 height 60
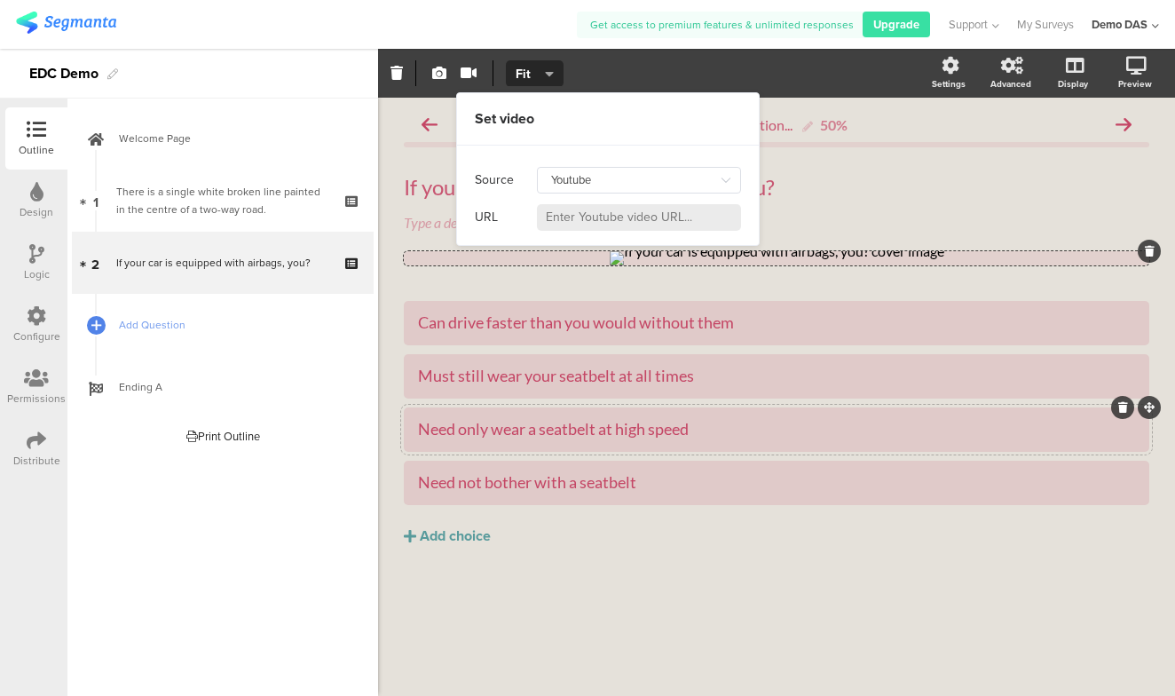
click at [703, 136] on div "Set video" at bounding box center [608, 119] width 302 height 52
click at [722, 178] on icon at bounding box center [726, 180] width 22 height 28
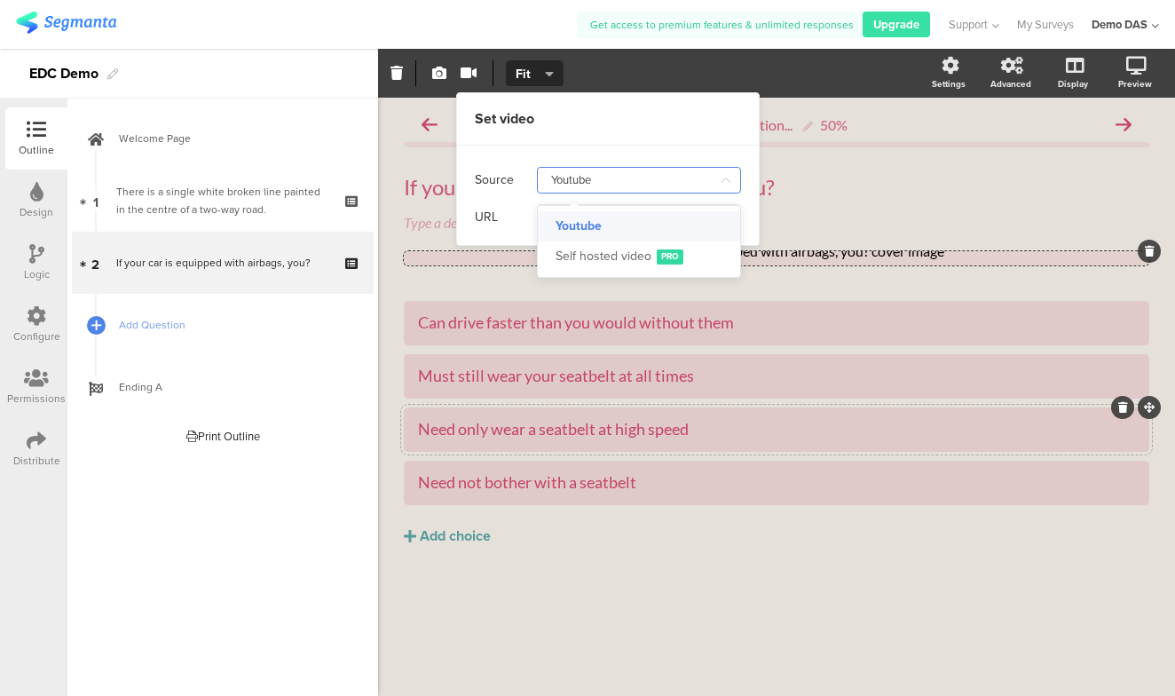
click at [597, 223] on div "Youtube" at bounding box center [579, 226] width 46 height 30
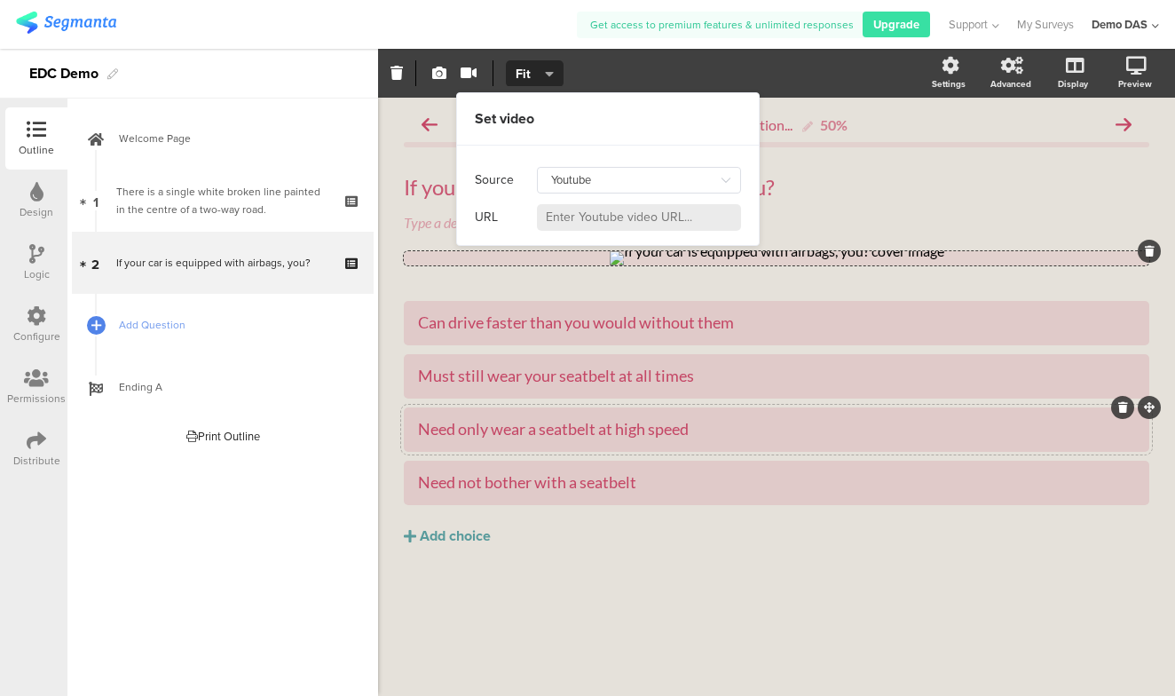
click at [619, 217] on input at bounding box center [639, 217] width 204 height 27
paste input "https://youtu.be/y2yJ27ROjVg"
type input "https://www.youtube.com/watch?v=y2yJ27ROjVg"
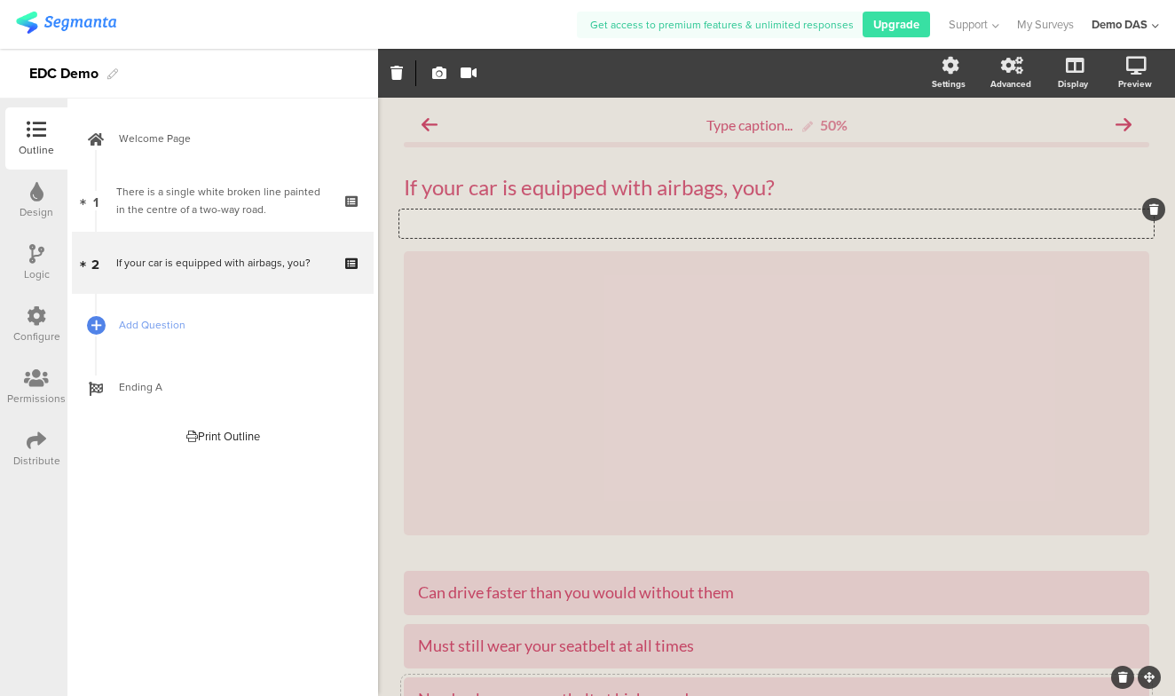
click at [889, 213] on div "Type a description here..." at bounding box center [776, 224] width 755 height 28
click at [1143, 252] on div at bounding box center [1149, 251] width 23 height 23
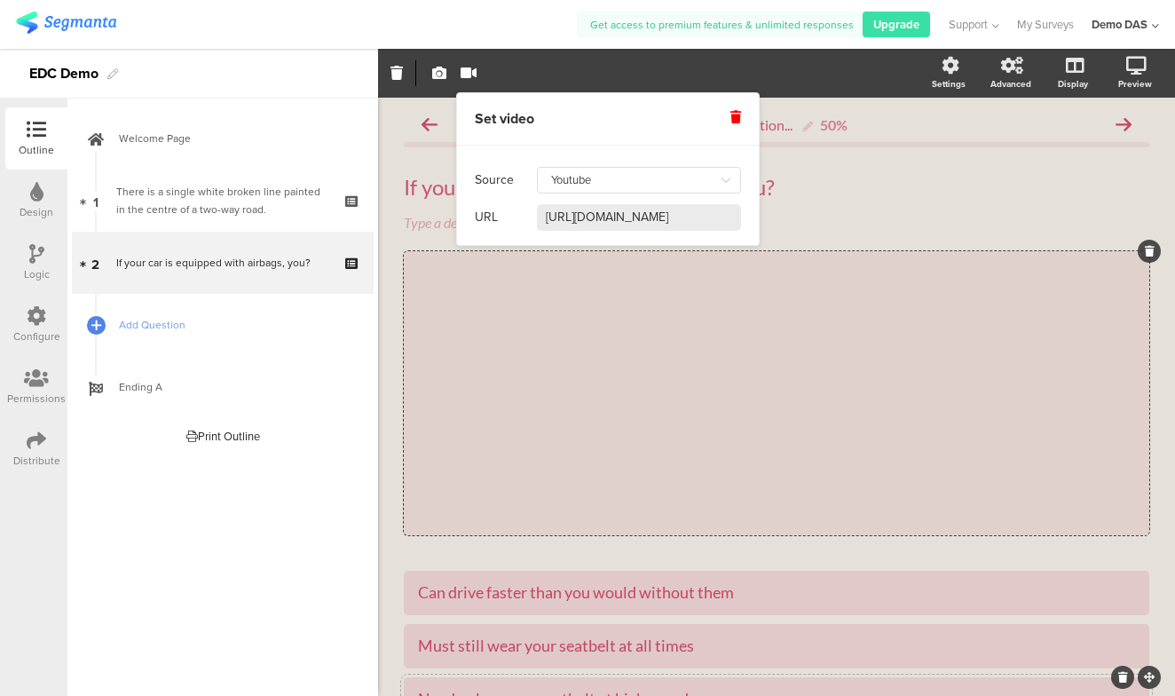
click at [613, 216] on input "https://www.youtube.com/watch?v=y2yJ27ROjVg" at bounding box center [639, 217] width 204 height 27
paste input "<iframe width="850" height="478" src="https://www.youtube.com/embed/_q1tGorNI9o…"
type input "<iframe width="850" height="478" src="https://www.youtube.com/embed/_q1tGorNI9o…"
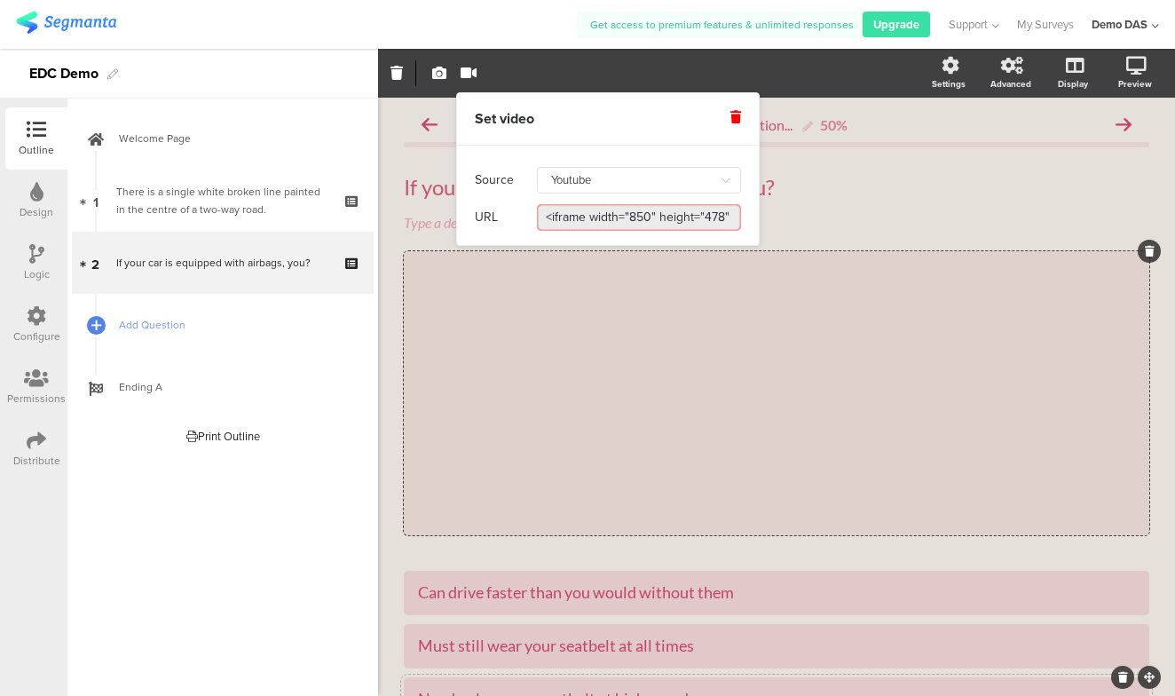
click at [613, 216] on input "<iframe width="850" height="478" src="https://www.youtube.com/embed/_q1tGorNI9o…" at bounding box center [639, 217] width 204 height 27
paste input "https://youtu.be/_q1tGorNI9o"
type input "https://www.youtube.com/watch?v=_q1tGorNI9o"
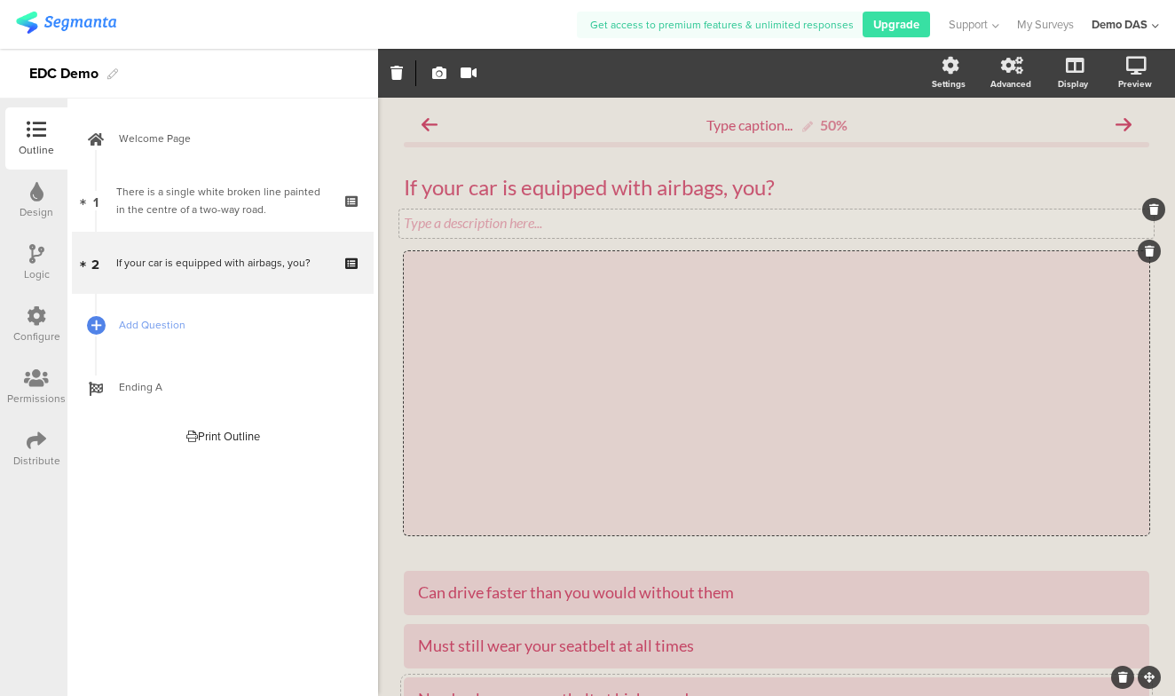
click at [894, 221] on div "Type a description here..." at bounding box center [776, 224] width 755 height 28
click at [787, 186] on div "If your car is equipped with airbags, you? If your car is equipped with airbags…" at bounding box center [776, 188] width 755 height 36
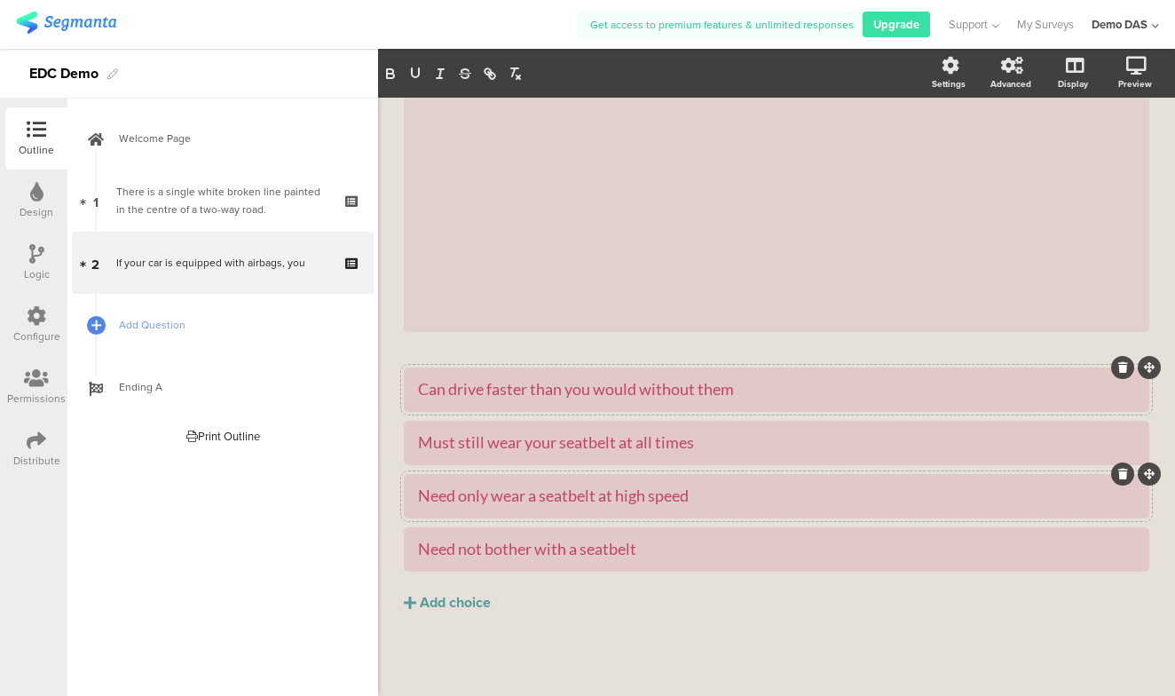
scroll to position [203, 0]
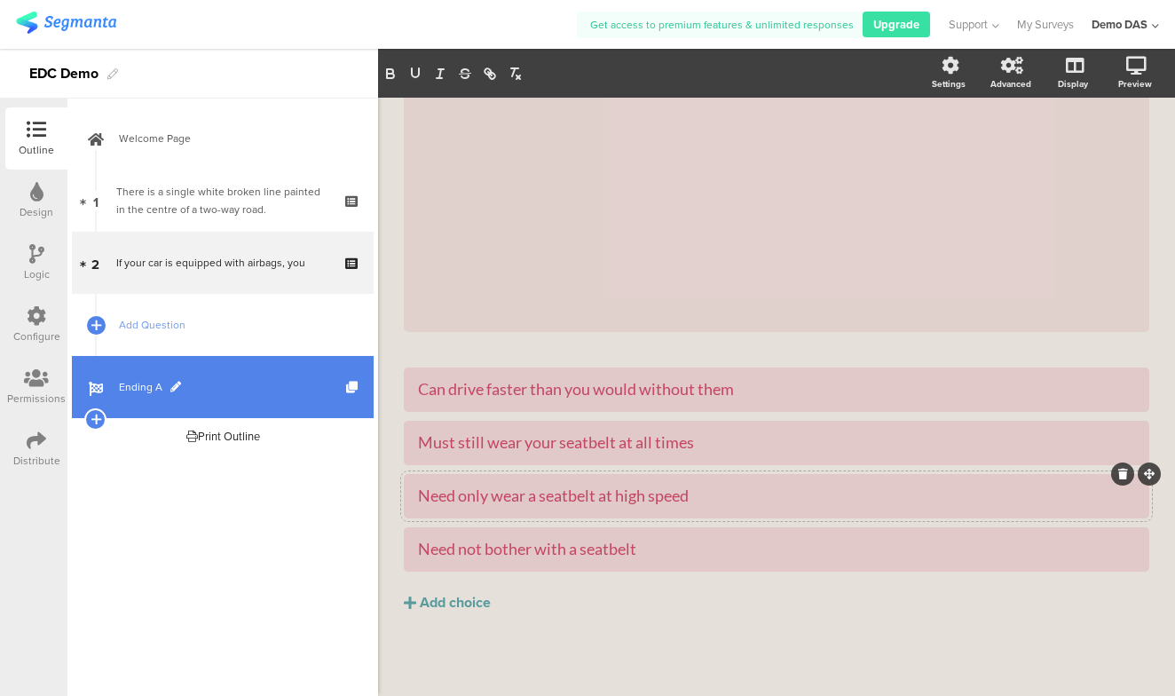
click at [133, 389] on span "Ending A" at bounding box center [232, 387] width 227 height 18
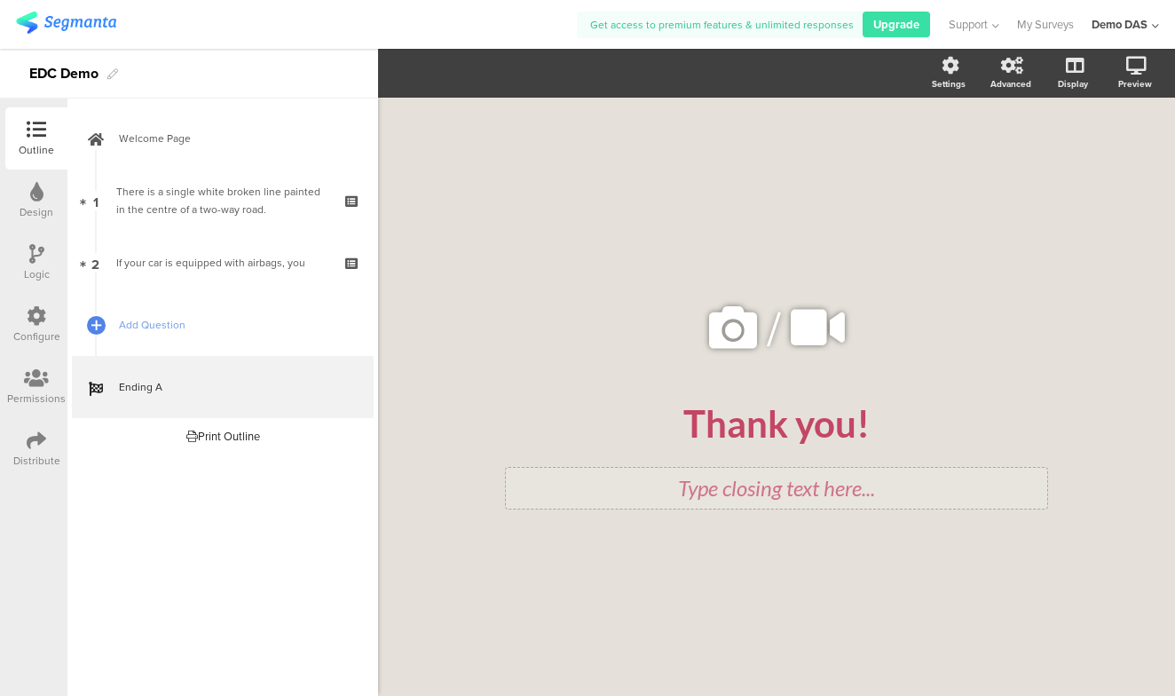
click at [735, 493] on div "Type closing text here..." at bounding box center [777, 488] width 542 height 41
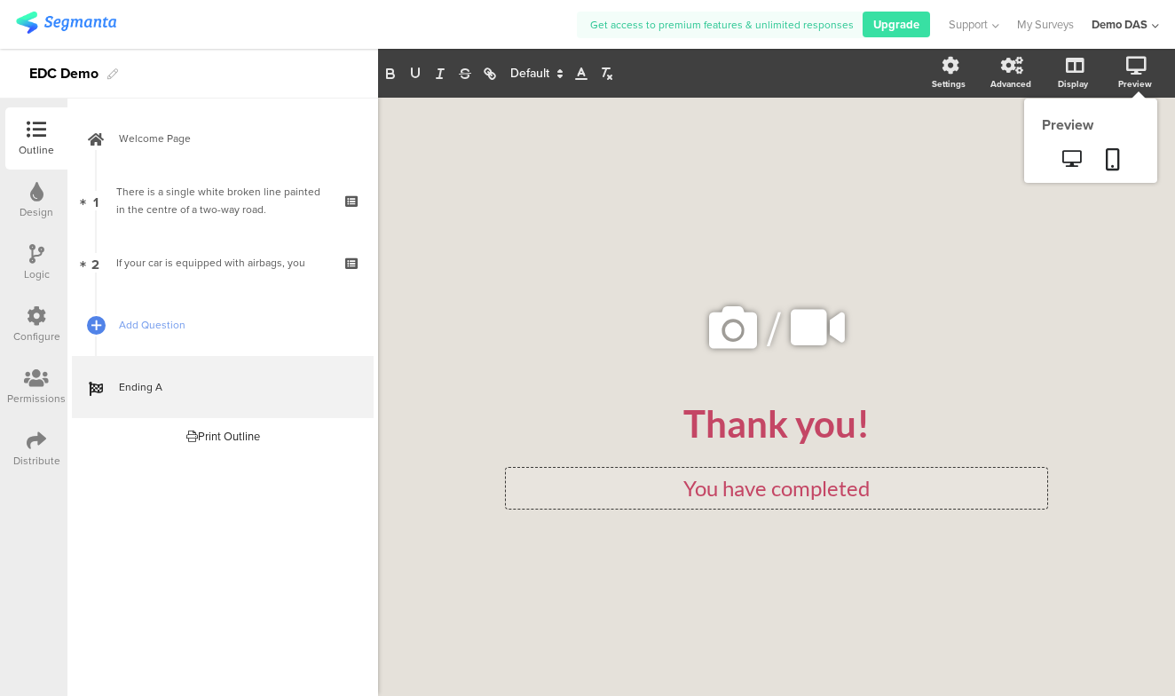
click at [1142, 73] on icon at bounding box center [1137, 66] width 20 height 18
click at [1102, 155] on link at bounding box center [1113, 161] width 39 height 34
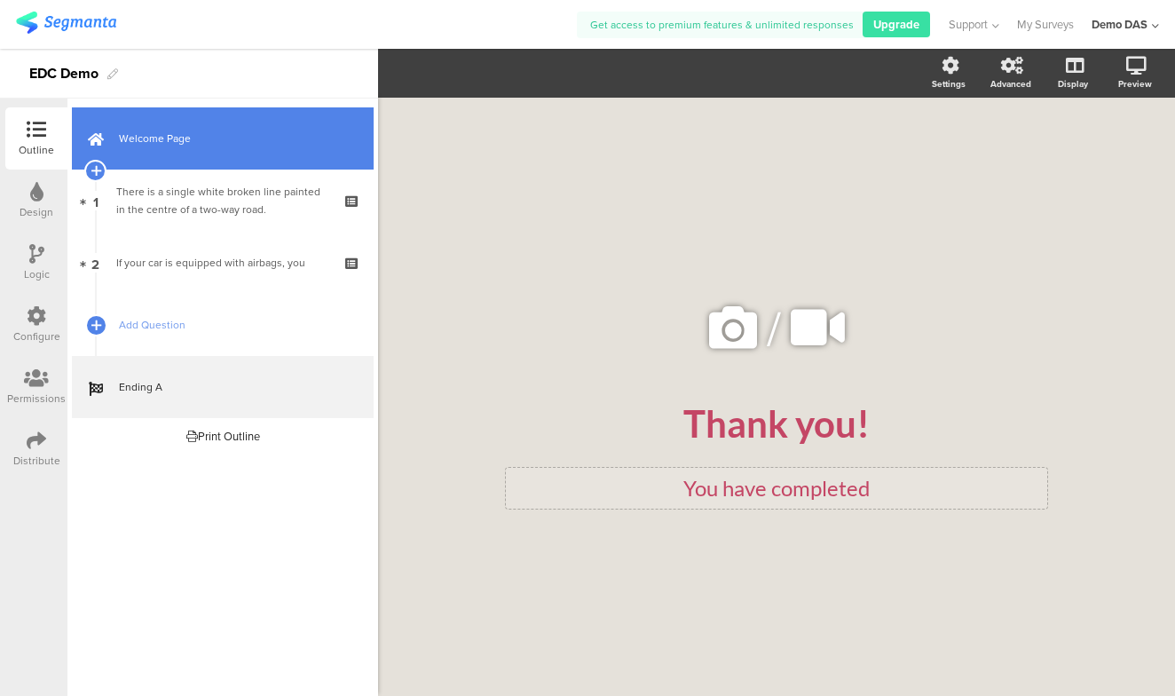
click at [212, 132] on span "Welcome Page" at bounding box center [232, 139] width 227 height 18
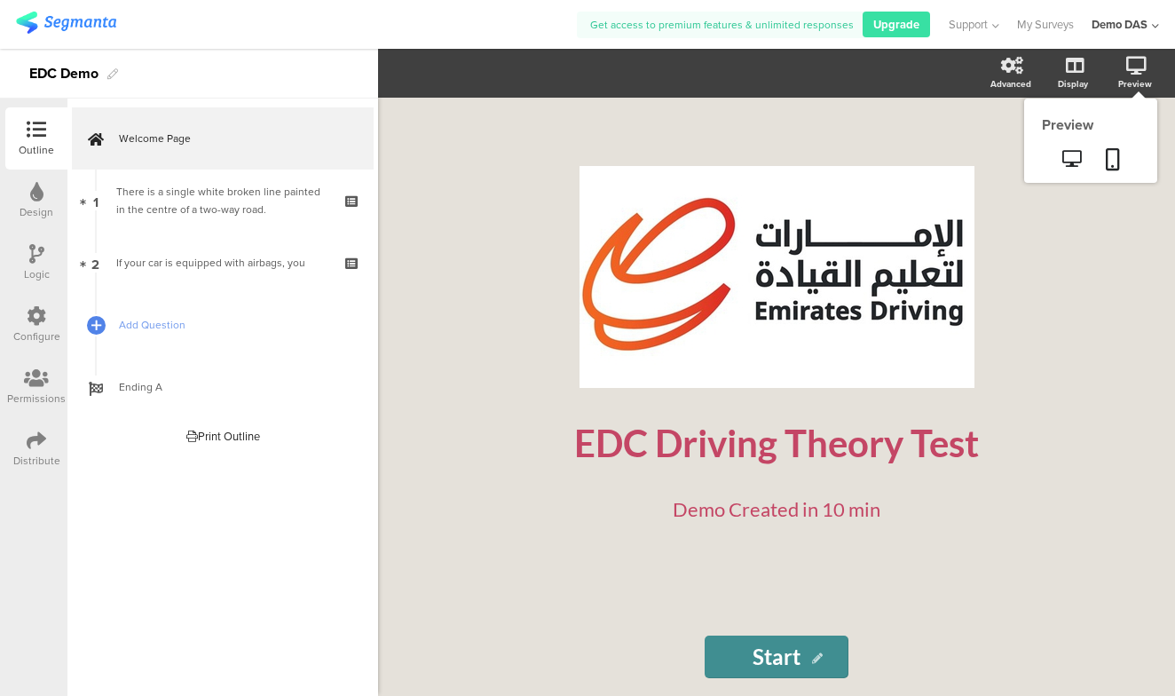
click at [1128, 75] on div "Preview" at bounding box center [1144, 73] width 62 height 44
click at [1115, 156] on icon at bounding box center [1113, 159] width 14 height 22
click at [32, 257] on icon at bounding box center [36, 254] width 15 height 20
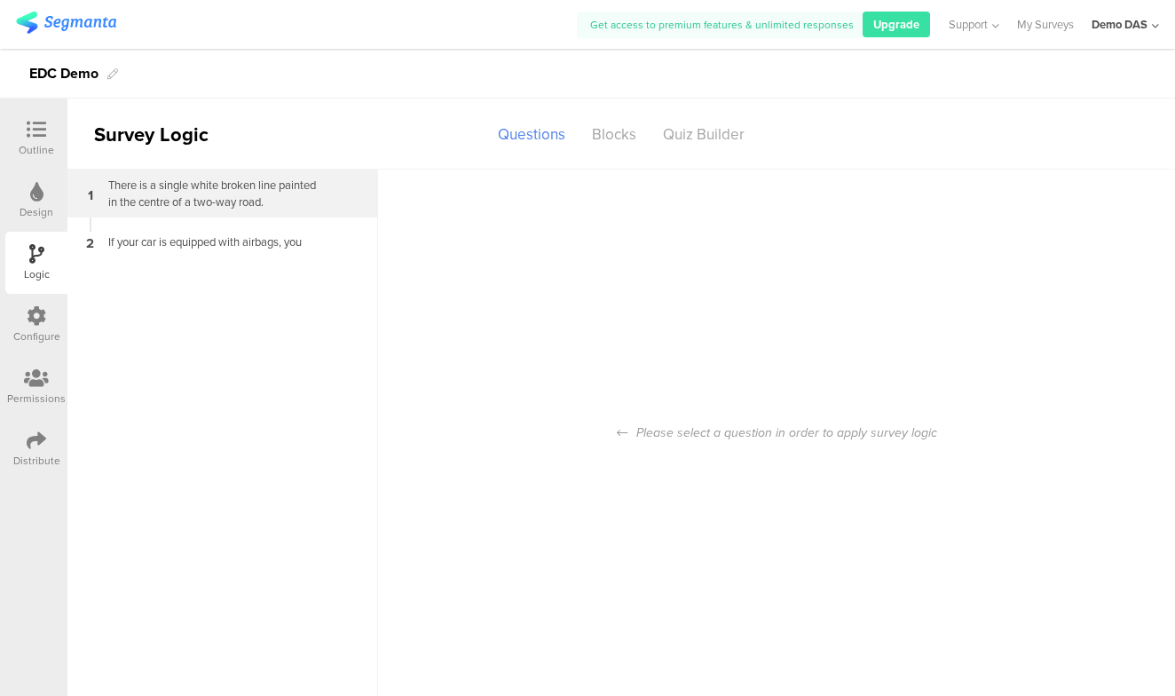
click at [204, 185] on div "There is a single white broken line painted in the centre of a two-way road." at bounding box center [209, 194] width 222 height 34
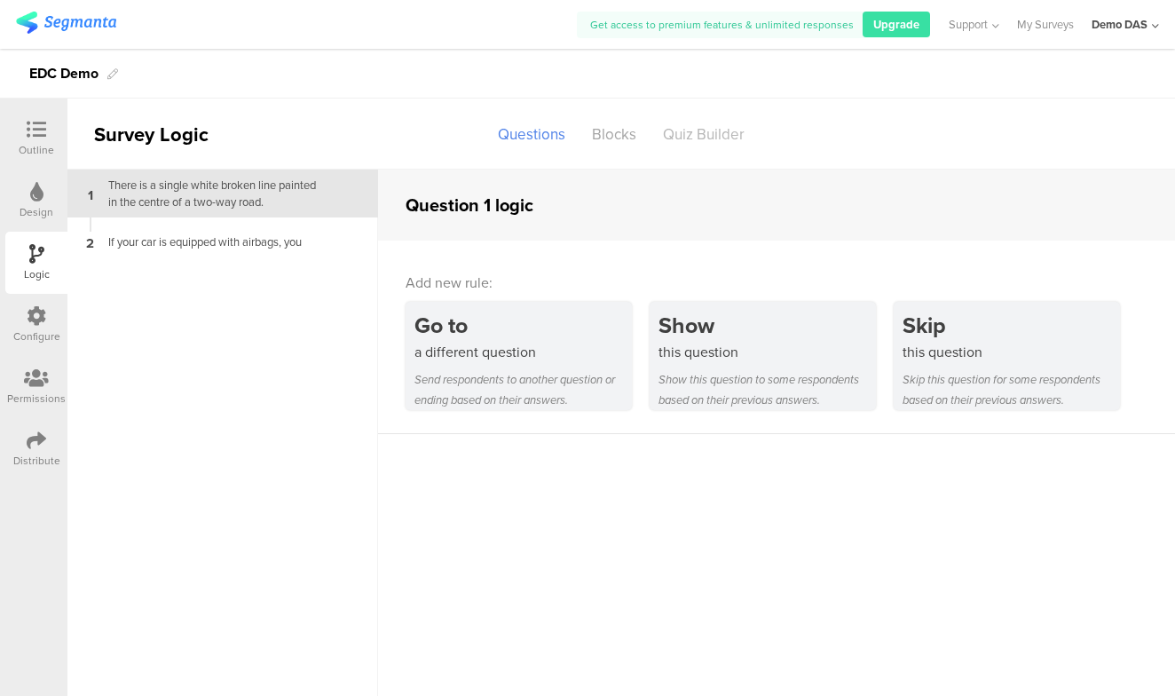
click at [708, 136] on div "Quiz Builder" at bounding box center [704, 134] width 108 height 31
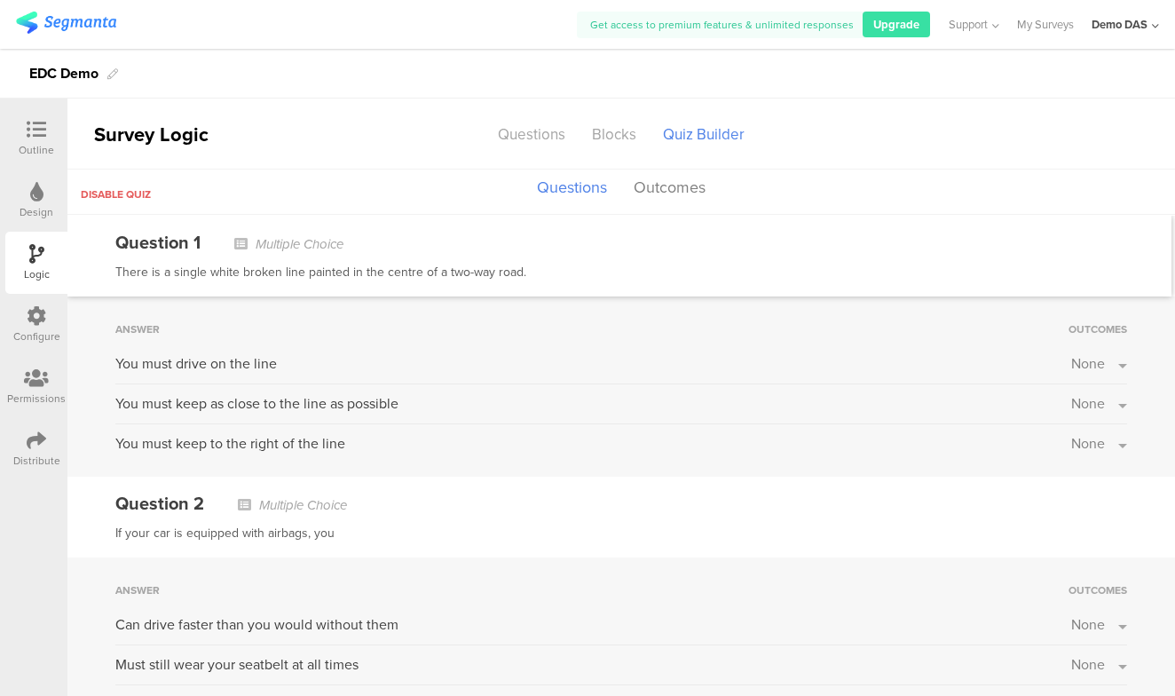
click at [1115, 359] on button "None" at bounding box center [1099, 363] width 56 height 20
click at [1116, 359] on button "None" at bounding box center [1099, 363] width 56 height 20
click at [1106, 409] on button "None" at bounding box center [1099, 403] width 56 height 20
click at [1116, 364] on button "None" at bounding box center [1099, 363] width 56 height 20
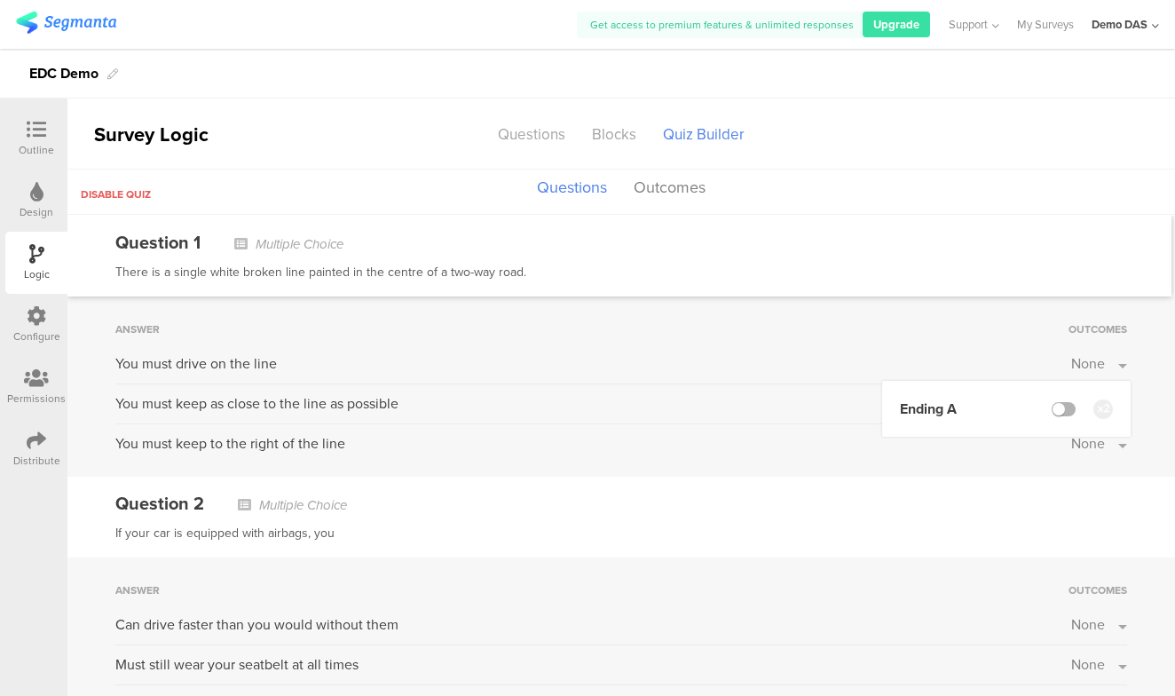
click at [1064, 407] on label at bounding box center [1064, 409] width 24 height 14
click at [0, 0] on input "checkbox" at bounding box center [0, 0] width 0 height 0
click at [1035, 244] on div "Question 1 Multiple Choice" at bounding box center [619, 242] width 1008 height 27
click at [1102, 402] on span "None" at bounding box center [1088, 403] width 34 height 20
click at [1062, 447] on label at bounding box center [1064, 449] width 24 height 14
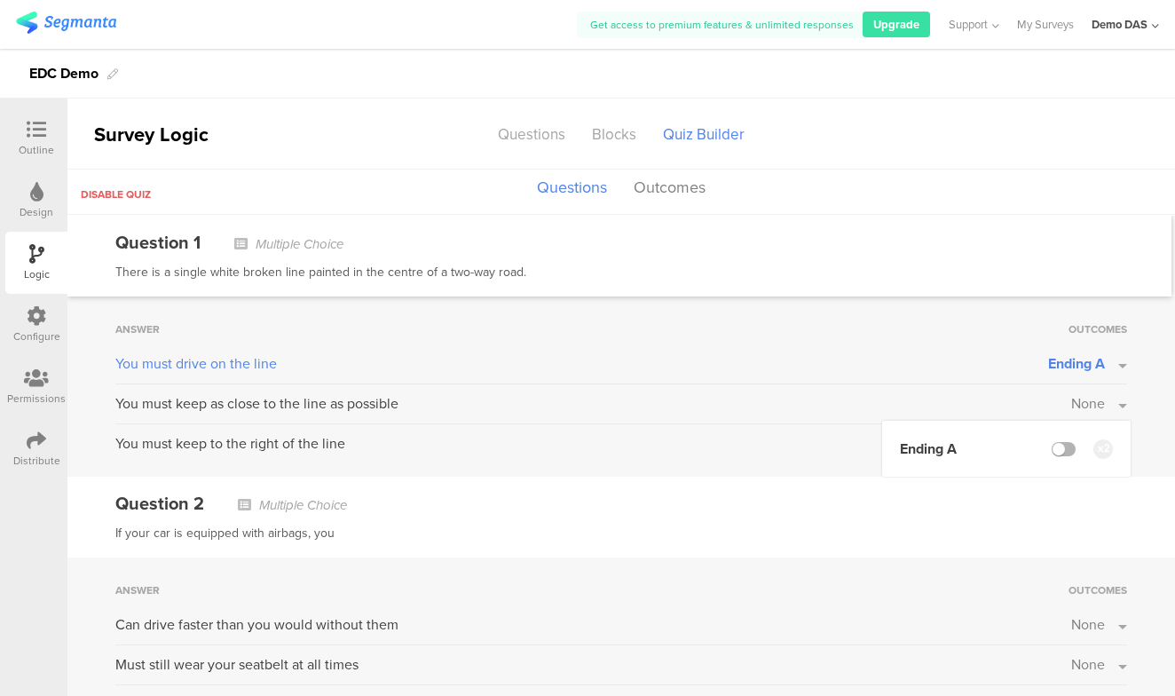
click at [0, 0] on input "checkbox" at bounding box center [0, 0] width 0 height 0
click at [1067, 173] on div "Disable quiz Questions Outcomes" at bounding box center [621, 192] width 1108 height 45
click at [1077, 455] on div "Answer Outcomes You must drive on the line Ending A You must keep as close to t…" at bounding box center [621, 386] width 1108 height 180
click at [1081, 447] on span "None" at bounding box center [1088, 443] width 34 height 20
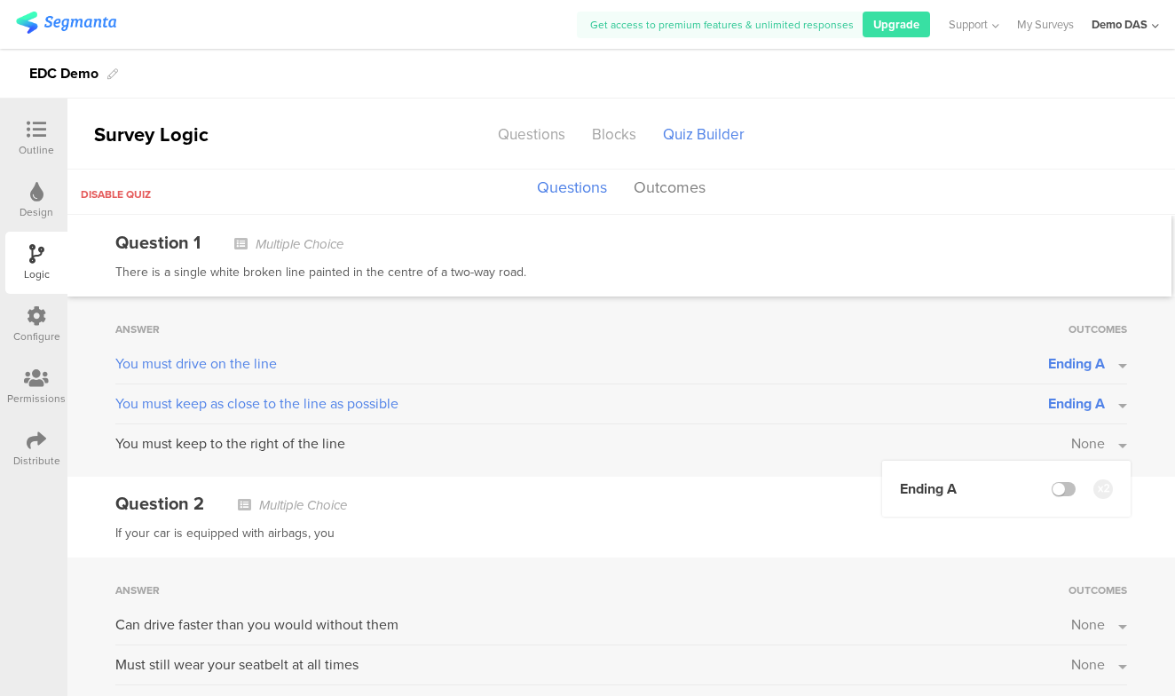
click at [1081, 447] on span "None" at bounding box center [1088, 443] width 34 height 20
click at [675, 192] on button "Outcomes" at bounding box center [669, 188] width 81 height 34
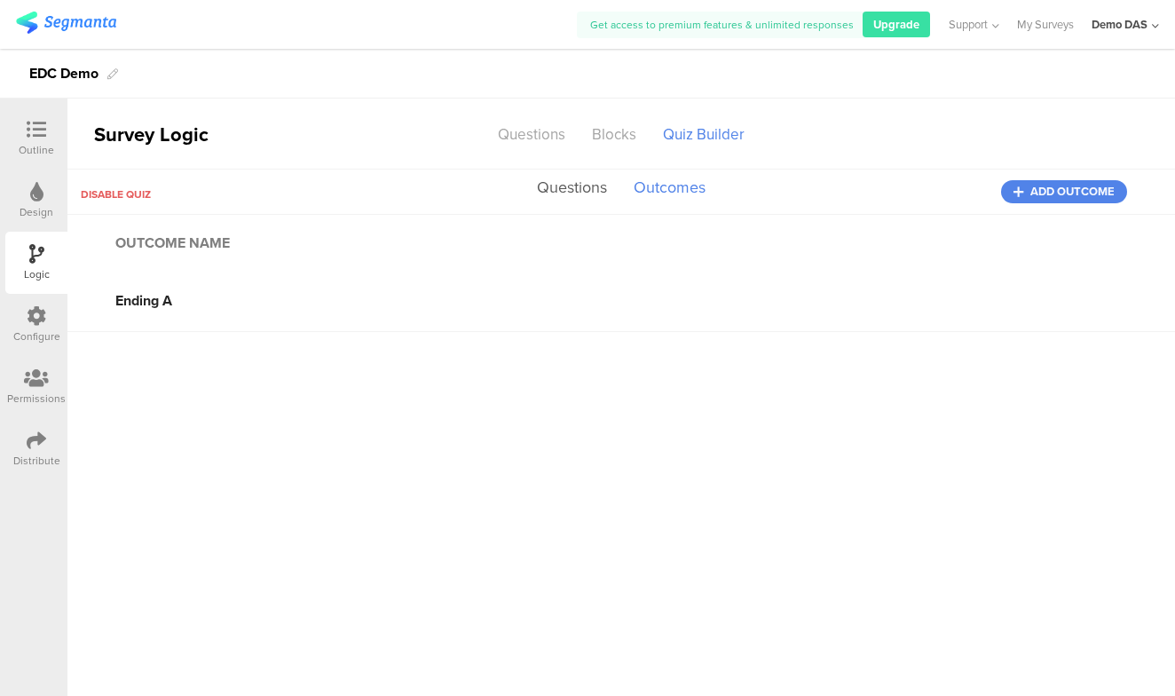
click at [568, 190] on button "Questions" at bounding box center [572, 188] width 79 height 34
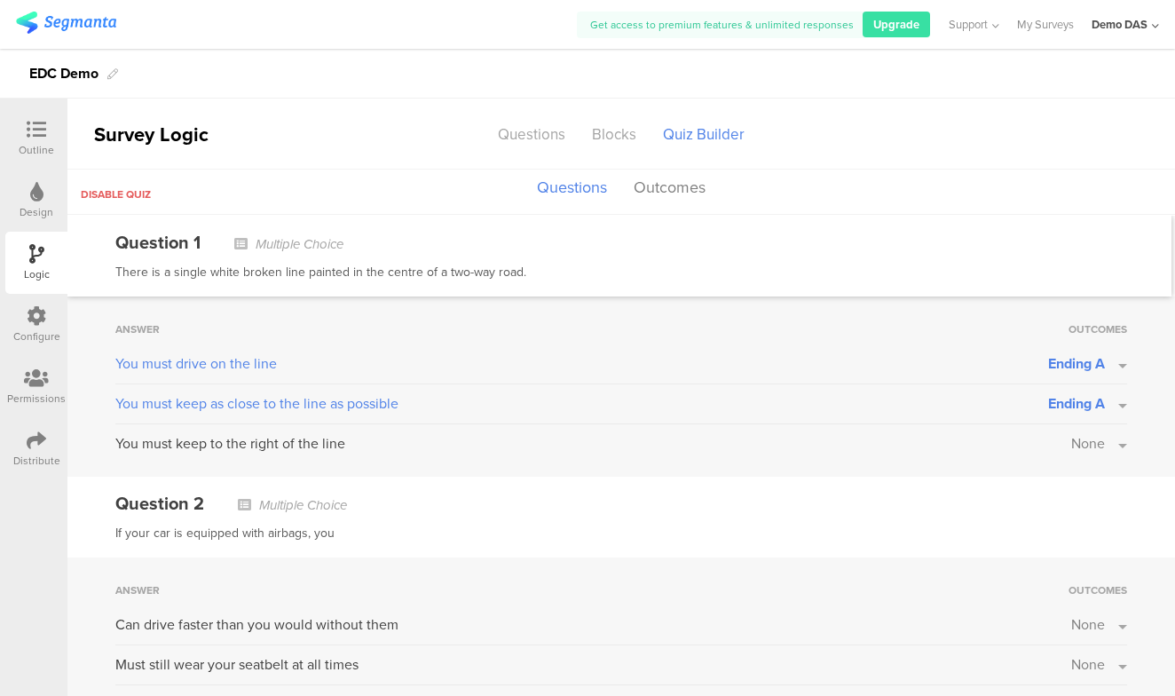
click at [1066, 363] on span "Ending A" at bounding box center [1076, 363] width 57 height 20
click at [1058, 405] on label at bounding box center [1064, 409] width 24 height 14
click at [0, 0] on input "checkbox" at bounding box center [0, 0] width 0 height 0
click at [1157, 383] on div "Answer Outcomes You must drive on the line None Ending A You must keep as close…" at bounding box center [621, 386] width 1108 height 180
click at [1109, 398] on button "Ending A" at bounding box center [1087, 403] width 79 height 20
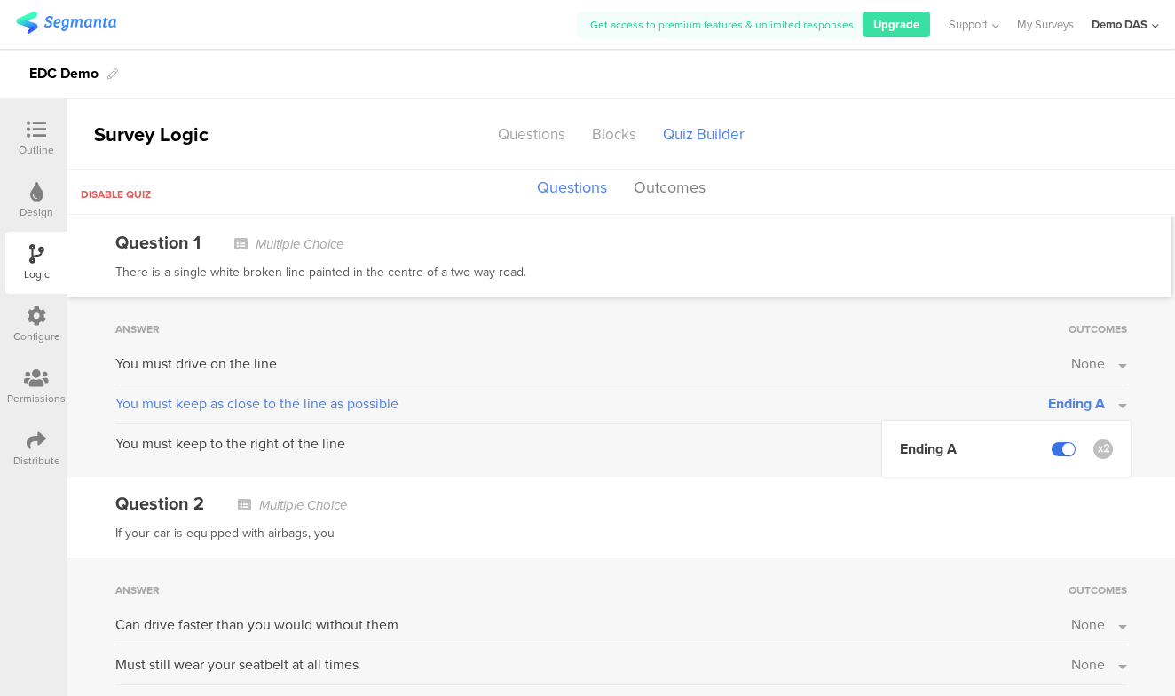
click at [1055, 444] on label at bounding box center [1064, 449] width 24 height 14
click at [0, 0] on input "checkbox" at bounding box center [0, 0] width 0 height 0
click at [990, 186] on div "Disable quiz Questions Outcomes" at bounding box center [621, 192] width 1108 height 45
click at [29, 125] on icon at bounding box center [37, 130] width 20 height 20
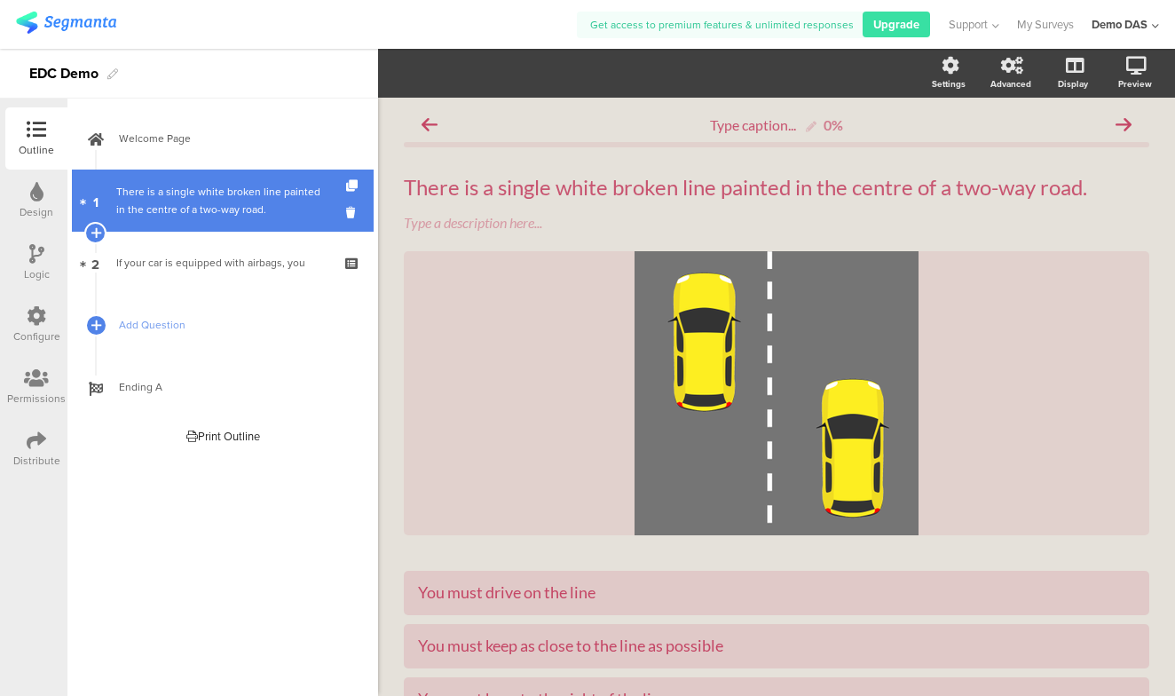
click at [205, 178] on link "1 There is a single white broken line painted in the centre of a two-way road." at bounding box center [223, 201] width 302 height 62
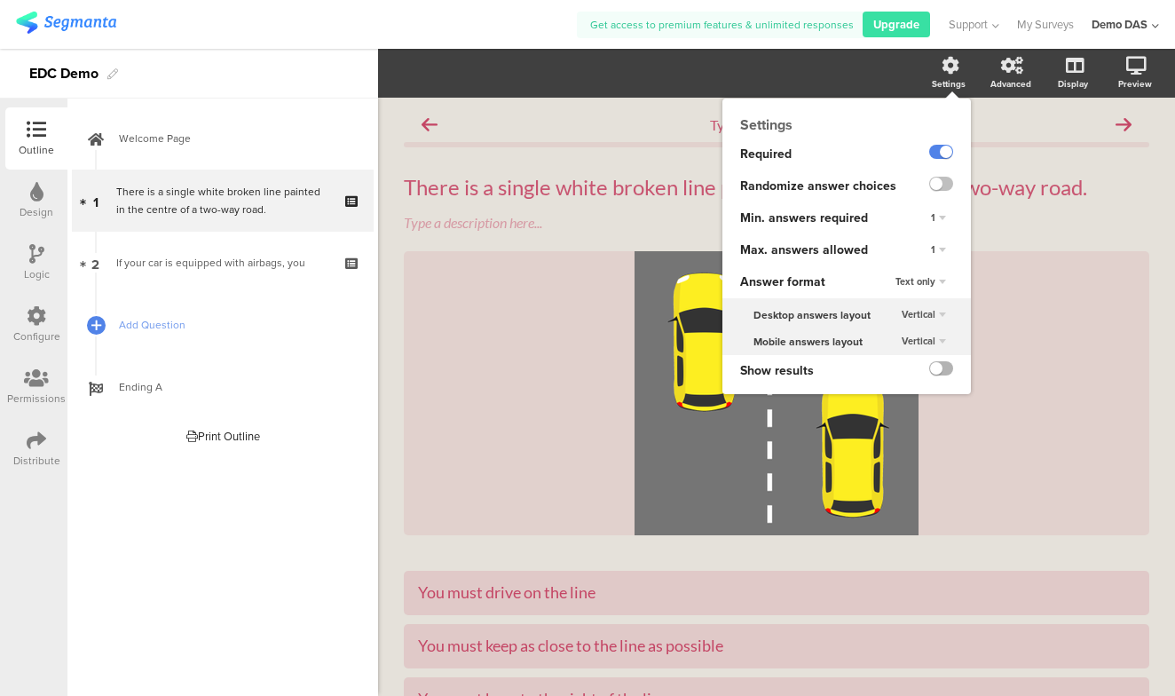
click at [943, 369] on label at bounding box center [941, 368] width 24 height 14
click at [0, 0] on input "checkbox" at bounding box center [0, 0] width 0 height 0
click at [942, 365] on label at bounding box center [941, 368] width 24 height 14
click at [0, 0] on input "checkbox" at bounding box center [0, 0] width 0 height 0
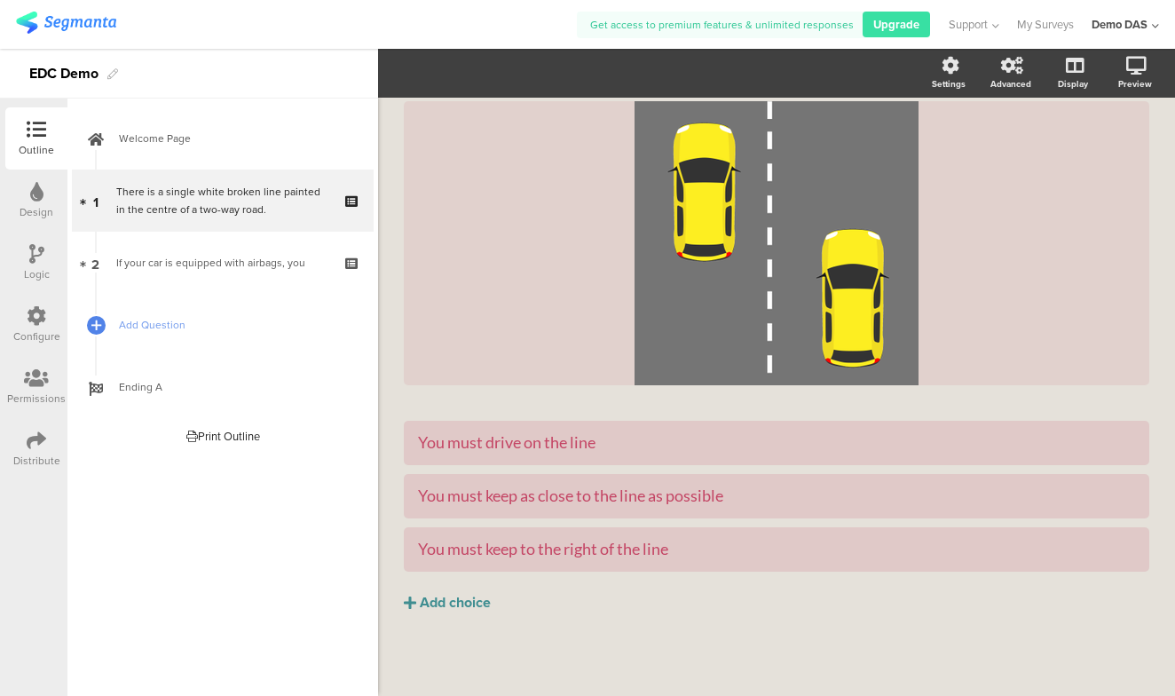
scroll to position [150, 0]
click at [35, 261] on icon at bounding box center [36, 254] width 15 height 20
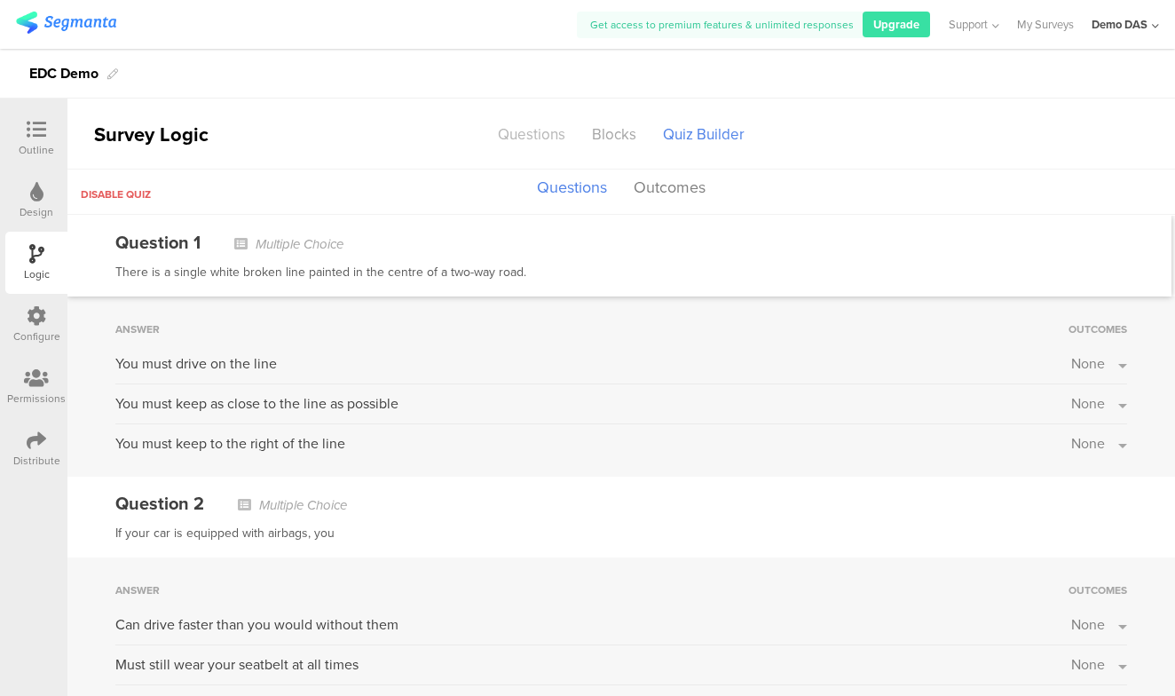
click at [544, 133] on div "Questions" at bounding box center [532, 134] width 94 height 31
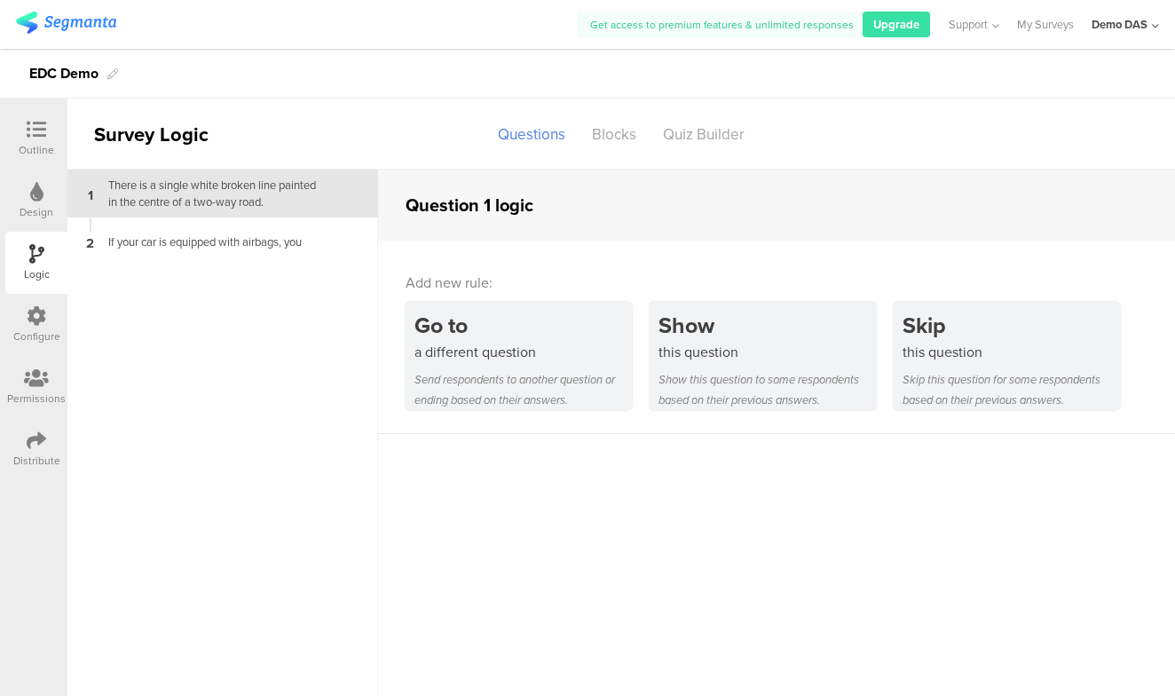
click at [32, 315] on icon at bounding box center [37, 316] width 20 height 20
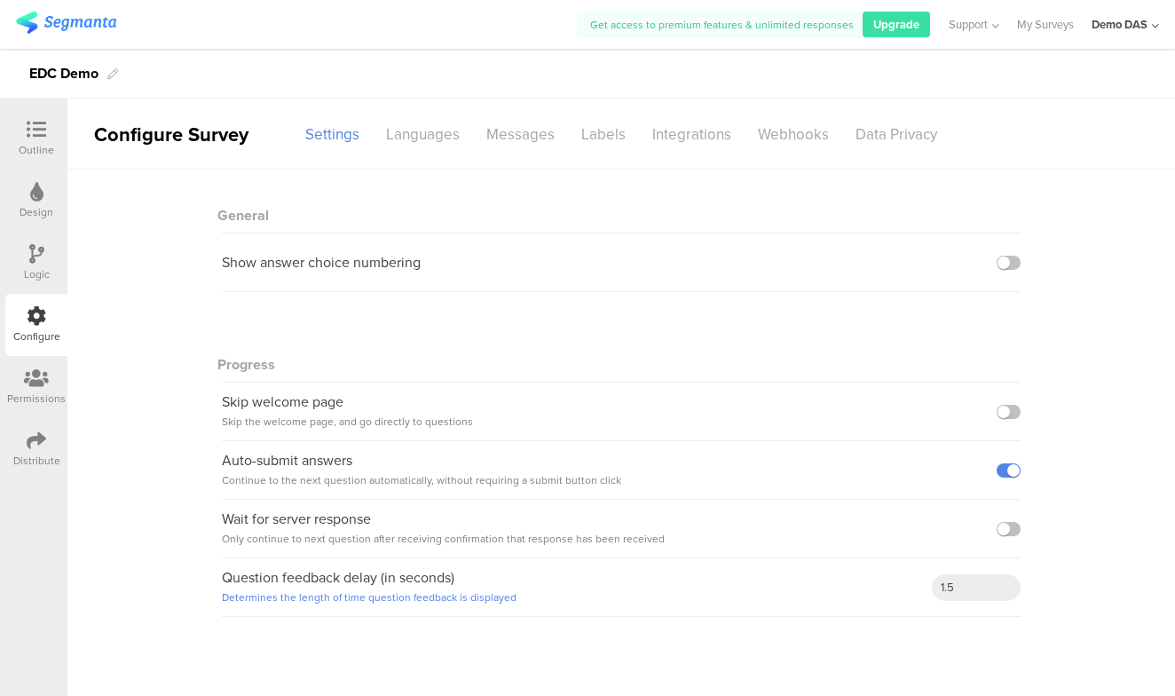
click at [34, 364] on div "Permissions" at bounding box center [36, 387] width 62 height 62
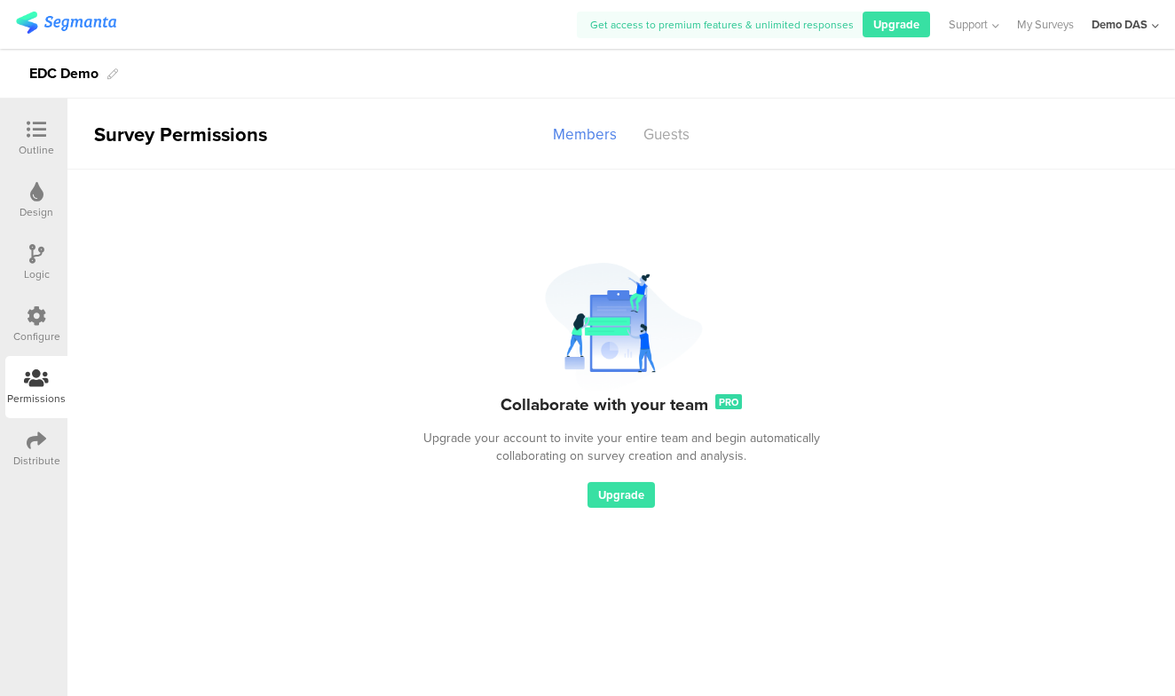
click at [36, 126] on icon at bounding box center [37, 130] width 20 height 20
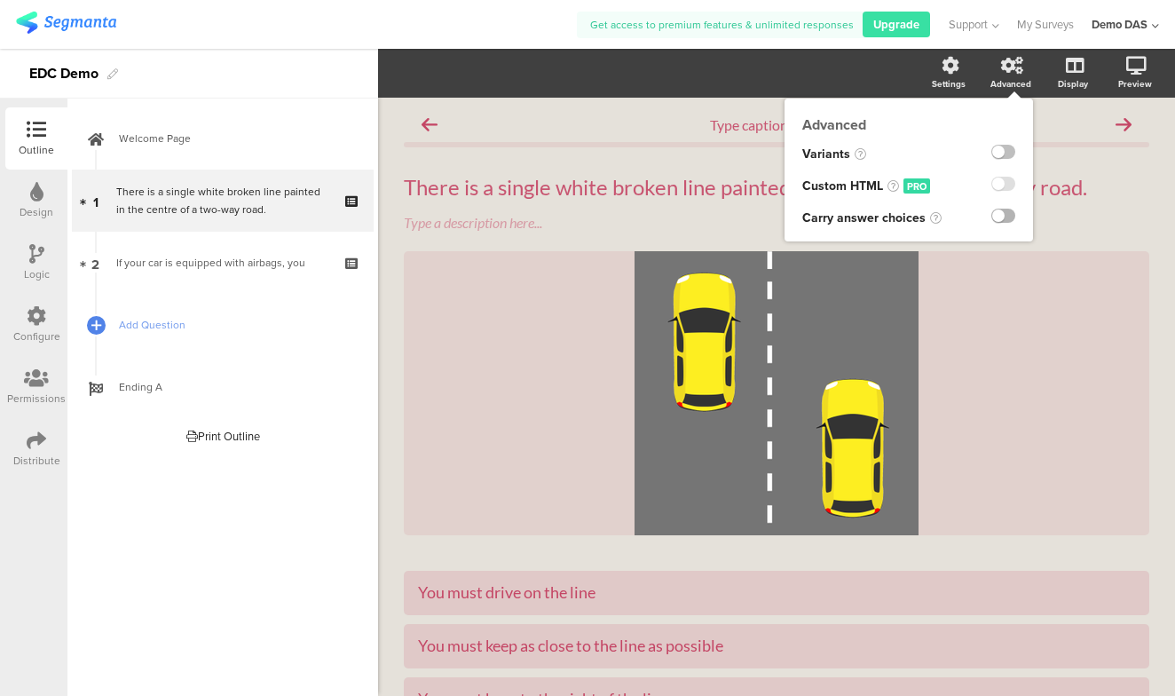
click at [1003, 216] on label at bounding box center [1004, 216] width 24 height 14
click at [0, 0] on input "checkbox" at bounding box center [0, 0] width 0 height 0
click at [1003, 216] on label at bounding box center [1004, 216] width 24 height 14
click at [0, 0] on input "checkbox" at bounding box center [0, 0] width 0 height 0
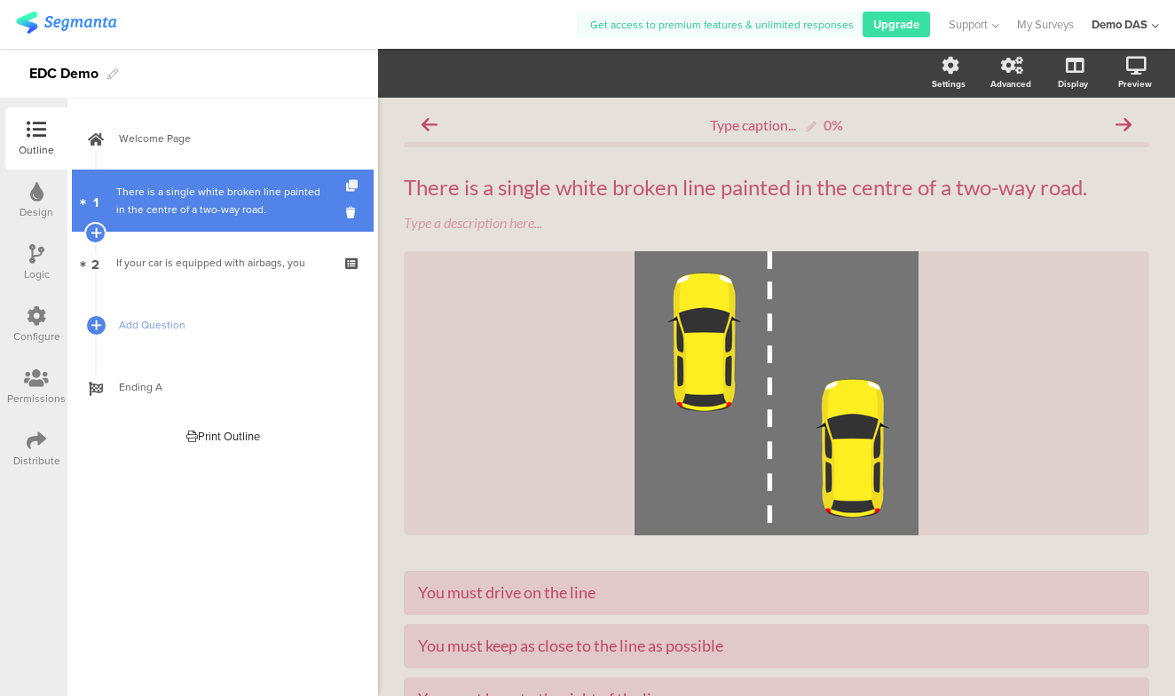
click at [358, 180] on icon at bounding box center [353, 186] width 15 height 12
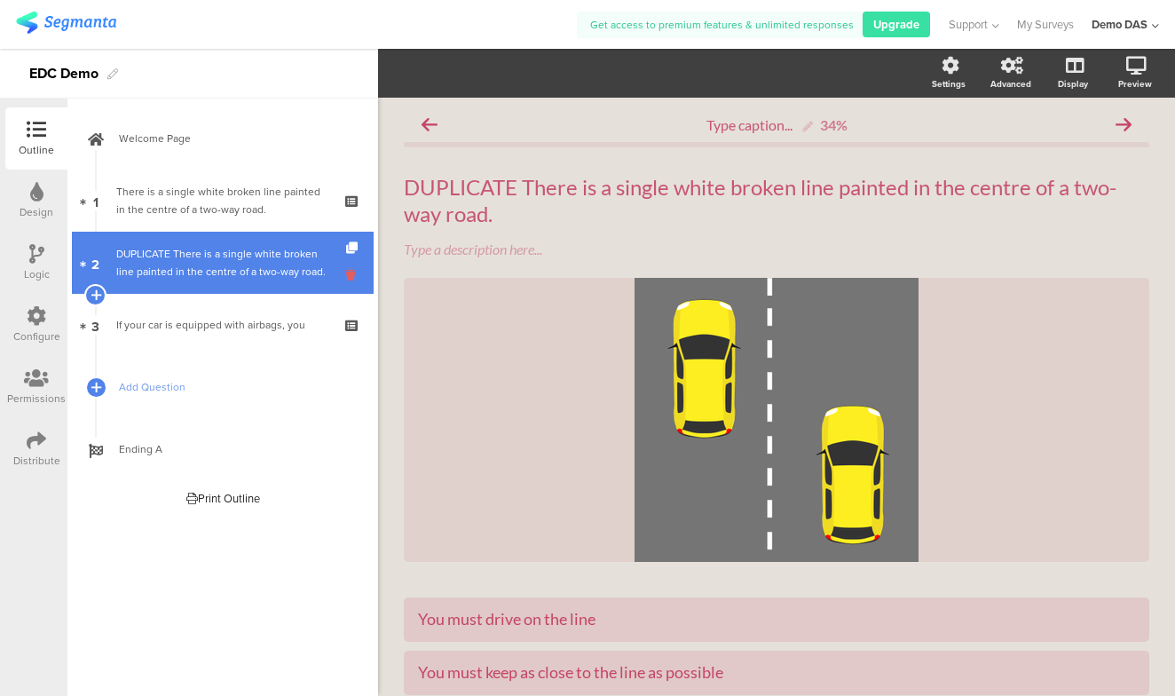
click at [352, 274] on icon at bounding box center [353, 274] width 15 height 17
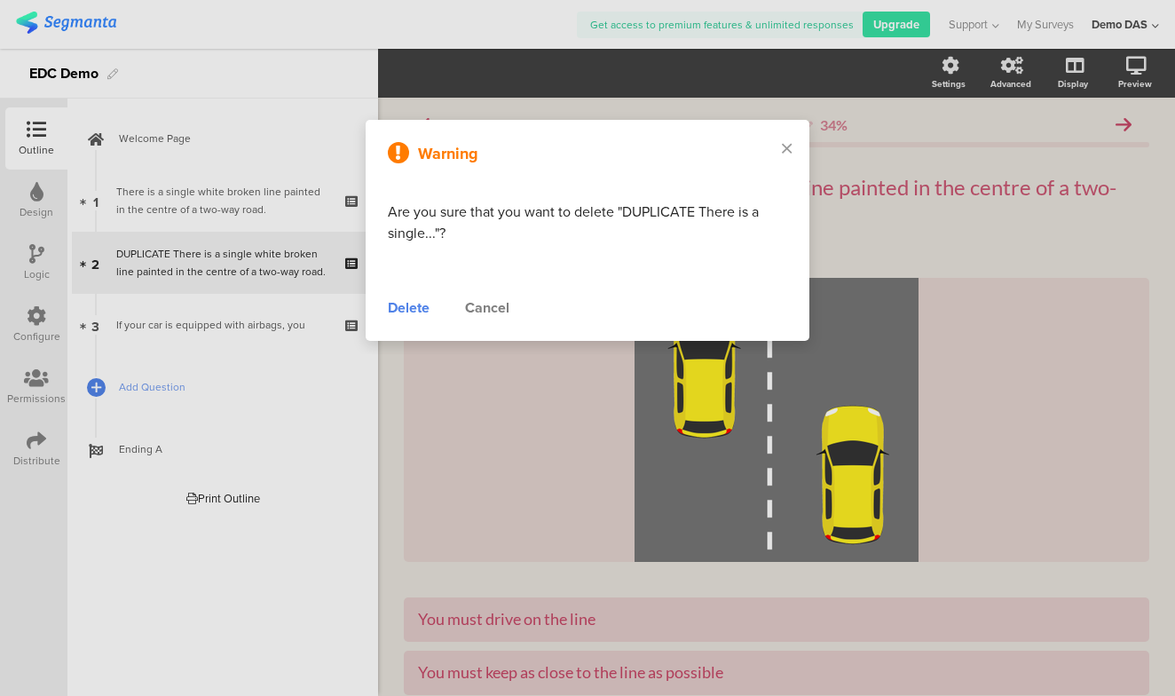
click at [407, 313] on div "Delete" at bounding box center [409, 307] width 42 height 21
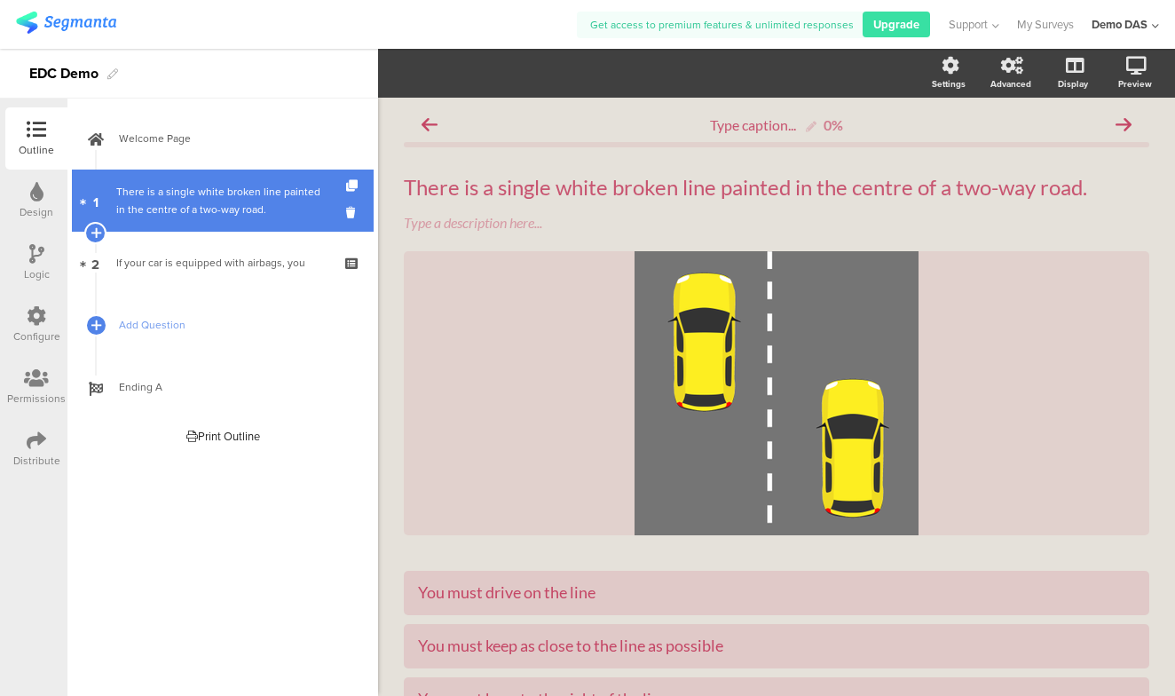
click at [145, 195] on div "There is a single white broken line painted in the centre of a two-way road." at bounding box center [222, 201] width 212 height 36
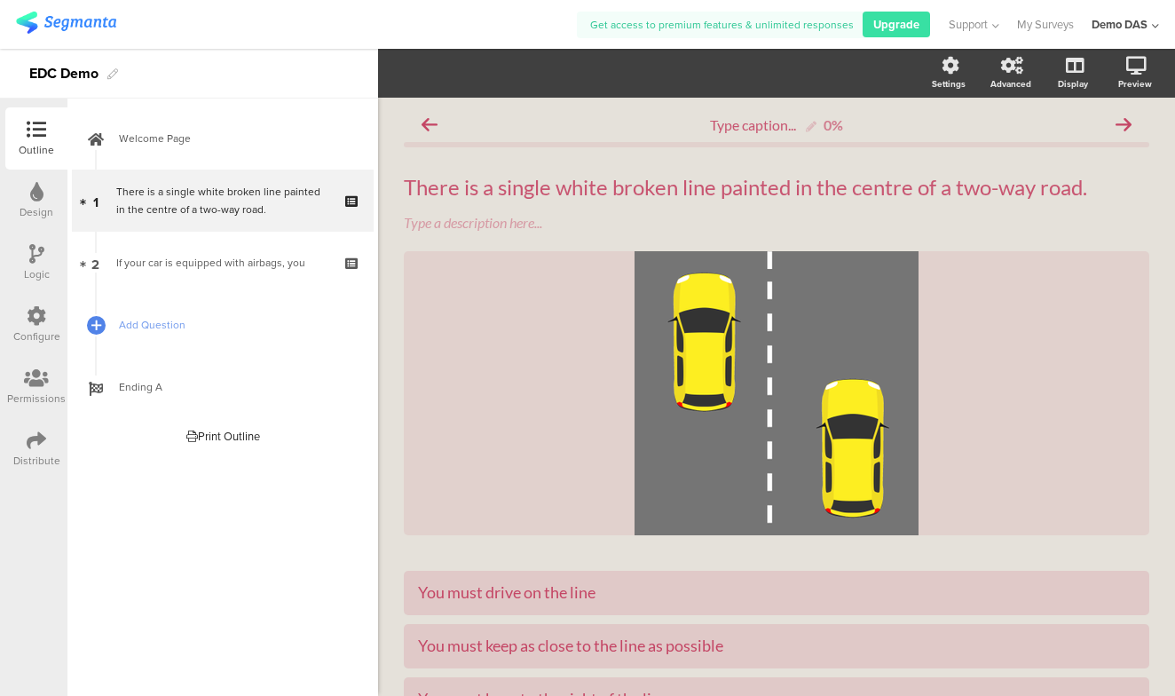
click at [31, 266] on div "Logic" at bounding box center [37, 274] width 26 height 16
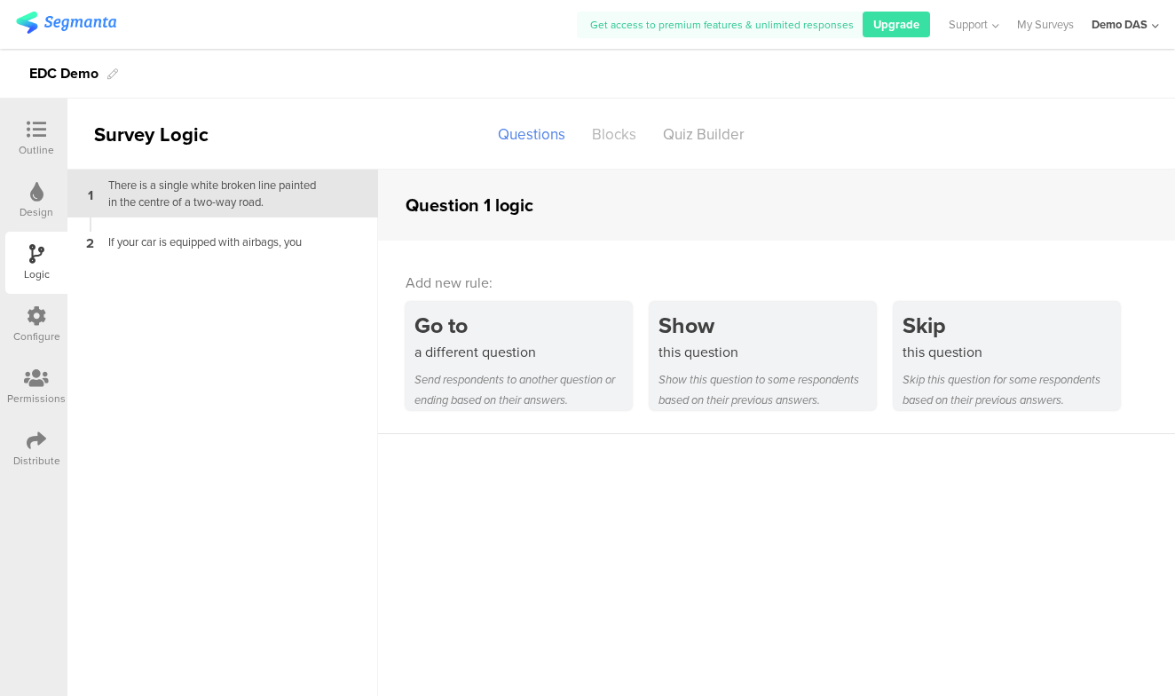
click at [621, 126] on div "Blocks" at bounding box center [614, 134] width 71 height 31
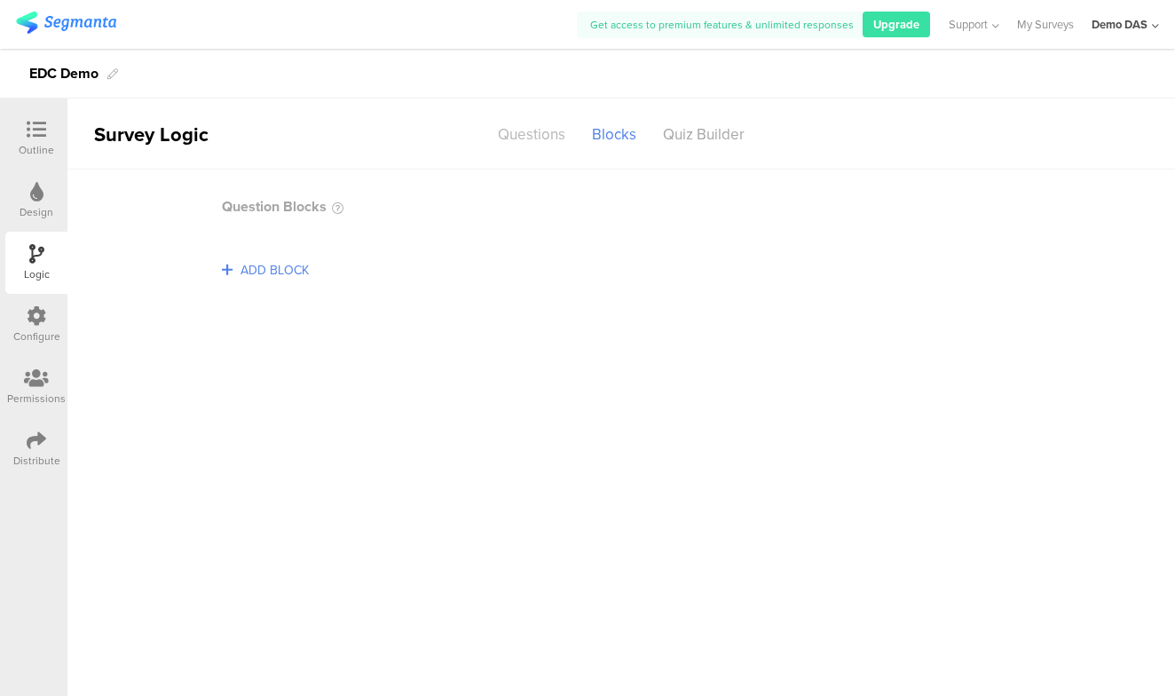
click at [525, 140] on div "Questions" at bounding box center [532, 134] width 94 height 31
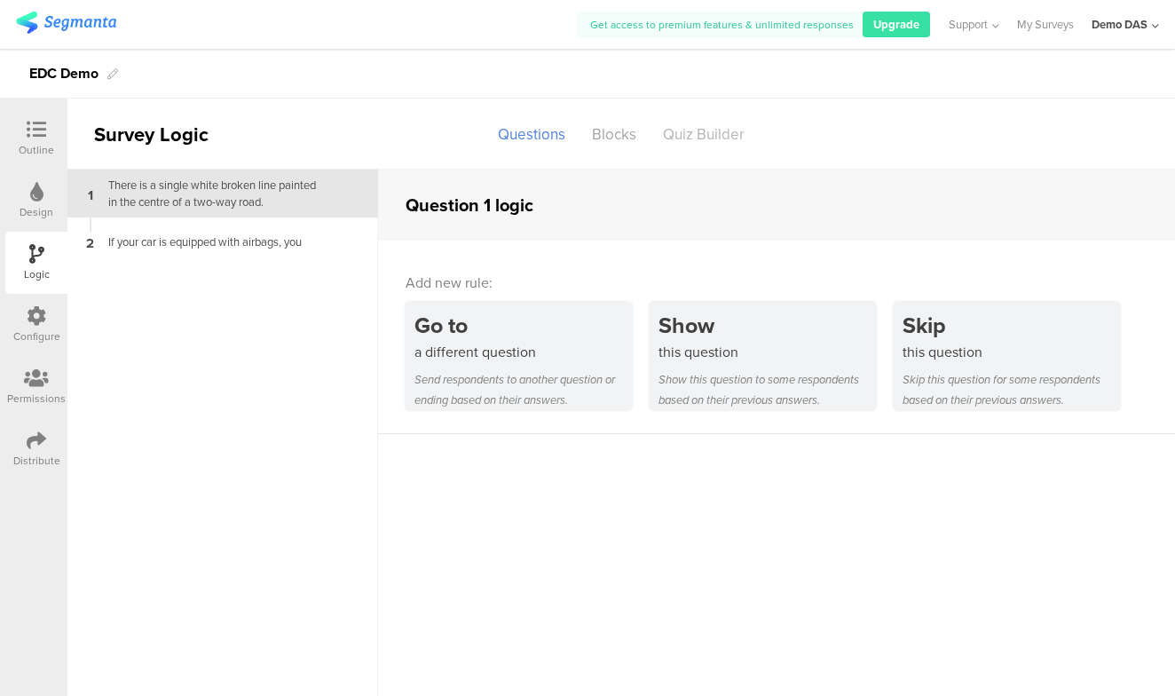
click at [703, 135] on div "Quiz Builder" at bounding box center [704, 134] width 108 height 31
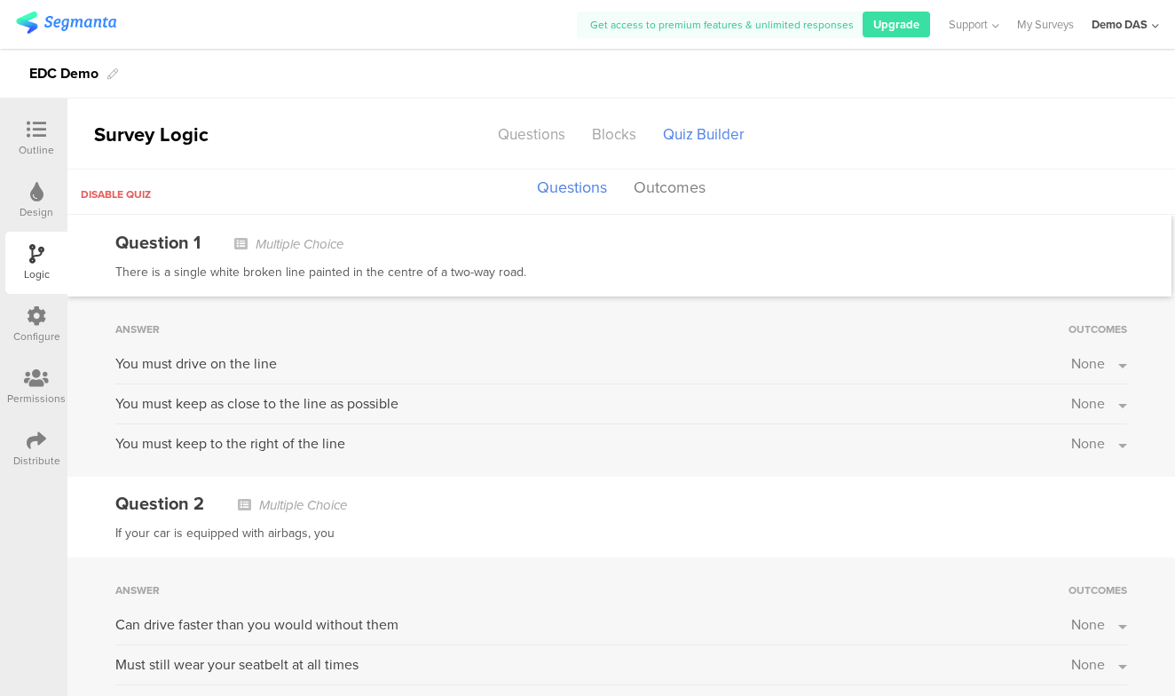
click at [1111, 367] on button "None" at bounding box center [1099, 363] width 56 height 20
click at [1068, 406] on label at bounding box center [1064, 409] width 24 height 14
click at [0, 0] on input "checkbox" at bounding box center [0, 0] width 0 height 0
click at [1098, 241] on div "Question 1 Multiple Choice" at bounding box center [619, 242] width 1008 height 27
click at [1086, 361] on span "Ending A" at bounding box center [1076, 363] width 57 height 20
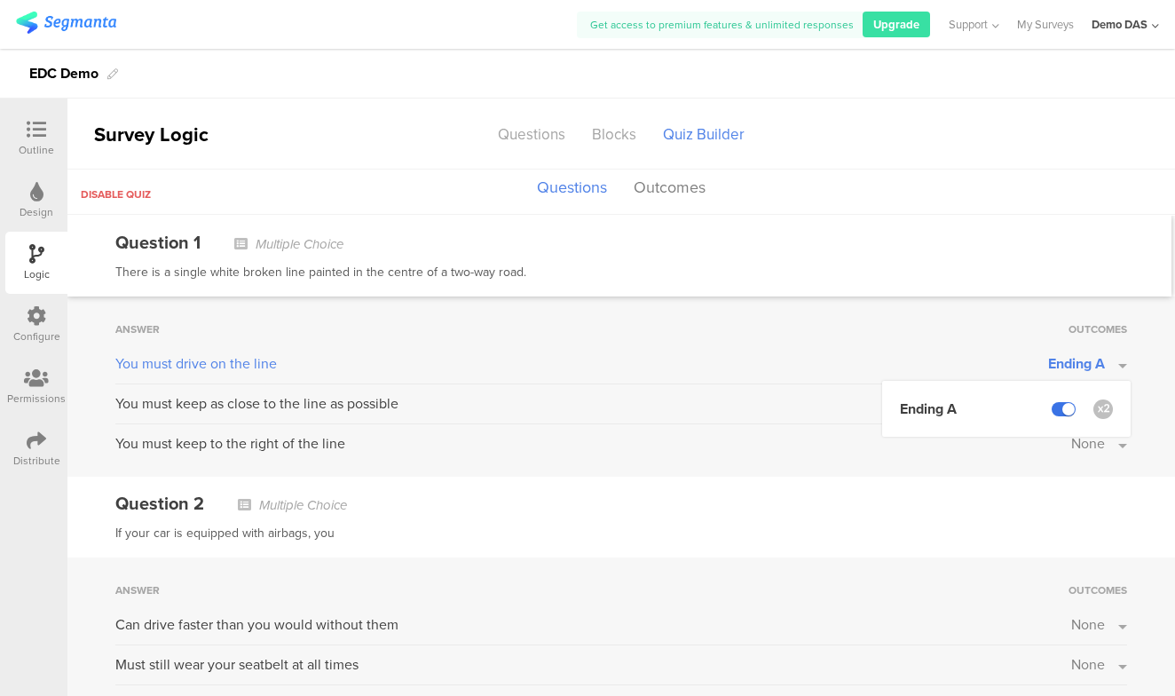
click at [1065, 410] on label at bounding box center [1064, 409] width 24 height 14
click at [0, 0] on input "checkbox" at bounding box center [0, 0] width 0 height 0
click at [958, 178] on div "Disable quiz Questions Outcomes" at bounding box center [621, 192] width 1108 height 45
click at [675, 192] on button "Outcomes" at bounding box center [669, 188] width 81 height 34
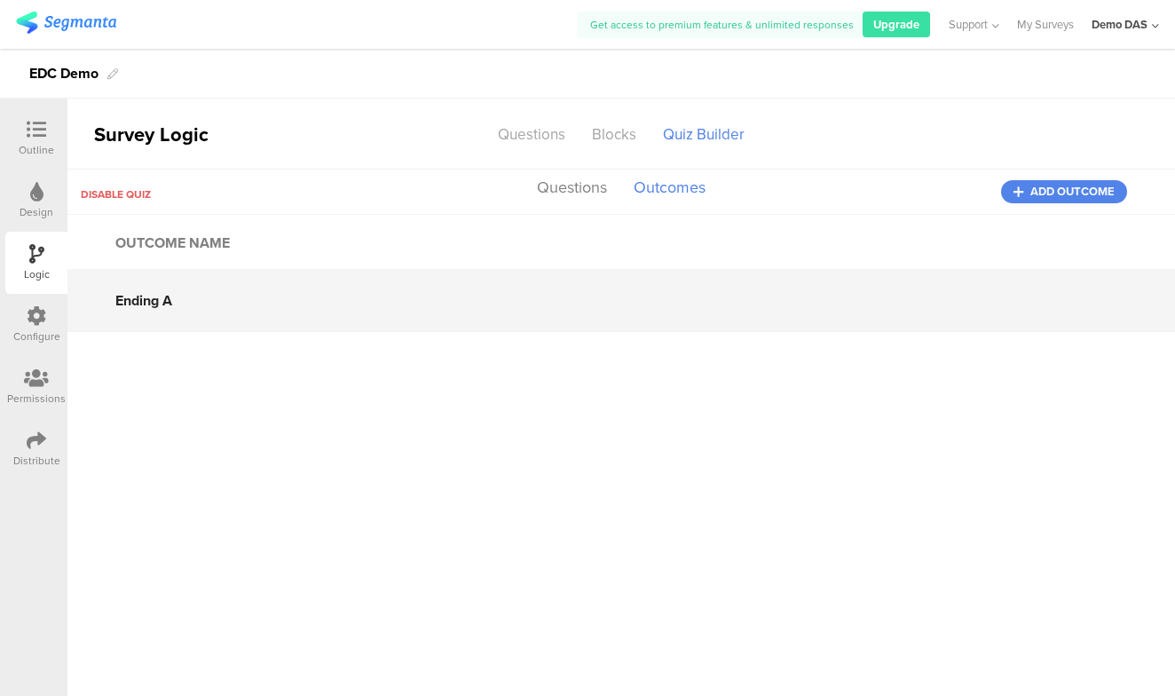
click at [186, 305] on input "Ending A" at bounding box center [621, 300] width 1108 height 62
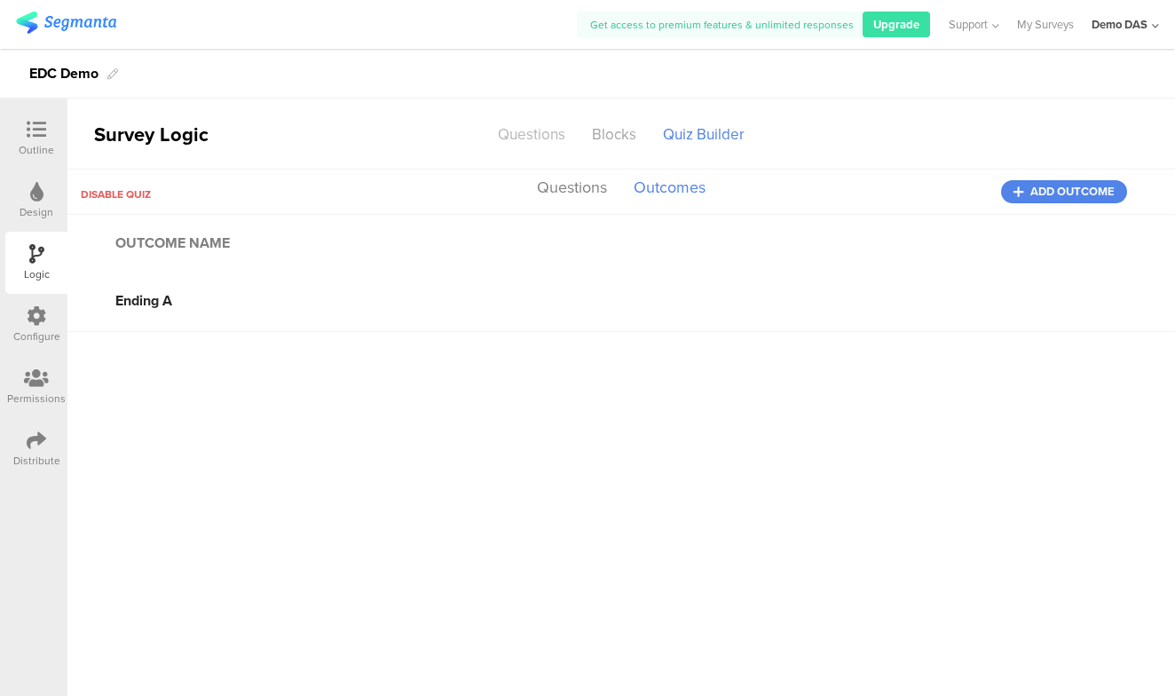
click at [528, 133] on div "Questions" at bounding box center [532, 134] width 94 height 31
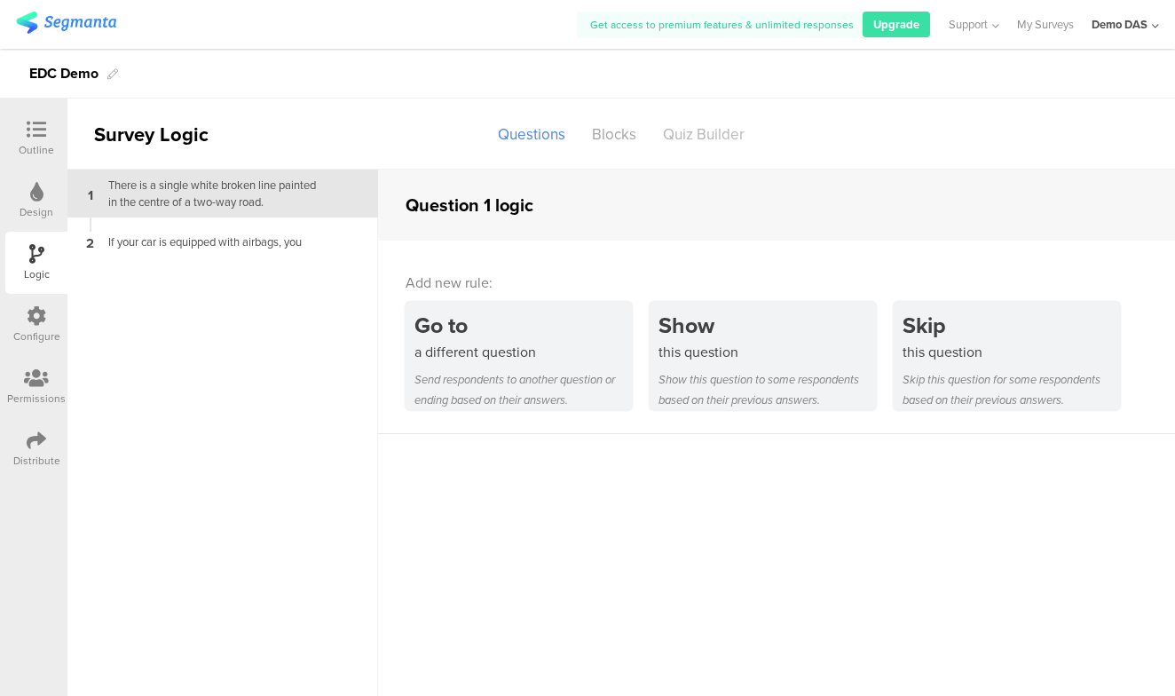
click at [713, 130] on div "Quiz Builder" at bounding box center [704, 134] width 108 height 31
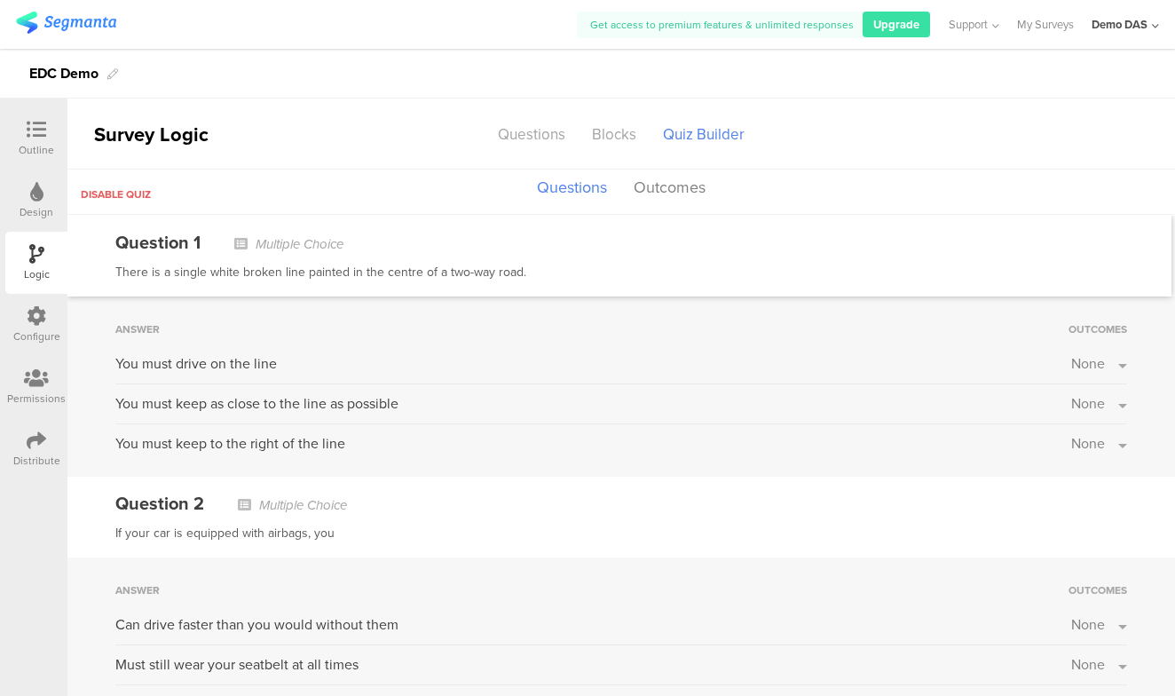
click at [31, 327] on div at bounding box center [37, 317] width 20 height 22
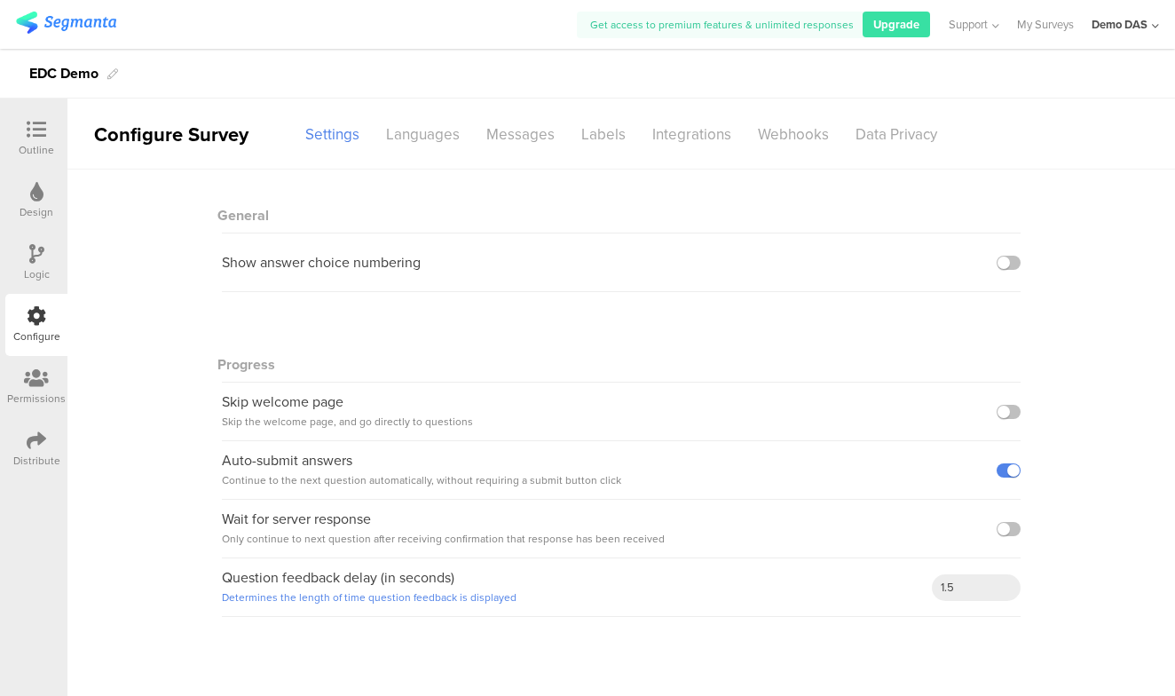
click at [43, 249] on icon at bounding box center [36, 254] width 15 height 20
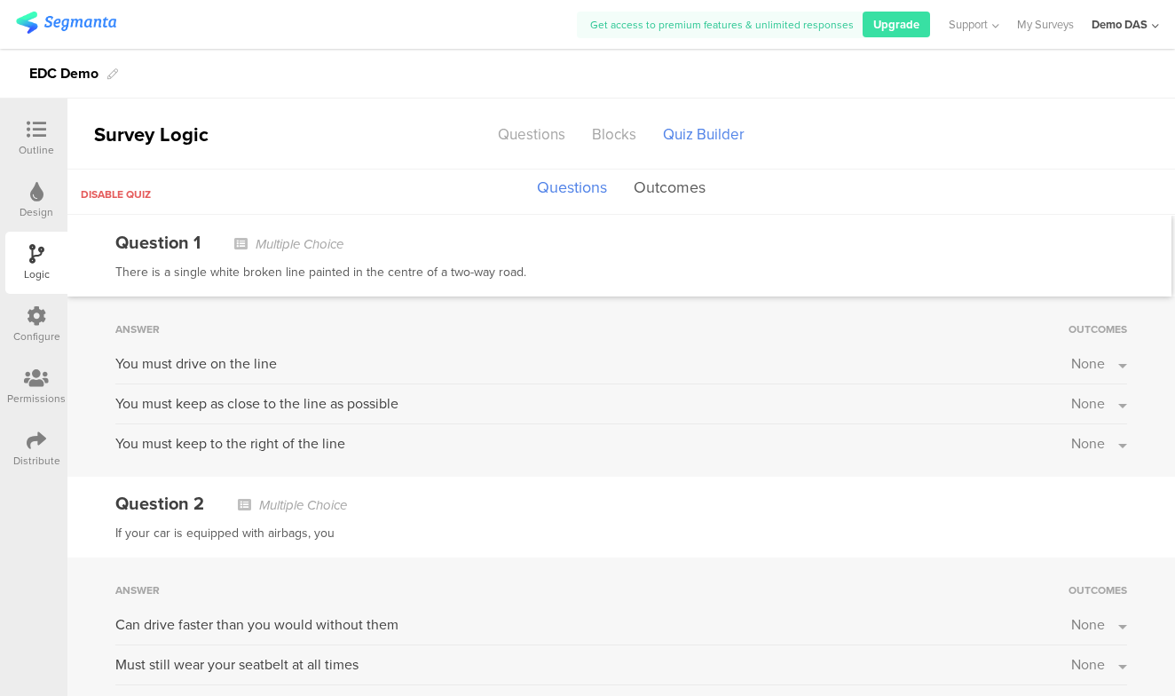
click at [660, 188] on button "Outcomes" at bounding box center [669, 188] width 81 height 34
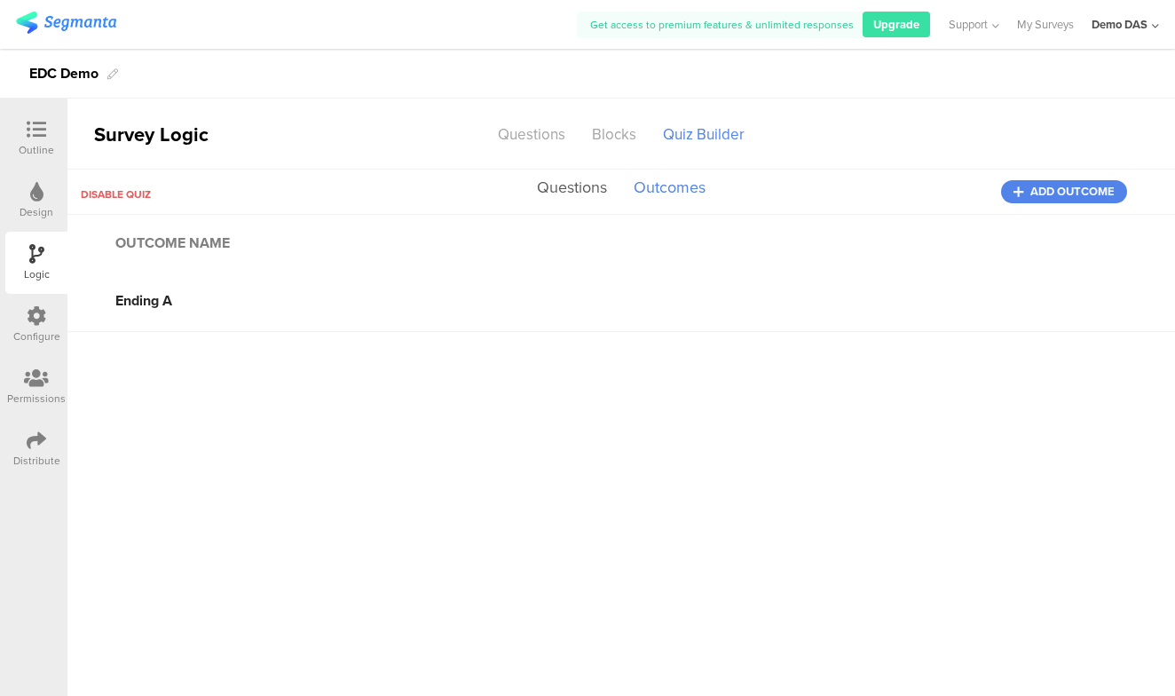
click at [585, 189] on button "Questions" at bounding box center [572, 188] width 79 height 34
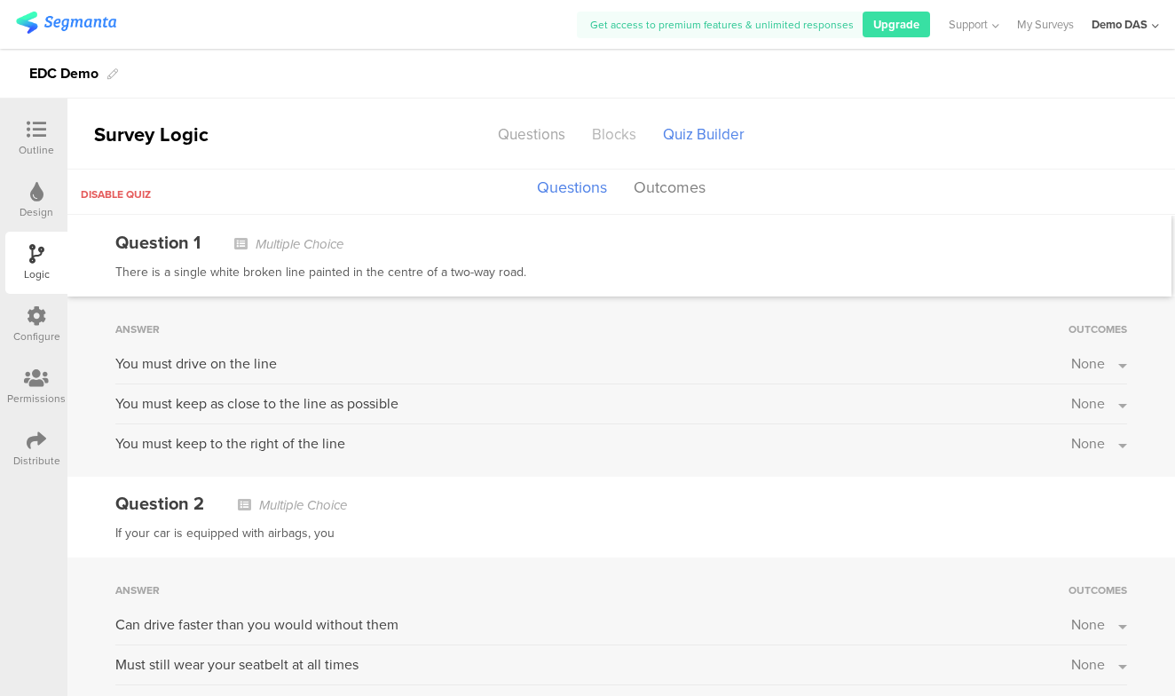
click at [606, 137] on div "Blocks" at bounding box center [614, 134] width 71 height 31
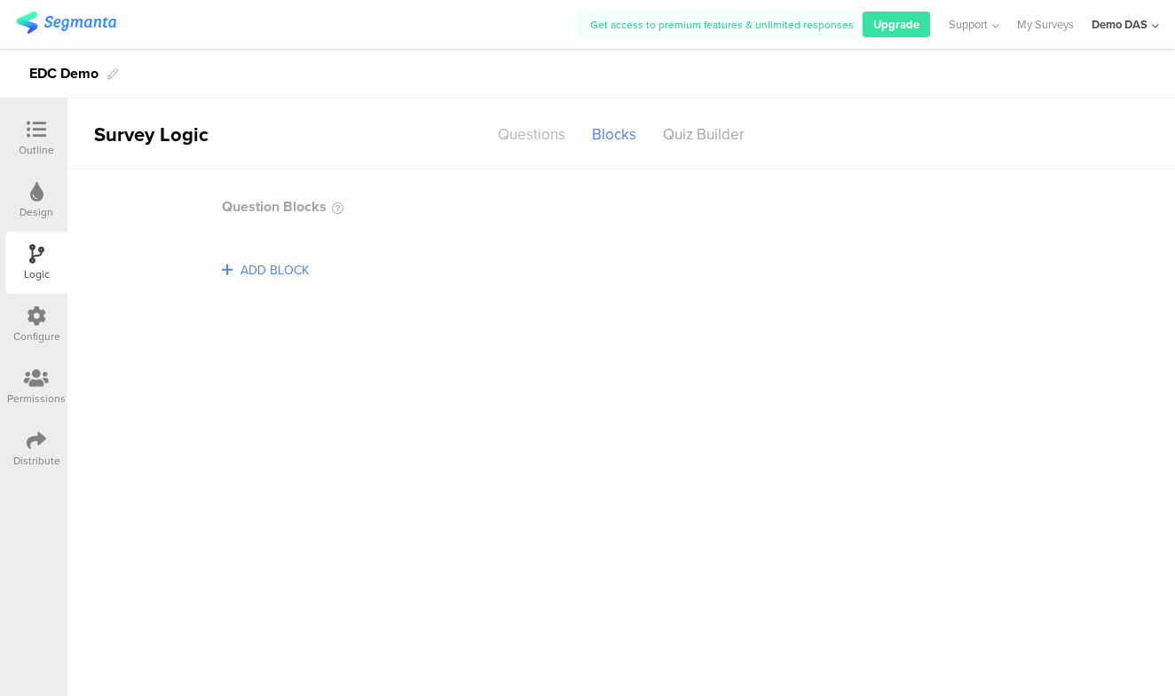
click at [550, 137] on div "Questions" at bounding box center [532, 134] width 94 height 31
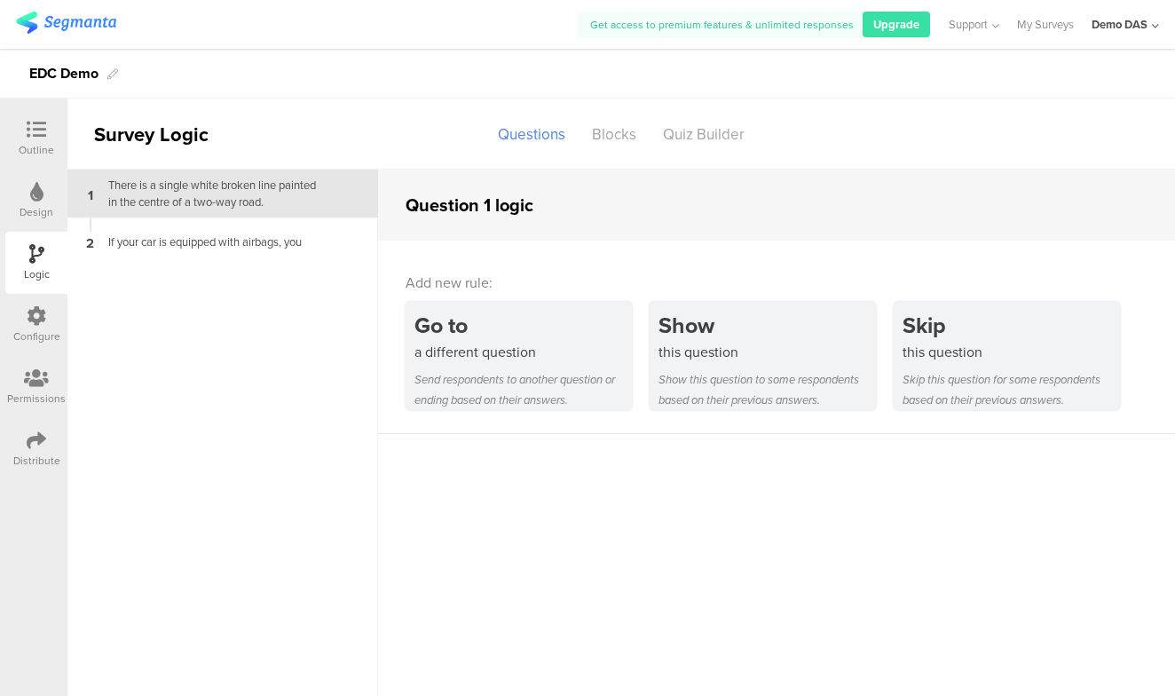
click at [255, 190] on div "There is a single white broken line painted in the centre of a two-way road." at bounding box center [209, 194] width 222 height 34
click at [33, 182] on icon at bounding box center [36, 192] width 13 height 20
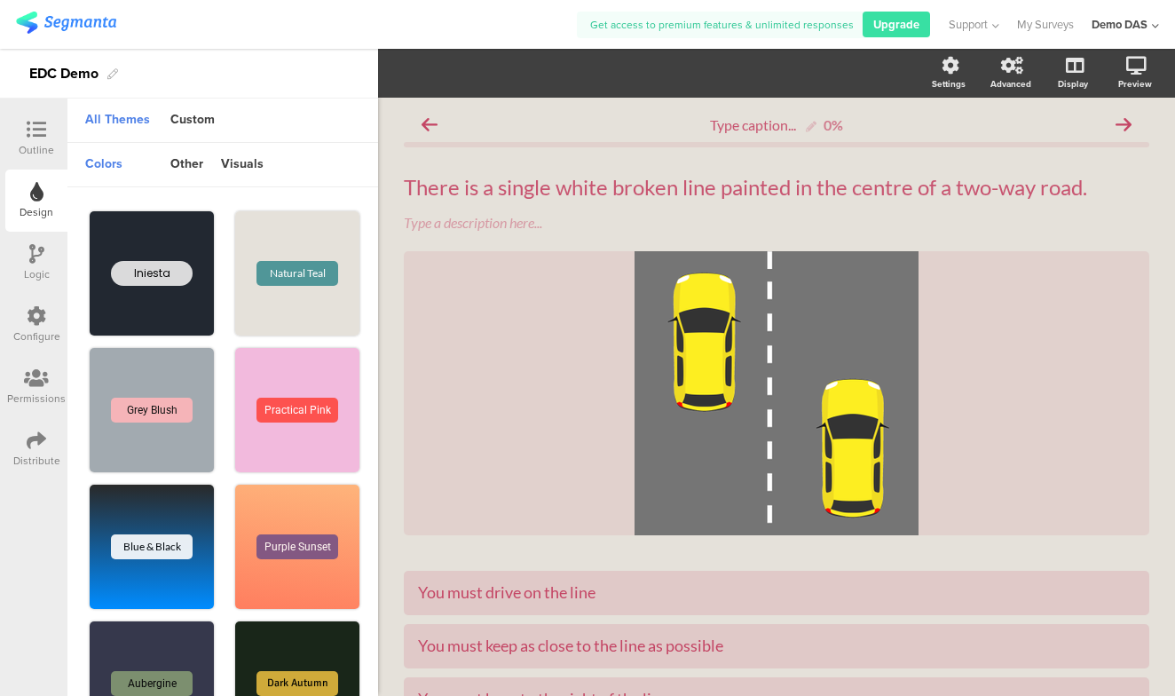
click at [32, 123] on icon at bounding box center [37, 130] width 20 height 20
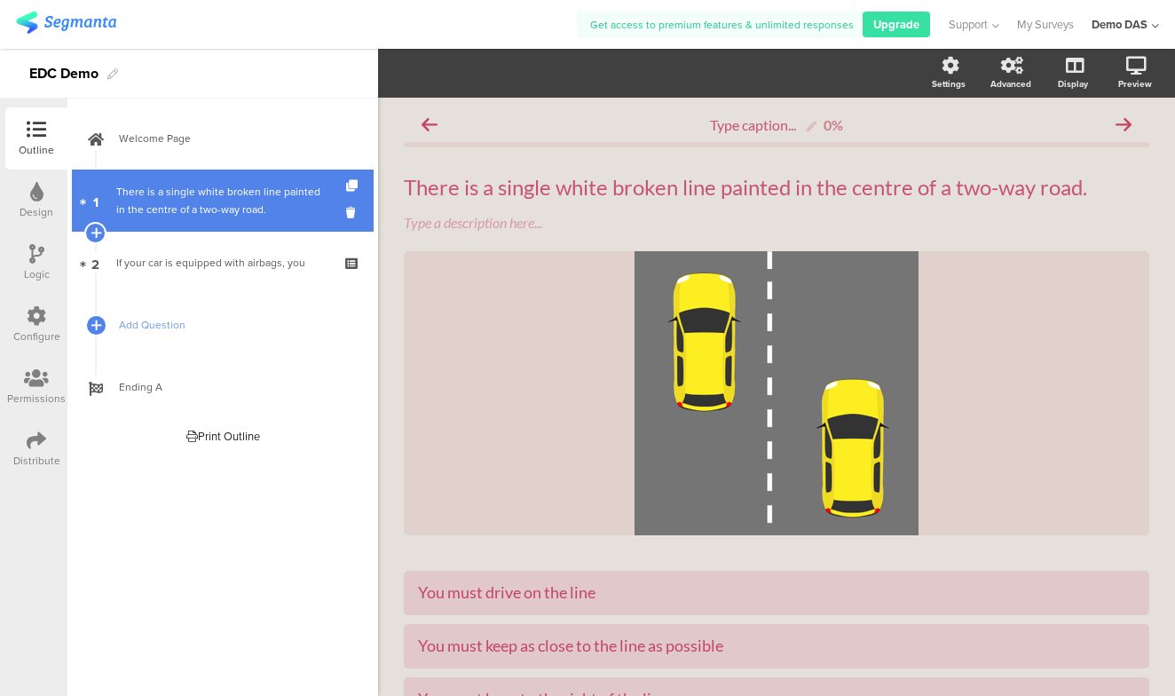
click at [226, 194] on div "There is a single white broken line painted in the centre of a two-way road." at bounding box center [222, 201] width 212 height 36
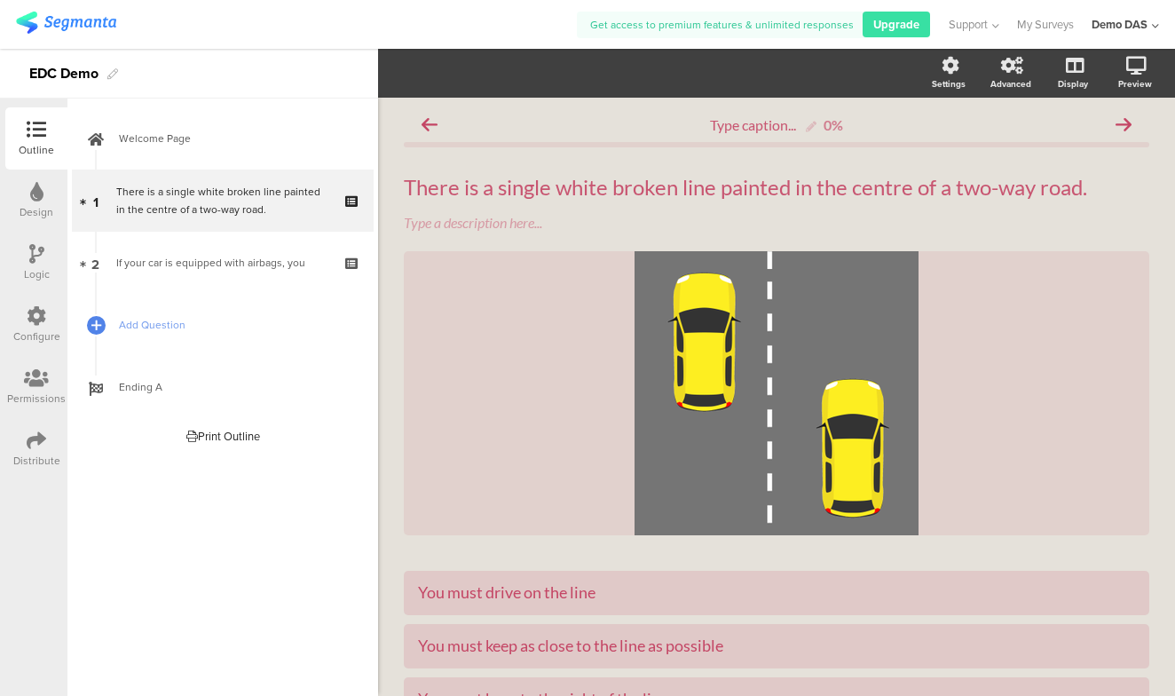
click at [47, 204] on div "Design" at bounding box center [37, 212] width 34 height 16
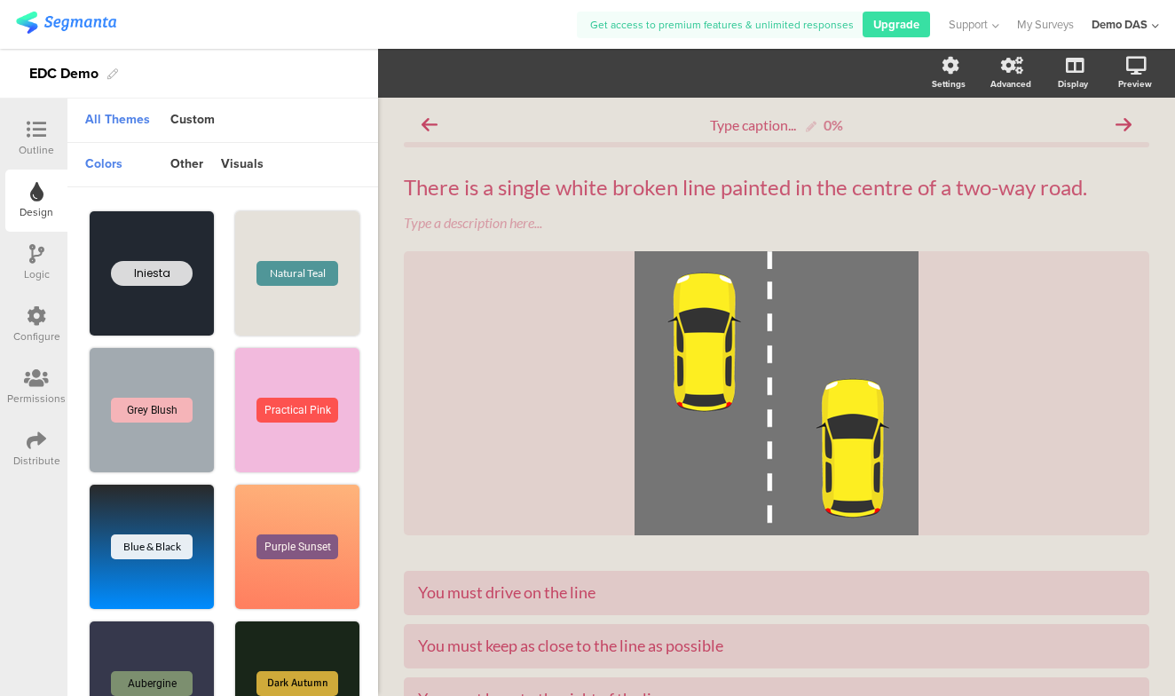
click at [43, 172] on div "Design" at bounding box center [36, 201] width 62 height 62
click at [41, 131] on icon at bounding box center [37, 130] width 20 height 20
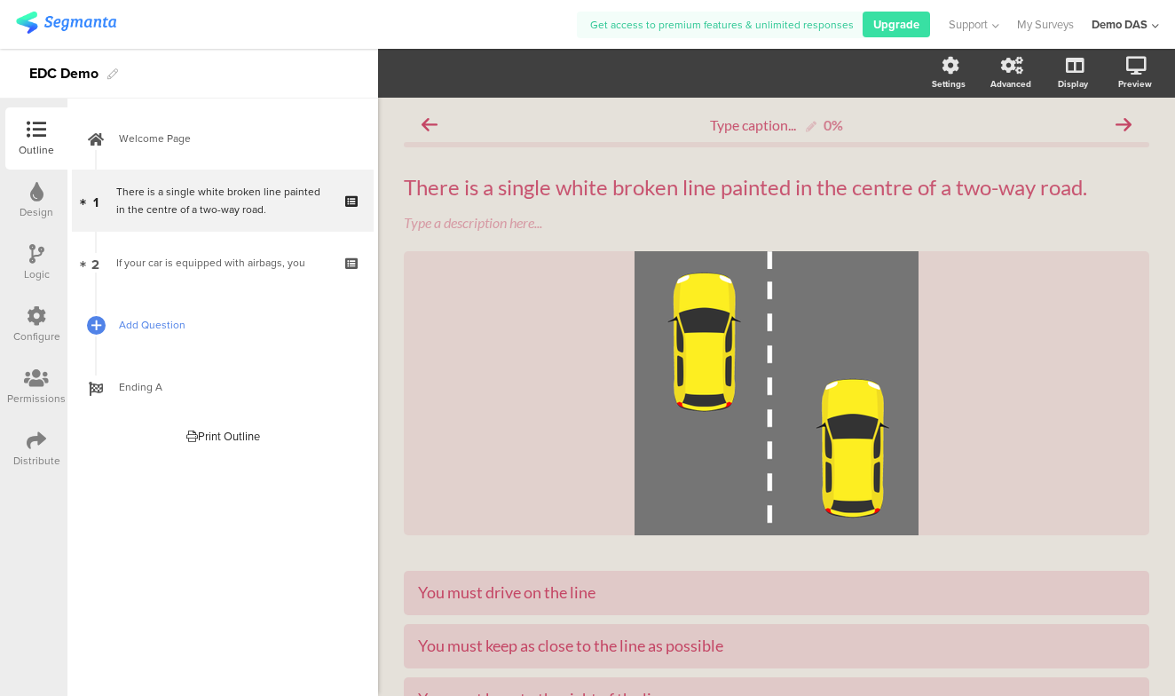
click at [215, 328] on span "Add Question" at bounding box center [232, 325] width 227 height 18
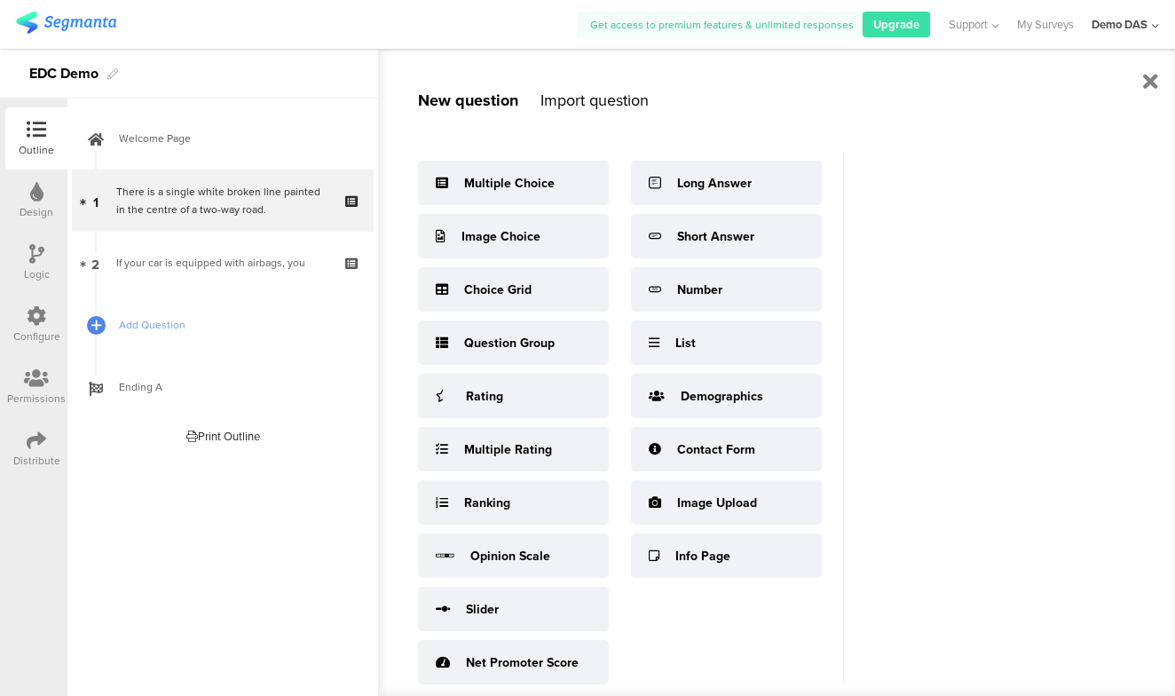
click at [208, 20] on div at bounding box center [296, 24] width 561 height 29
click at [97, 34] on link at bounding box center [66, 26] width 100 height 28
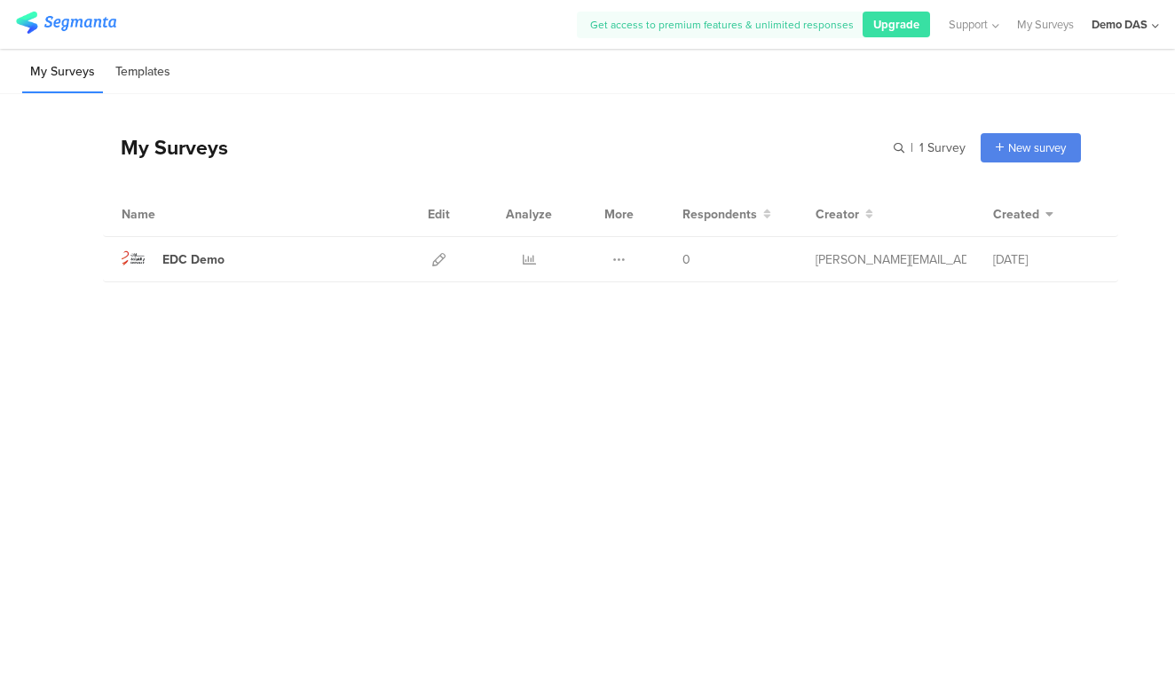
click at [128, 70] on li "Templates" at bounding box center [142, 72] width 71 height 42
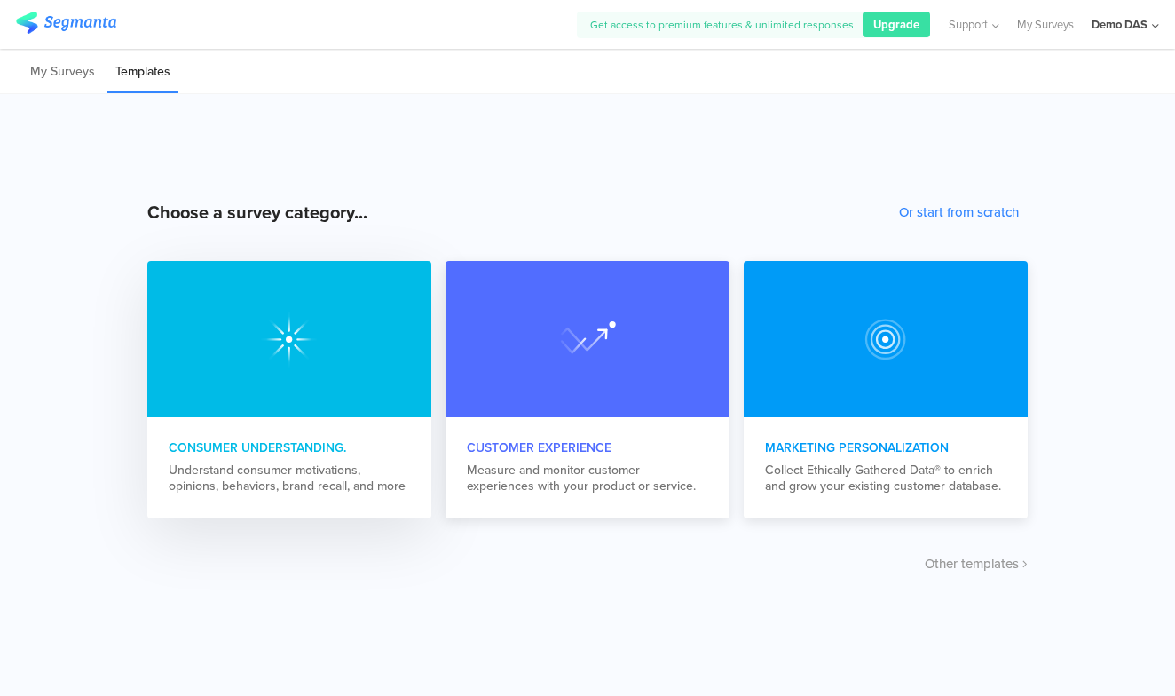
click at [295, 349] on img at bounding box center [289, 339] width 57 height 57
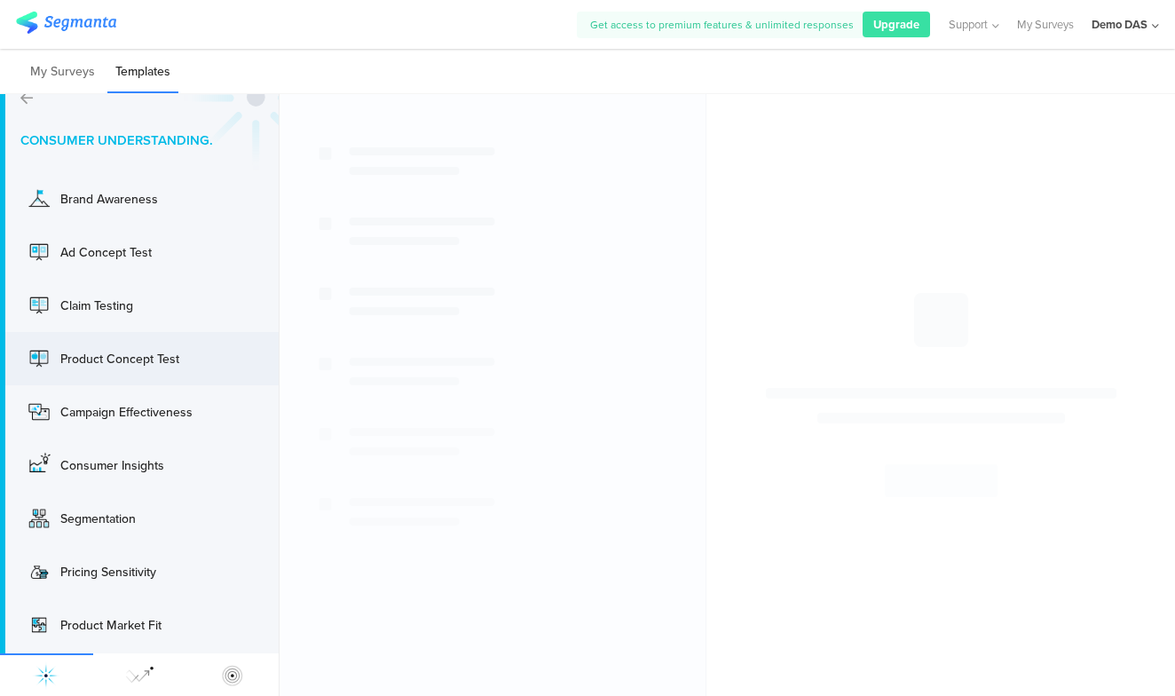
scroll to position [27, 0]
click at [26, 97] on icon at bounding box center [26, 98] width 12 height 14
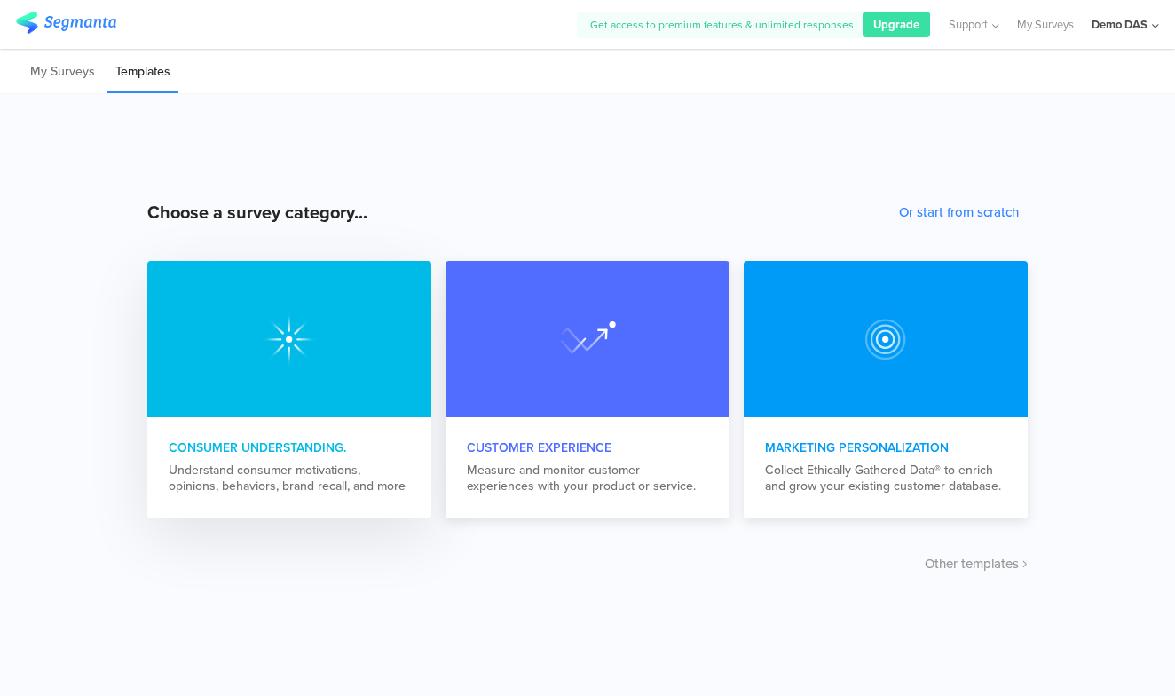
click at [241, 290] on div at bounding box center [289, 339] width 284 height 156
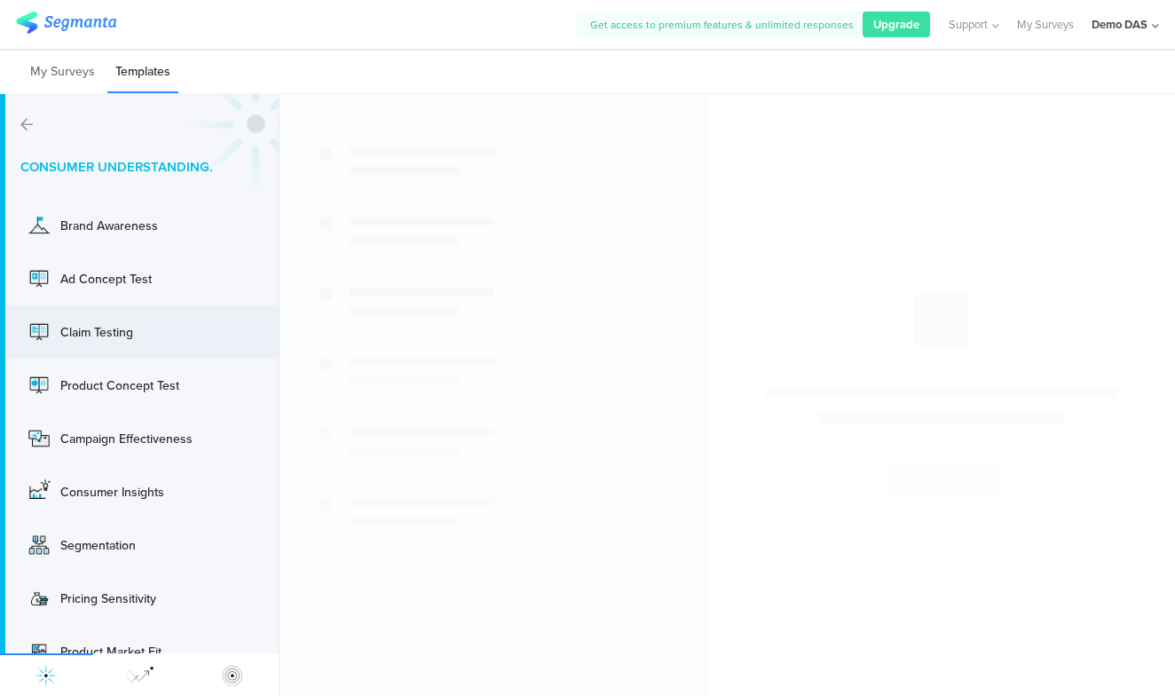
click at [140, 327] on div "Claim Testing" at bounding box center [131, 332] width 142 height 19
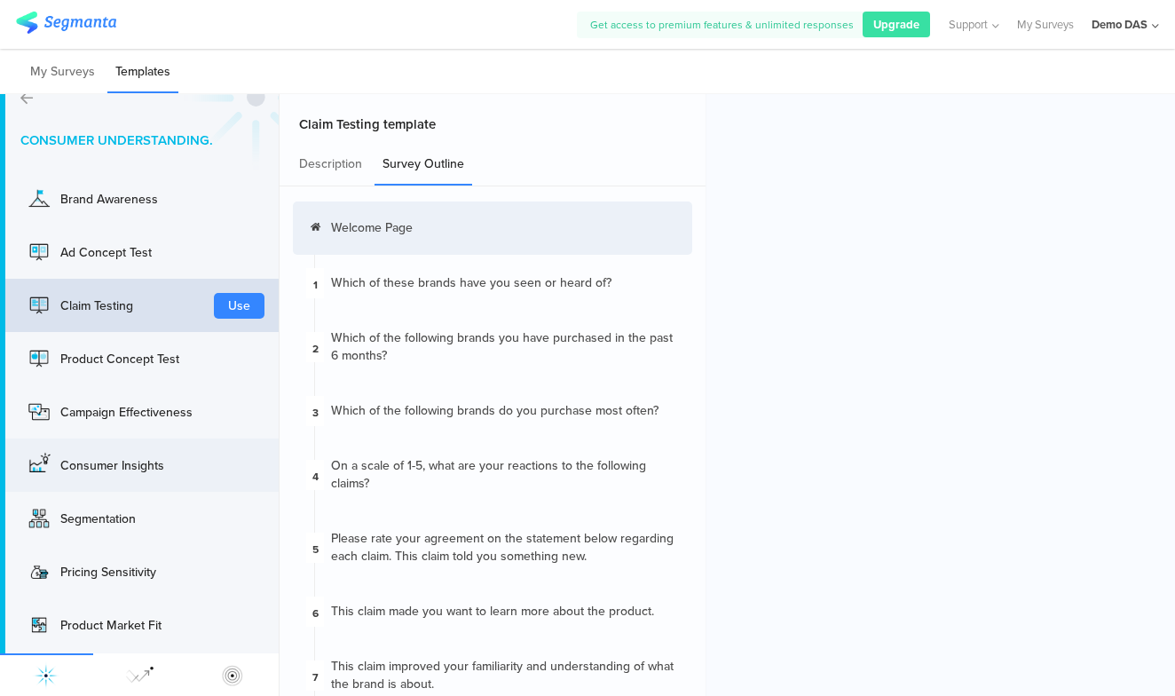
click at [114, 481] on div "Consumer Insights Use" at bounding box center [139, 465] width 279 height 53
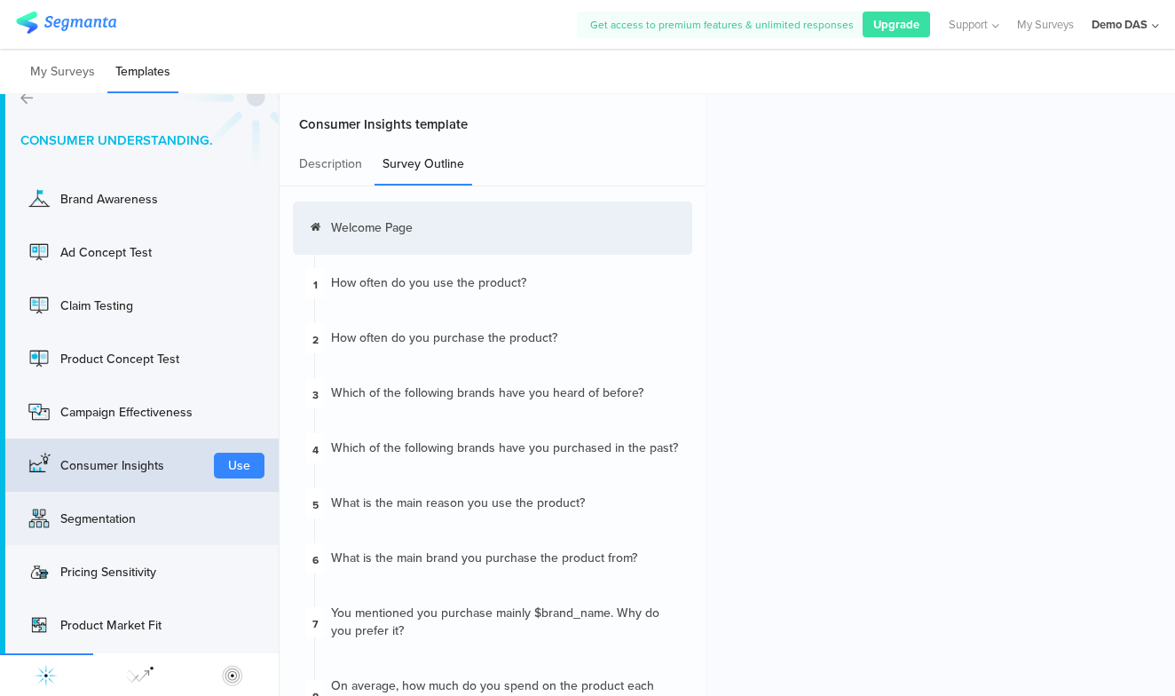
click at [101, 532] on div "Segmentation" at bounding box center [114, 518] width 178 height 28
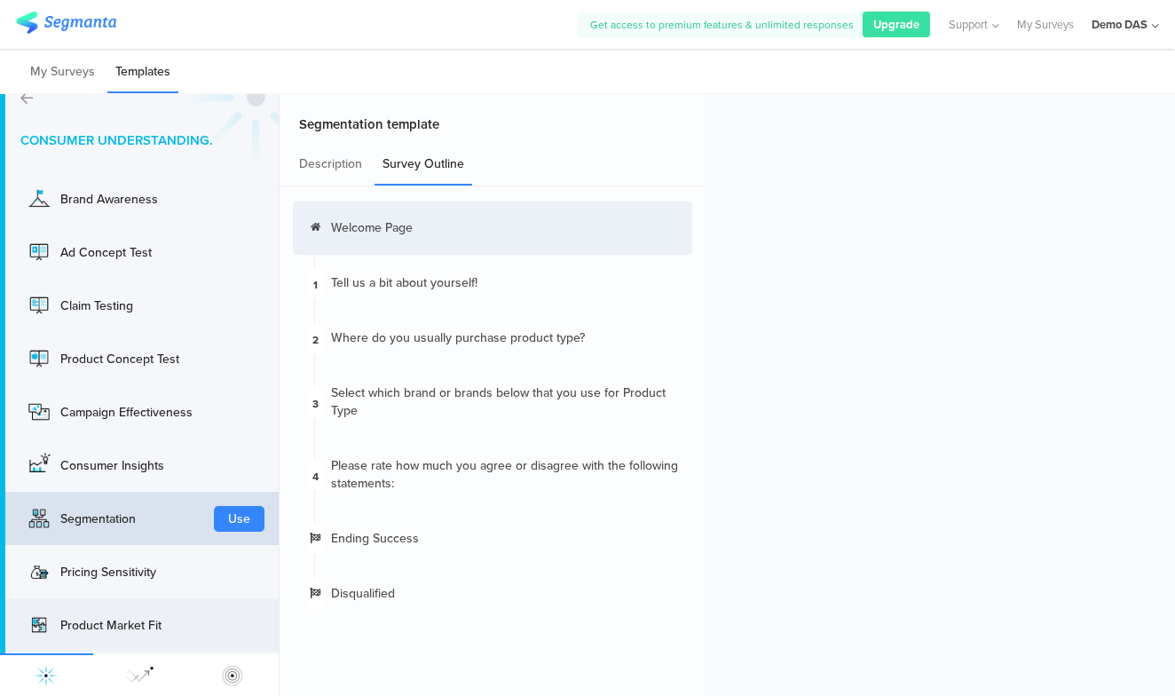
scroll to position [0, 0]
click at [25, 94] on icon at bounding box center [26, 98] width 12 height 14
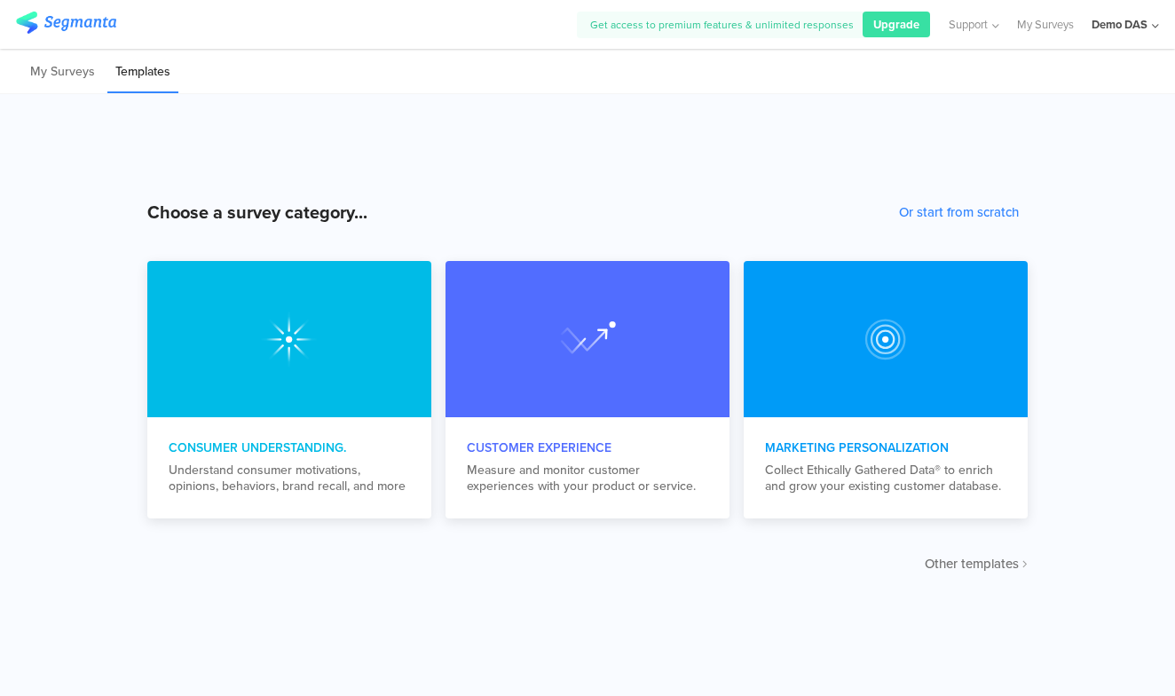
click at [1000, 560] on span "Other templates" at bounding box center [972, 564] width 94 height 20
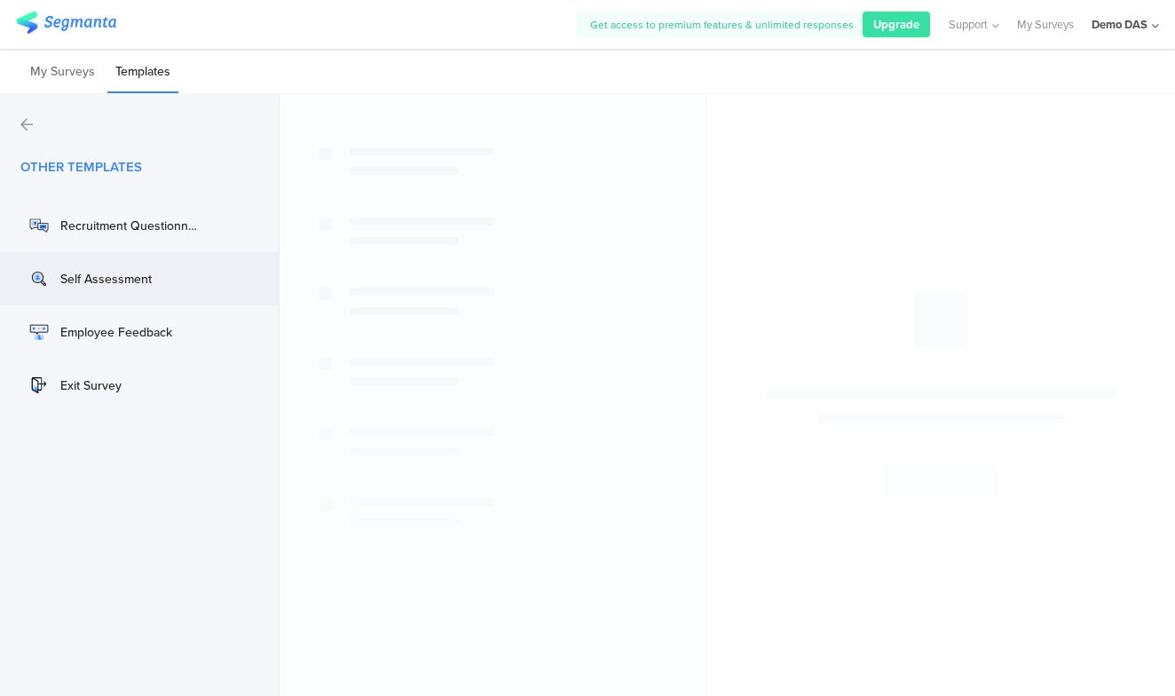
click at [124, 289] on div "Self Assessment" at bounding box center [114, 279] width 178 height 28
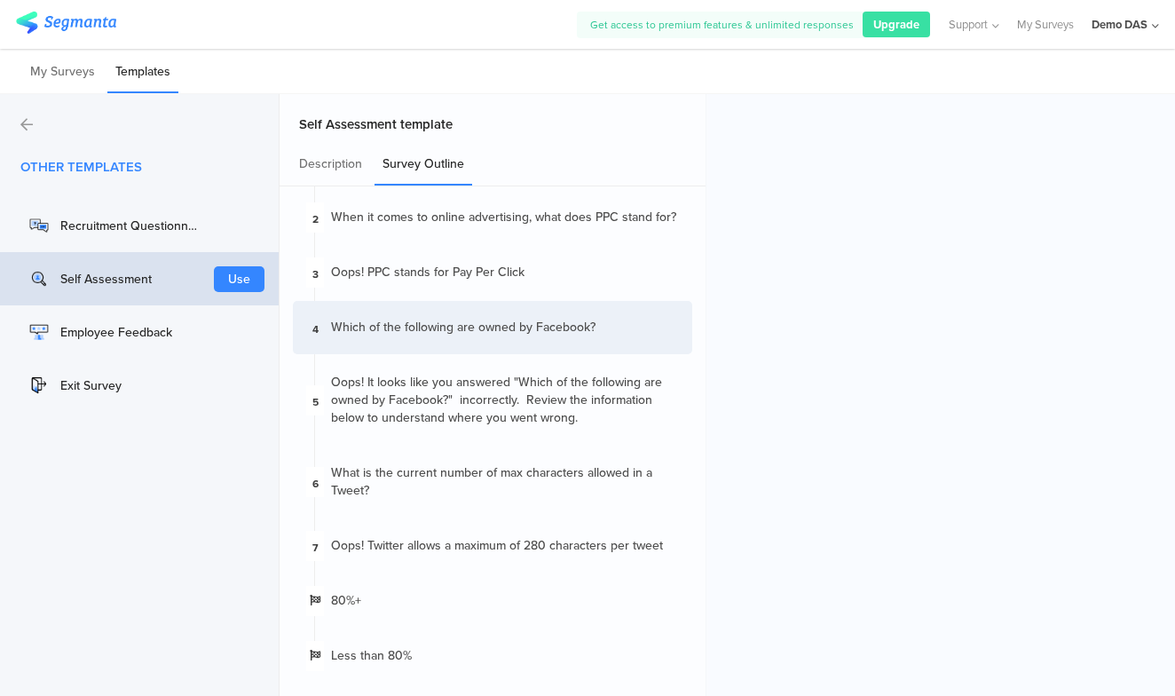
scroll to position [120, 0]
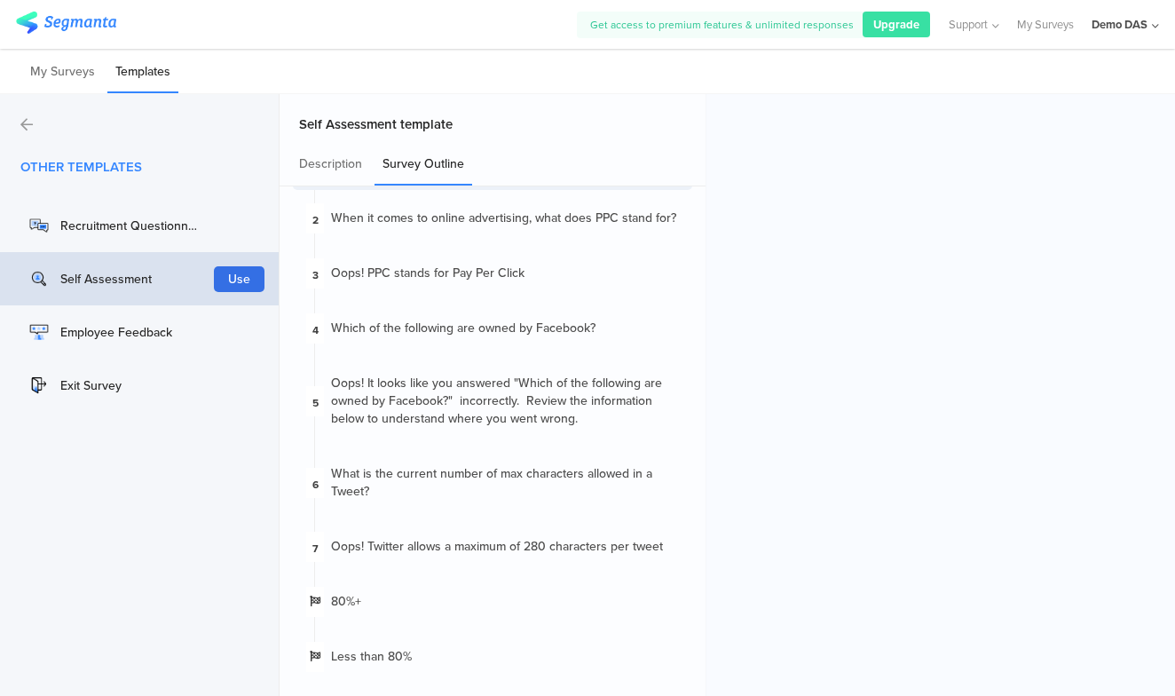
click at [244, 277] on button "Use" at bounding box center [239, 279] width 51 height 26
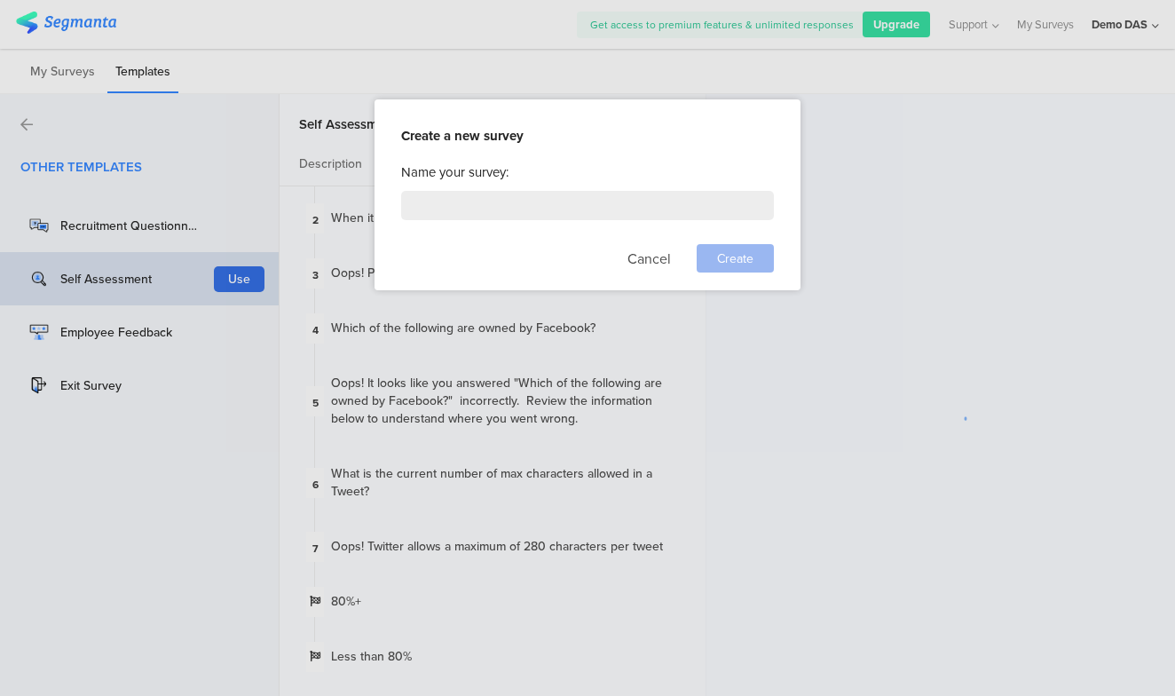
scroll to position [0, 0]
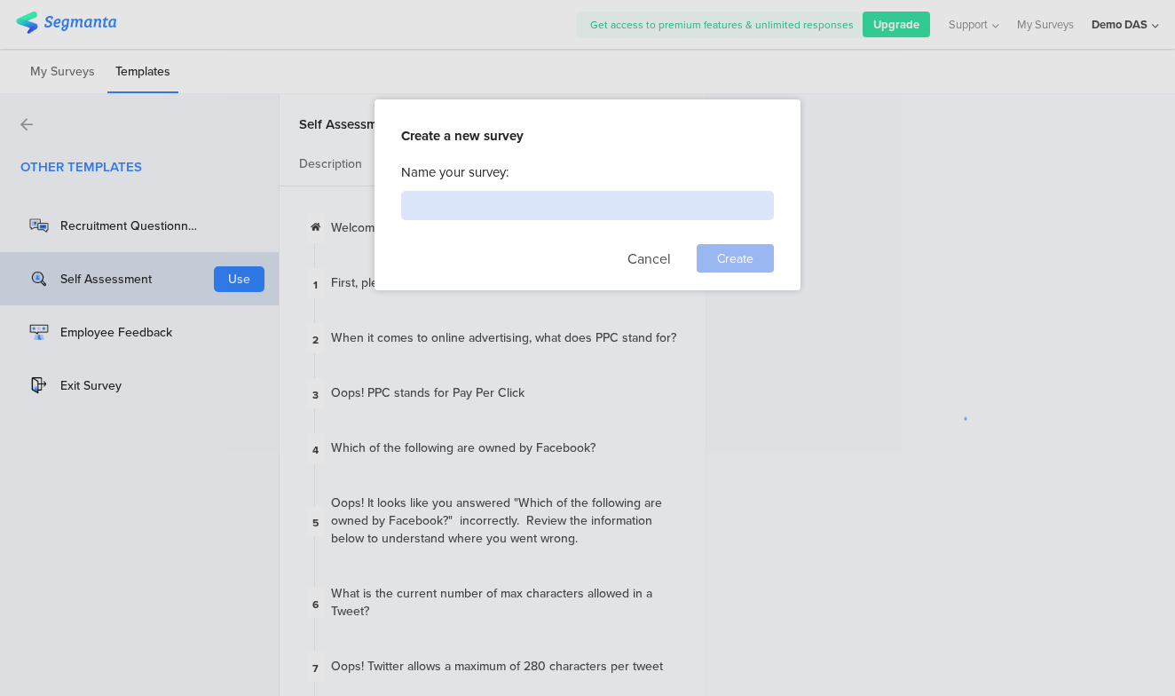
click at [495, 207] on input at bounding box center [587, 205] width 373 height 29
type input "EDC Demo"
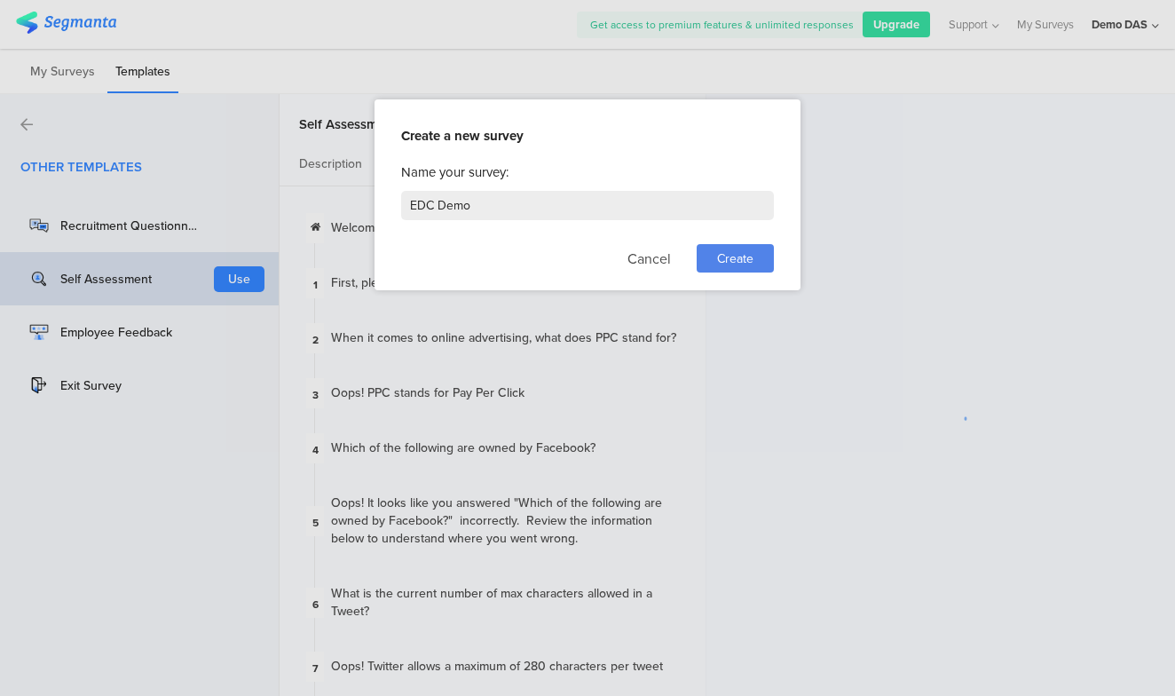
click at [763, 253] on div "Create" at bounding box center [735, 258] width 77 height 28
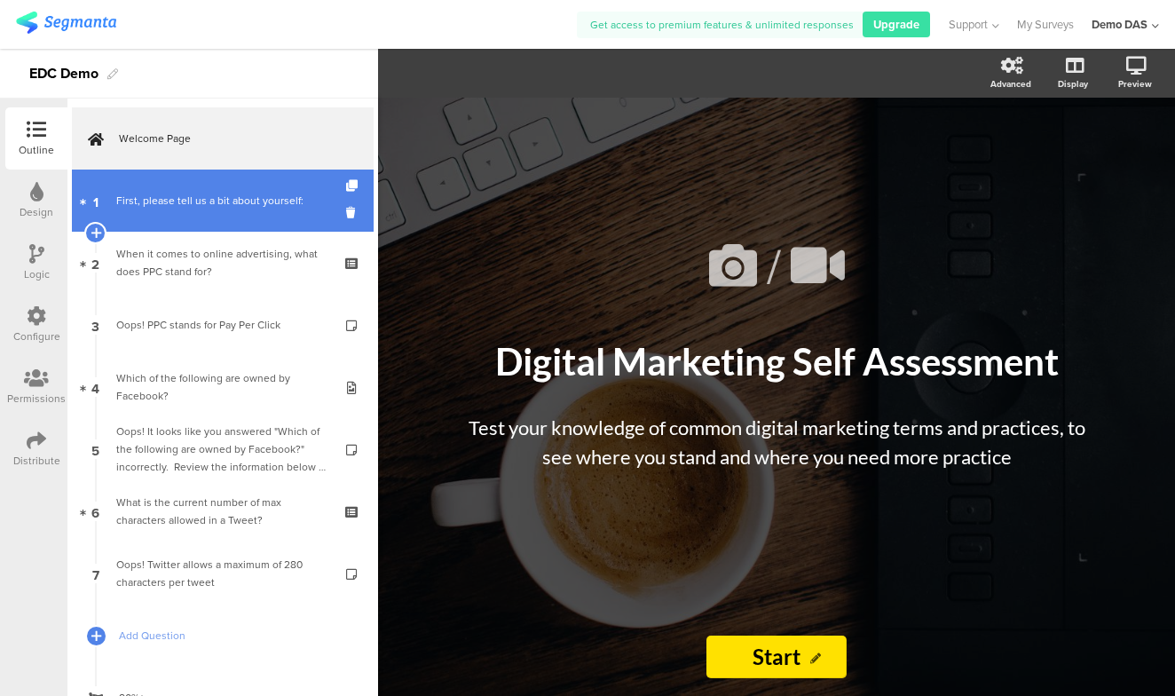
click at [215, 199] on div "First, please tell us a bit about yourself:" at bounding box center [222, 201] width 212 height 18
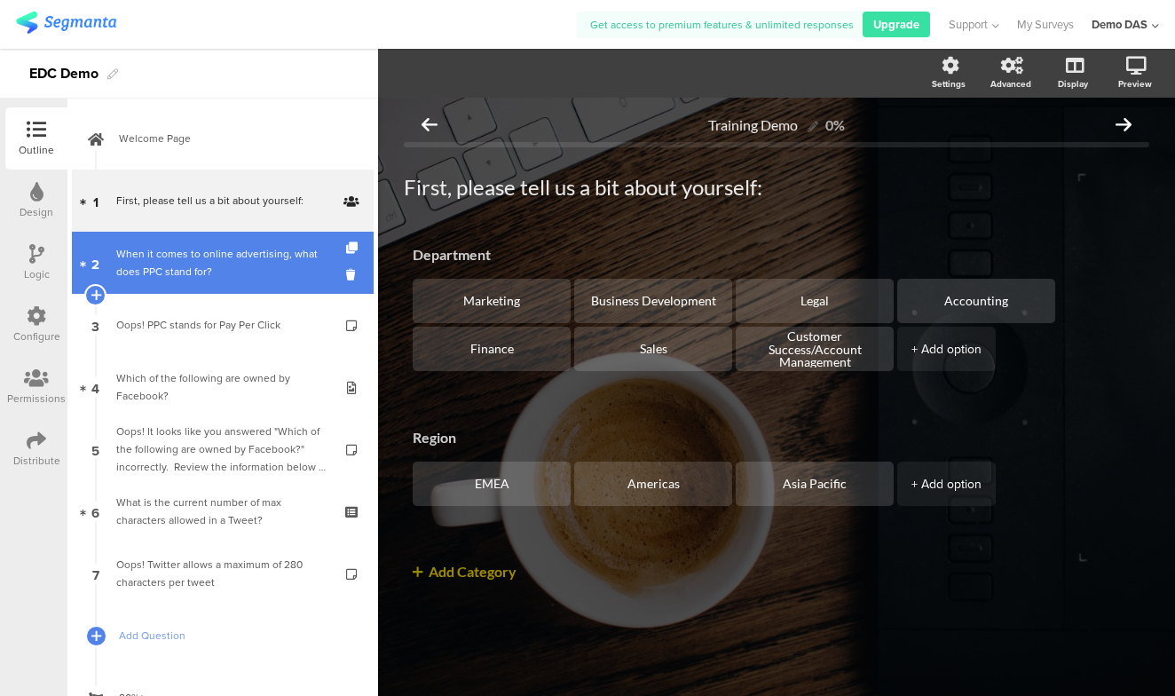
click at [190, 276] on div "When it comes to online advertising, what does PPC stand for?" at bounding box center [222, 263] width 212 height 36
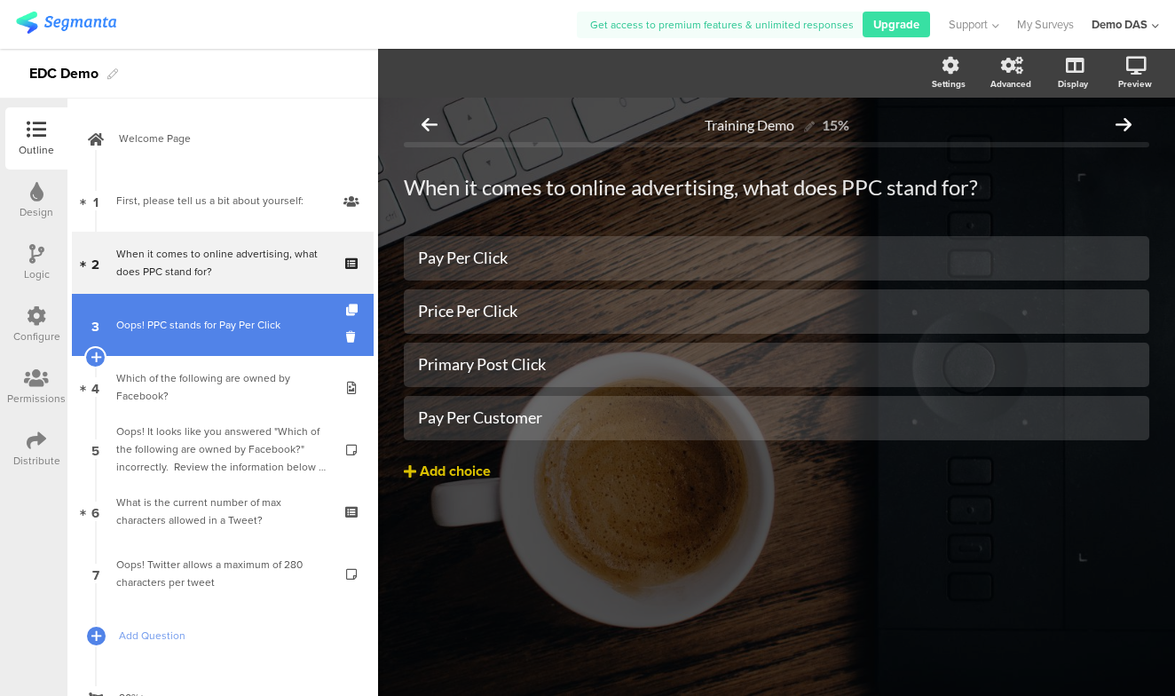
click at [187, 326] on div "Oops! PPC stands for Pay Per Click" at bounding box center [222, 325] width 212 height 18
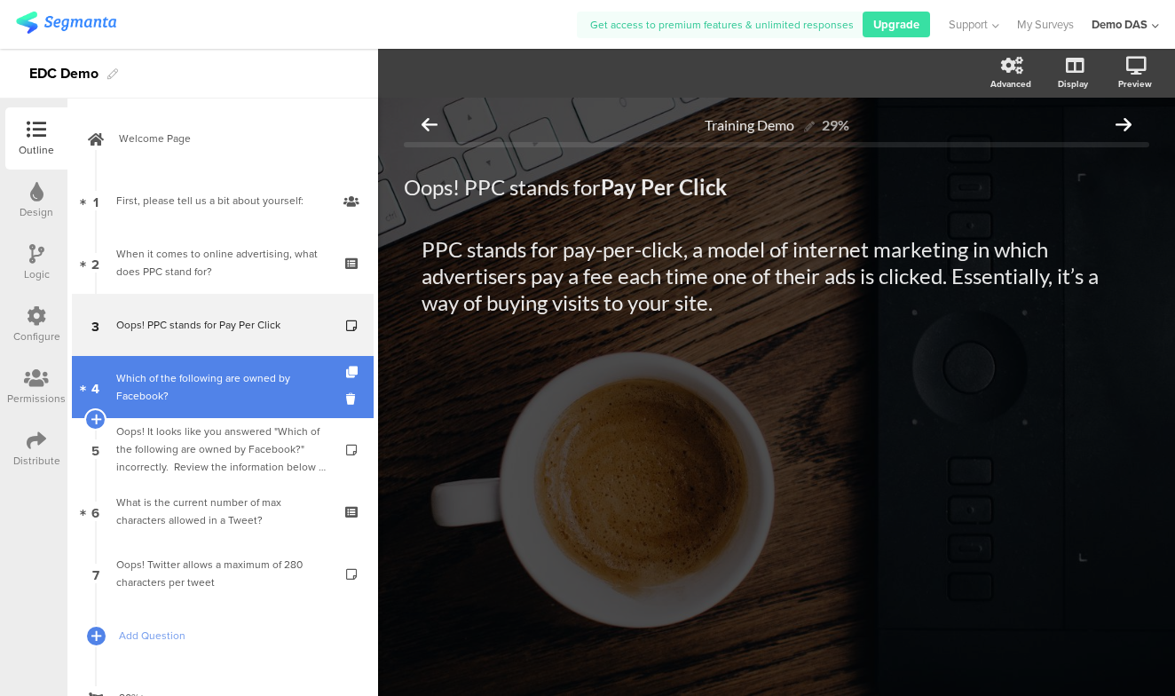
click at [206, 389] on div "Which of the following are owned by Facebook?" at bounding box center [222, 387] width 212 height 36
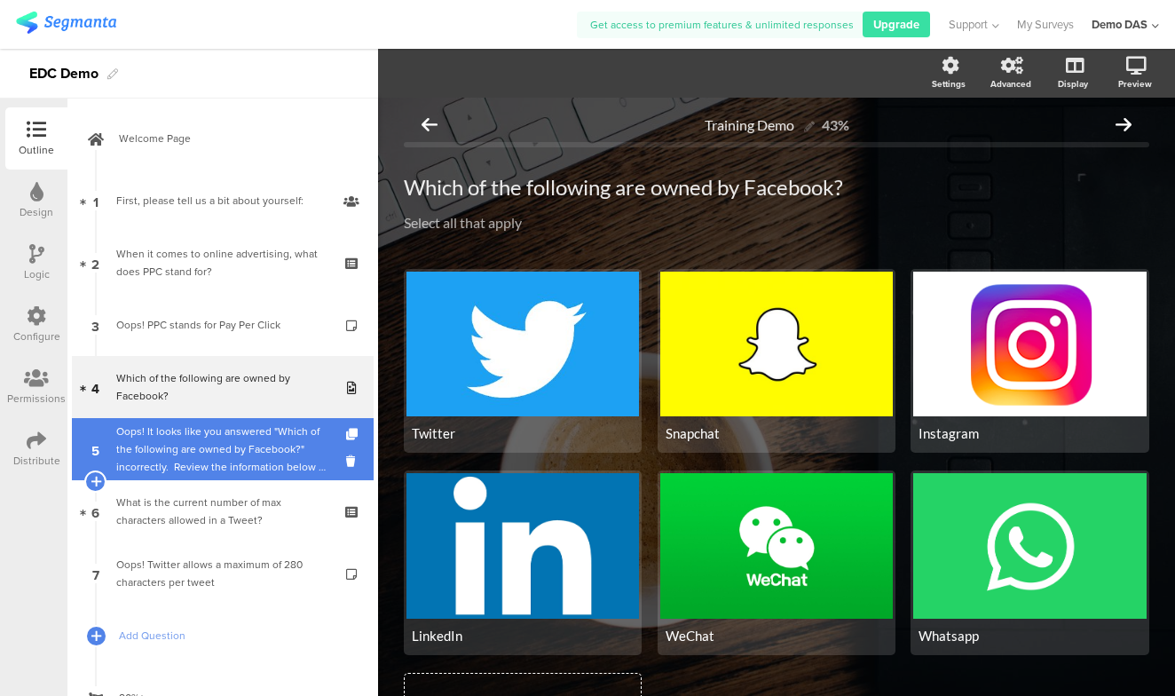
click at [215, 456] on div "Oops! It looks like you answered "Which of the following are owned by Facebook?…" at bounding box center [222, 449] width 212 height 53
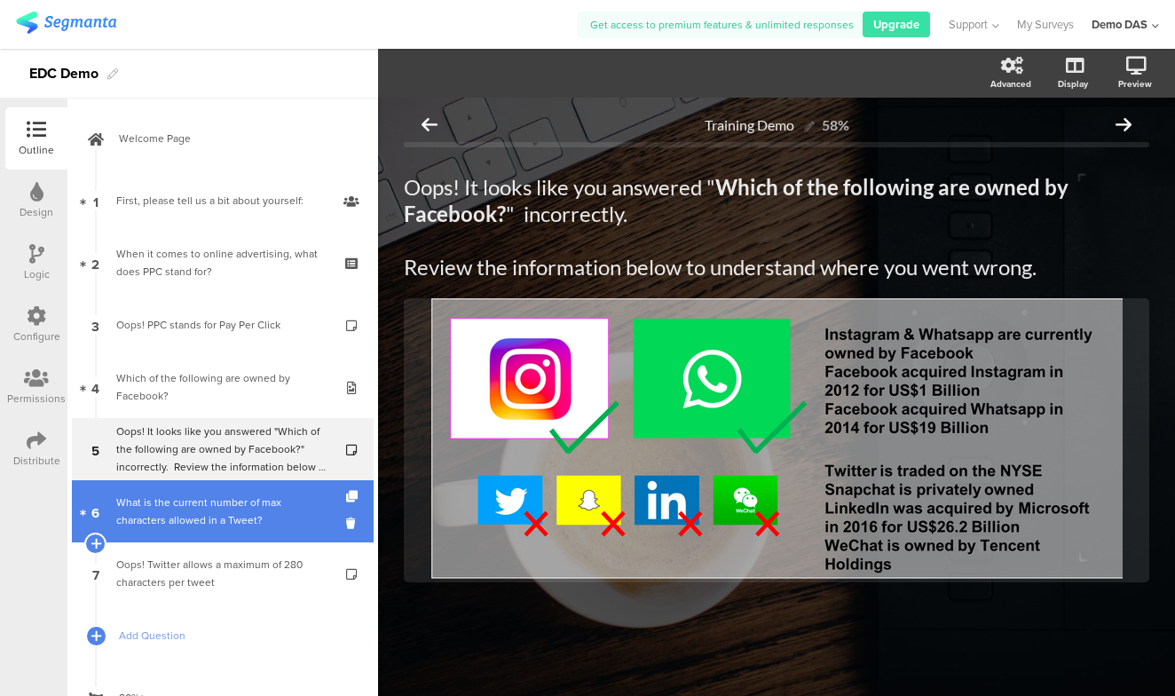
click at [219, 533] on link "6 What is the current number of max characters allowed in a Tweet?" at bounding box center [223, 511] width 302 height 62
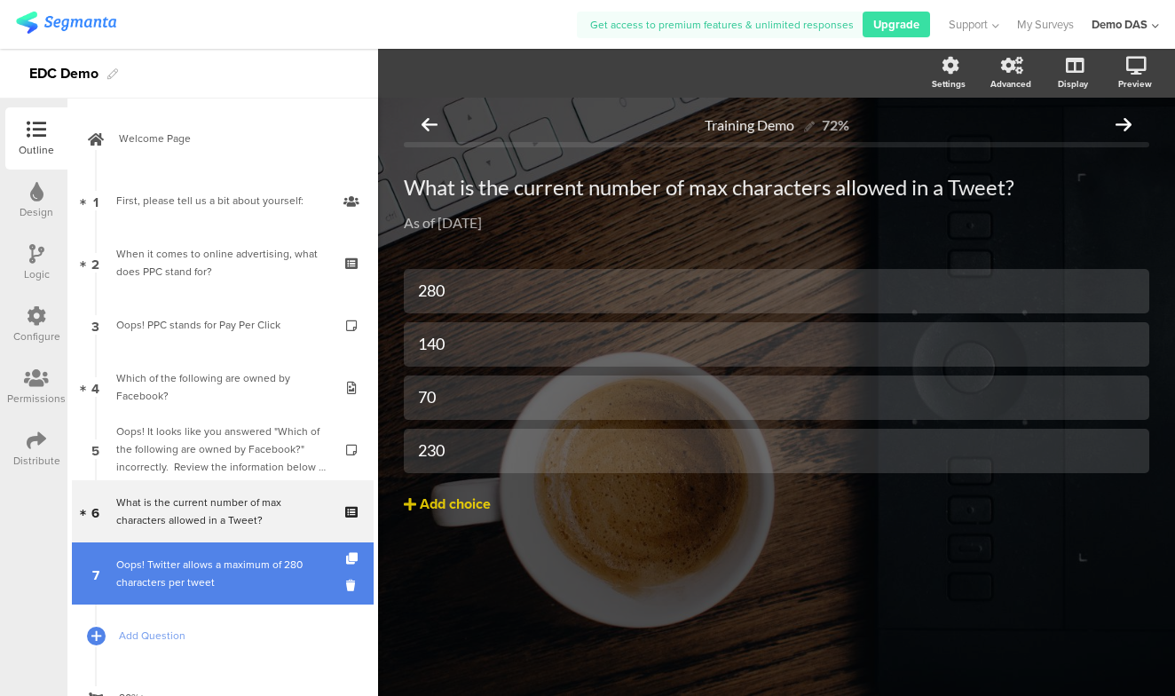
click at [218, 585] on div "Oops! Twitter allows a maximum of 280 characters per tweet" at bounding box center [222, 574] width 212 height 36
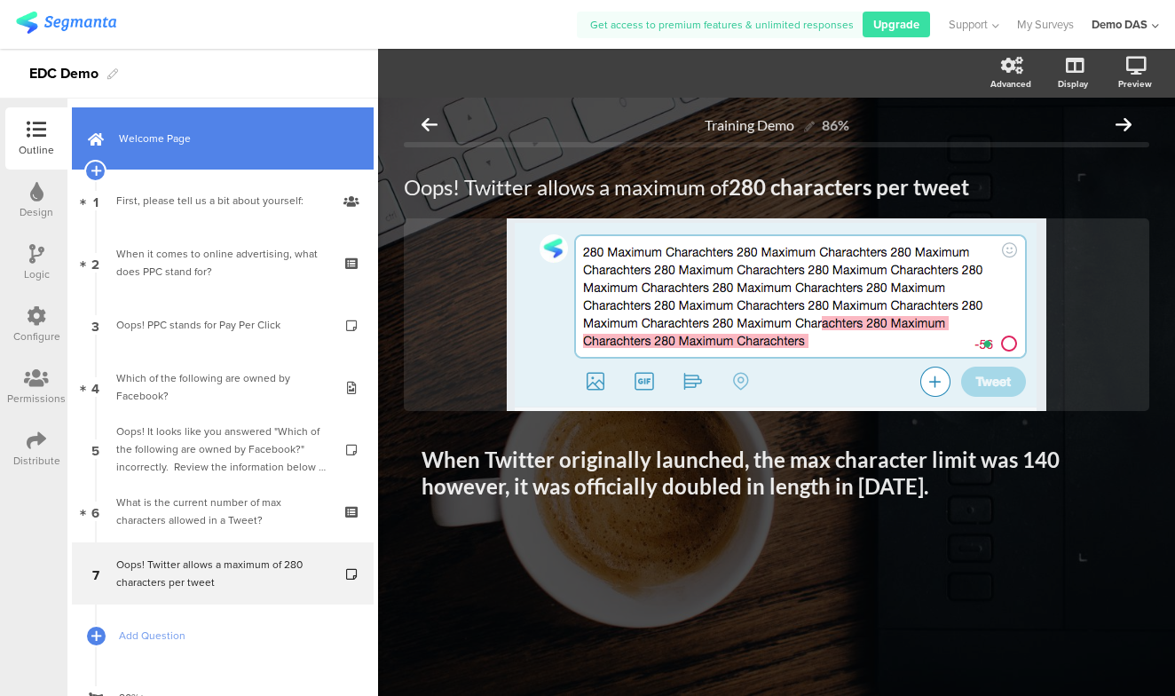
click at [241, 147] on link "Welcome Page" at bounding box center [223, 138] width 302 height 62
